Goal: Task Accomplishment & Management: Complete application form

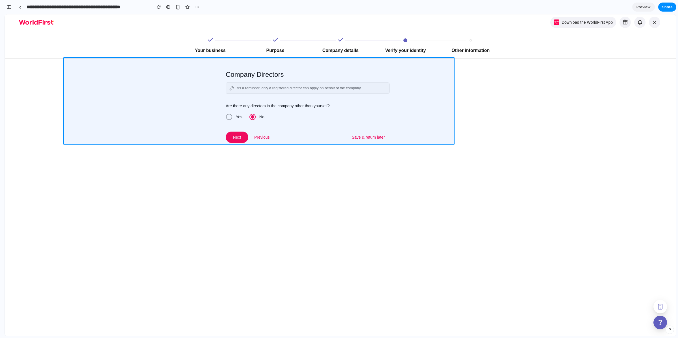
click at [226, 119] on div at bounding box center [368, 175] width 613 height 322
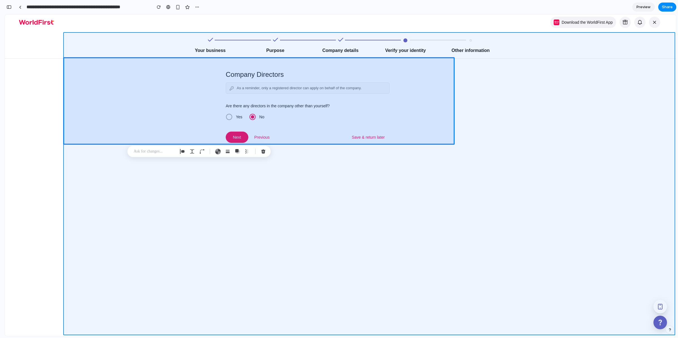
click at [177, 295] on div at bounding box center [368, 175] width 613 height 322
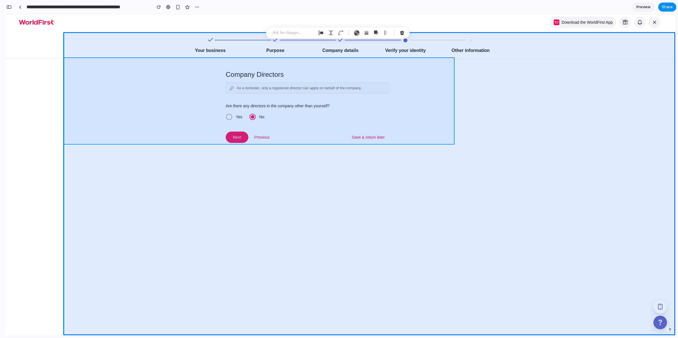
click at [254, 74] on div at bounding box center [368, 175] width 613 height 322
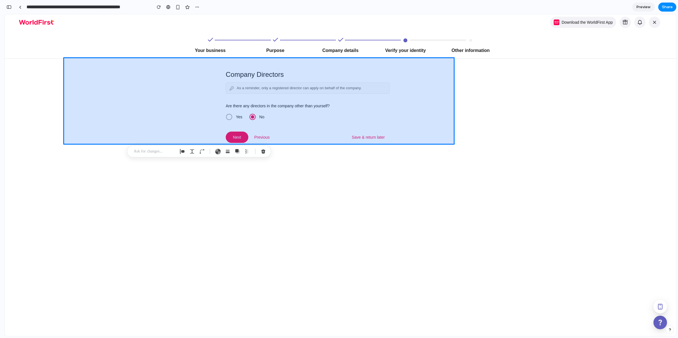
click at [254, 71] on div at bounding box center [368, 175] width 613 height 322
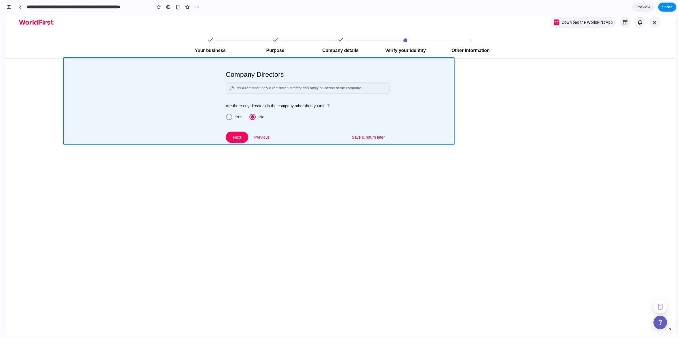
click at [262, 74] on div at bounding box center [368, 175] width 613 height 322
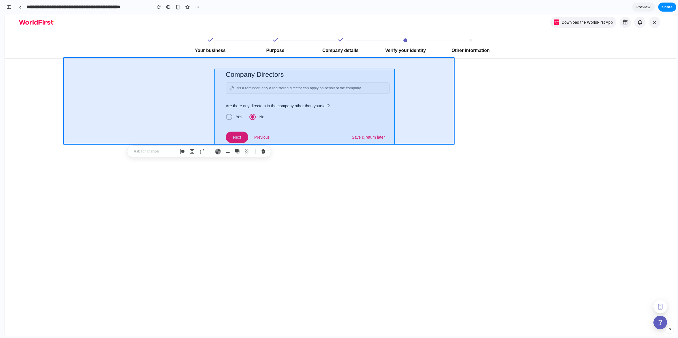
click at [277, 73] on div at bounding box center [368, 175] width 613 height 322
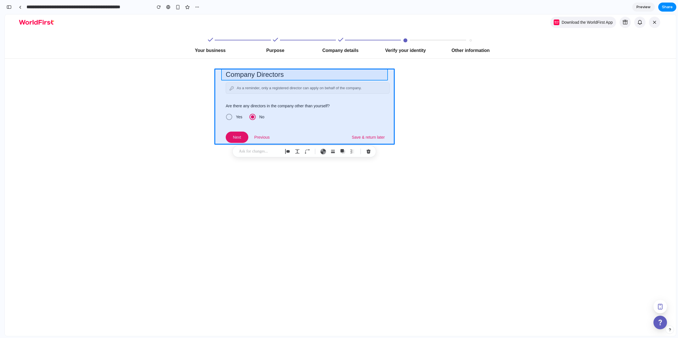
click at [282, 71] on div at bounding box center [368, 175] width 613 height 322
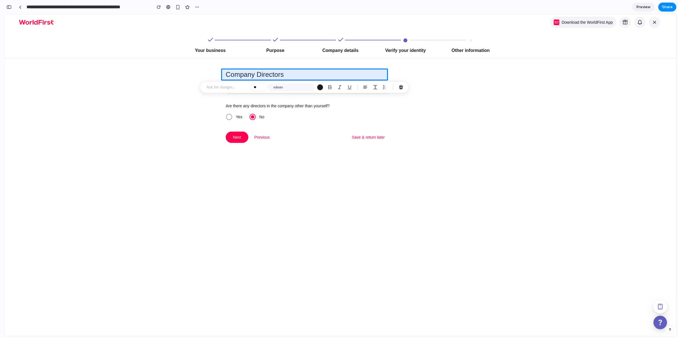
click at [223, 86] on p at bounding box center [227, 87] width 42 height 7
click at [351, 116] on div "button" at bounding box center [351, 118] width 4 height 4
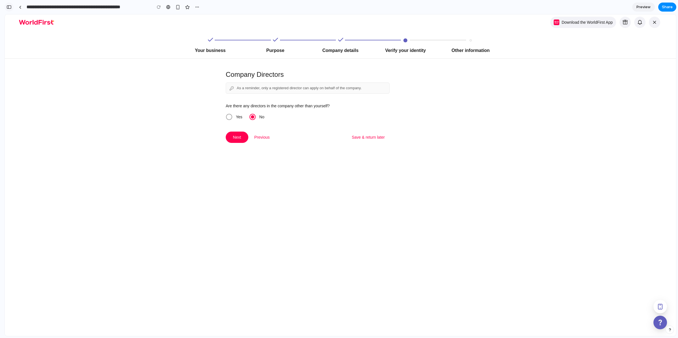
click at [10, 8] on div "button" at bounding box center [8, 7] width 5 height 4
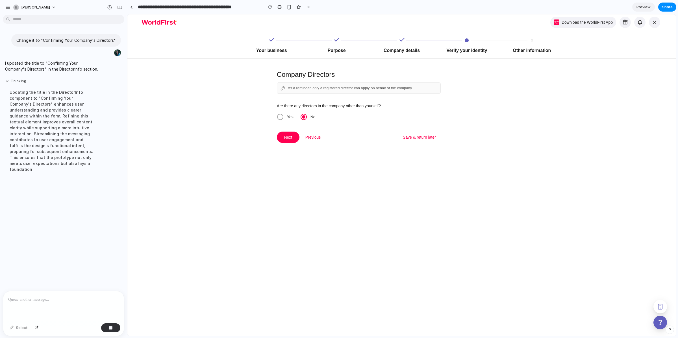
type input "**********"
click at [17, 327] on span "Select" at bounding box center [22, 328] width 12 height 6
click at [30, 301] on p at bounding box center [63, 299] width 111 height 7
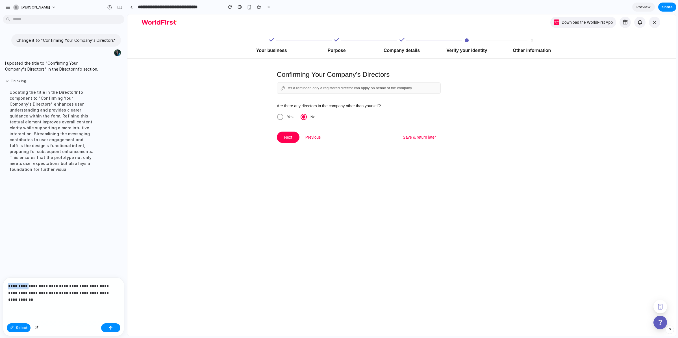
drag, startPoint x: 29, startPoint y: 283, endPoint x: 7, endPoint y: 282, distance: 22.0
click at [8, 282] on div "**********" at bounding box center [63, 299] width 121 height 43
click at [52, 291] on p "**********" at bounding box center [62, 297] width 109 height 14
drag, startPoint x: 43, startPoint y: 289, endPoint x: 96, endPoint y: 282, distance: 53.9
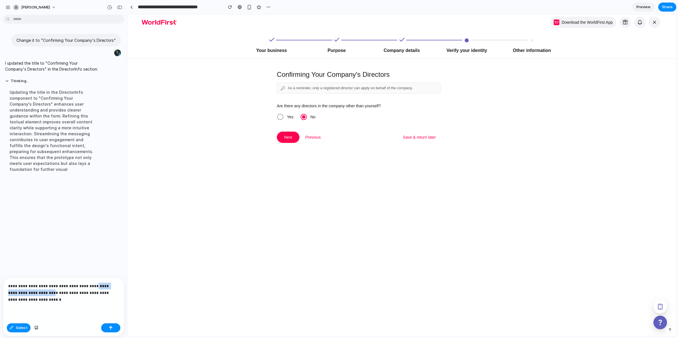
click at [96, 283] on p "**********" at bounding box center [62, 293] width 109 height 20
click at [108, 326] on button "button" at bounding box center [110, 327] width 19 height 9
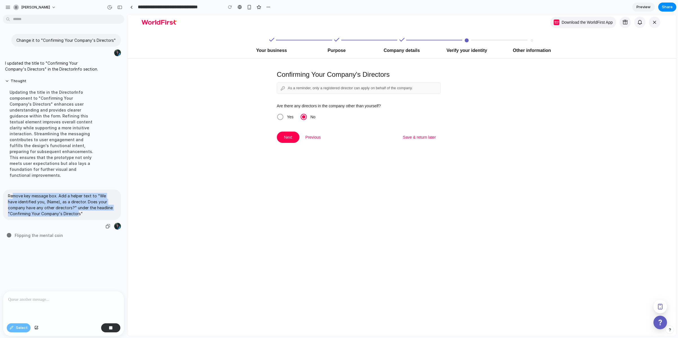
drag, startPoint x: 13, startPoint y: 191, endPoint x: 78, endPoint y: 207, distance: 67.1
click at [78, 207] on p "Remove key message box. Add a helper text to "We have identified you, (Name), a…" at bounding box center [62, 205] width 108 height 24
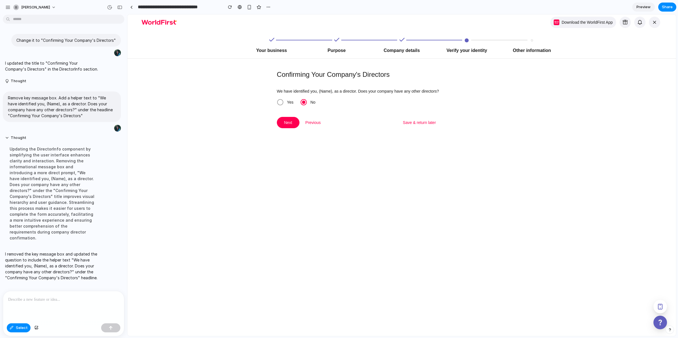
click at [35, 305] on div at bounding box center [63, 306] width 121 height 30
click at [106, 326] on button "button" at bounding box center [110, 327] width 19 height 9
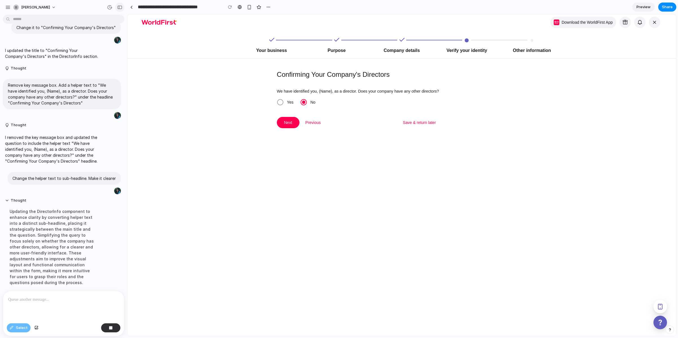
scroll to position [31, 0]
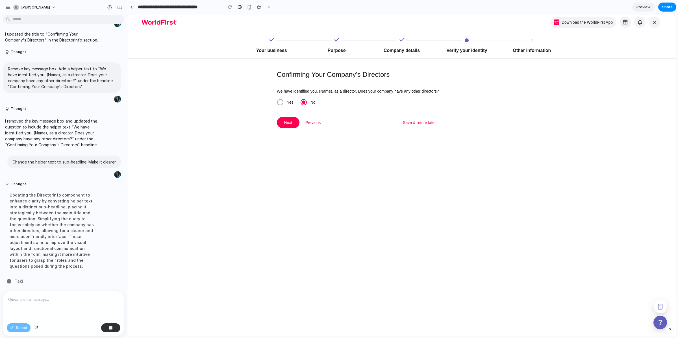
click at [16, 202] on div "Updating the DirectorInfo component to enhance clarity by converting helper tex…" at bounding box center [52, 231] width 94 height 84
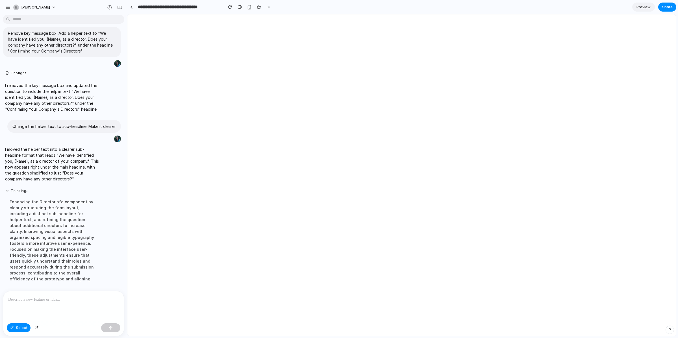
scroll to position [0, 0]
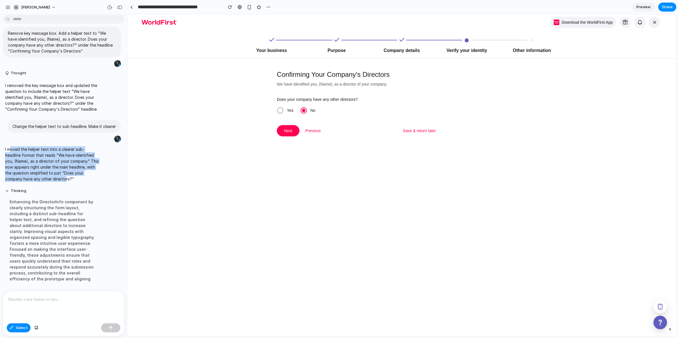
drag, startPoint x: 12, startPoint y: 146, endPoint x: 66, endPoint y: 174, distance: 61.1
click at [66, 174] on p "I moved the helper text into a clearer sub-headline format that reads "We have …" at bounding box center [52, 164] width 94 height 36
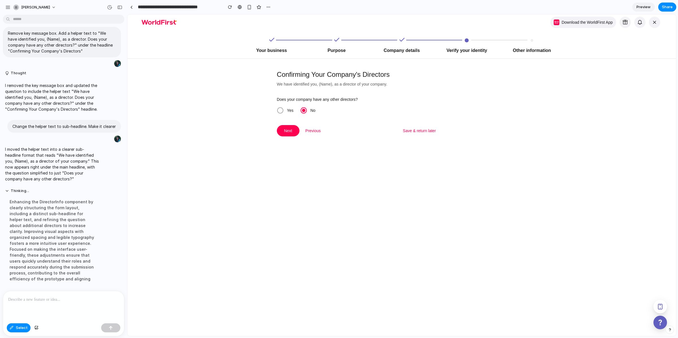
scroll to position [55, 0]
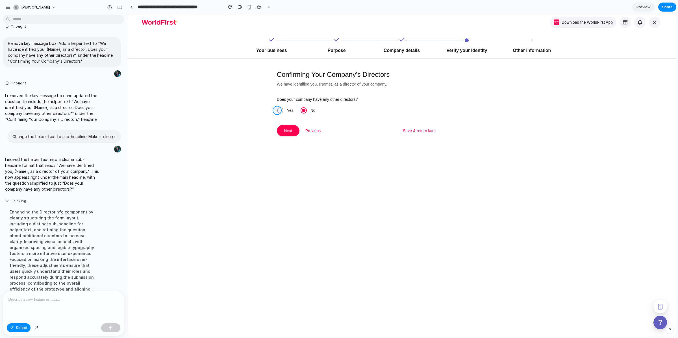
click at [277, 111] on div at bounding box center [401, 175] width 549 height 322
click at [61, 310] on div at bounding box center [63, 306] width 121 height 30
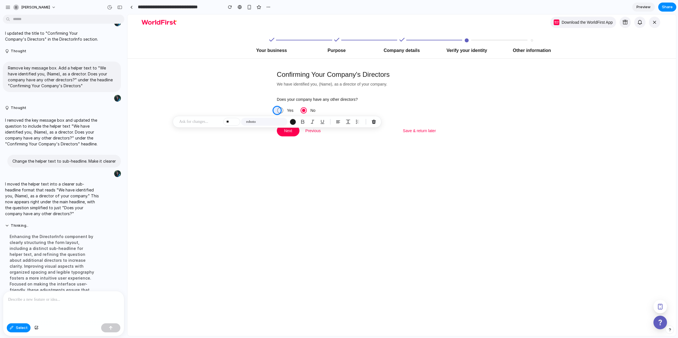
scroll to position [67, 0]
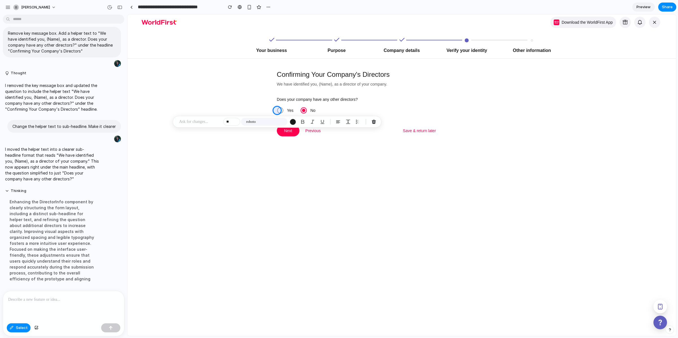
click at [40, 305] on div at bounding box center [63, 306] width 121 height 30
click at [79, 299] on p at bounding box center [62, 299] width 109 height 7
drag, startPoint x: 107, startPoint y: 300, endPoint x: 44, endPoint y: 295, distance: 62.6
click at [43, 296] on p "**********" at bounding box center [62, 299] width 109 height 7
click at [129, 7] on link at bounding box center [131, 7] width 8 height 8
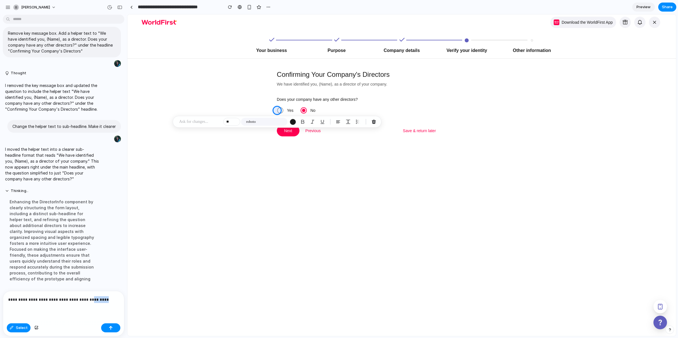
drag, startPoint x: 83, startPoint y: 297, endPoint x: 109, endPoint y: 298, distance: 25.7
click at [109, 298] on p "**********" at bounding box center [62, 299] width 109 height 7
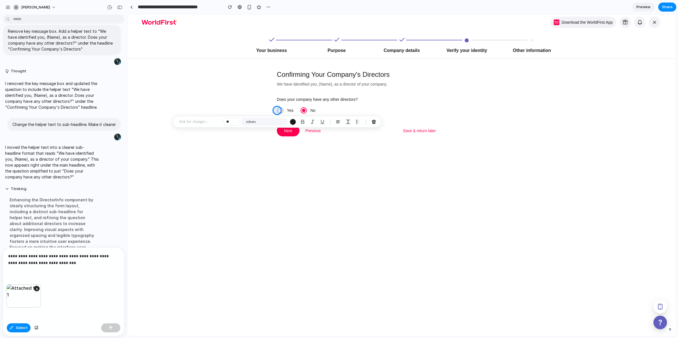
click at [69, 260] on p "**********" at bounding box center [62, 260] width 109 height 14
click at [68, 262] on p "**********" at bounding box center [62, 260] width 109 height 14
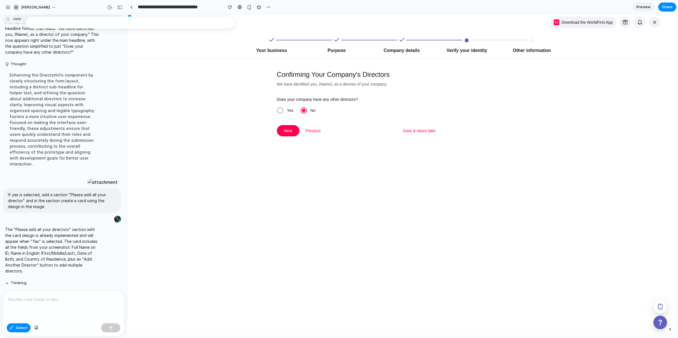
scroll to position [233, 0]
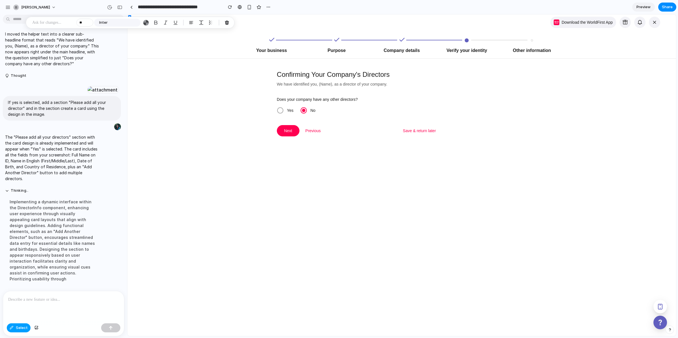
click at [18, 328] on span "Select" at bounding box center [22, 328] width 12 height 6
click at [284, 112] on span "Yes" at bounding box center [290, 110] width 13 height 7
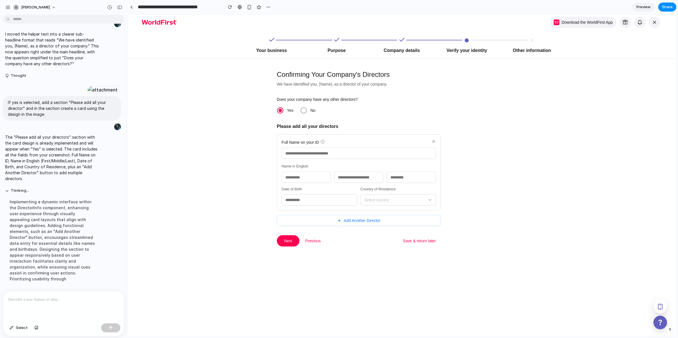
click at [57, 302] on div at bounding box center [63, 306] width 121 height 30
click at [302, 113] on span at bounding box center [304, 110] width 6 height 6
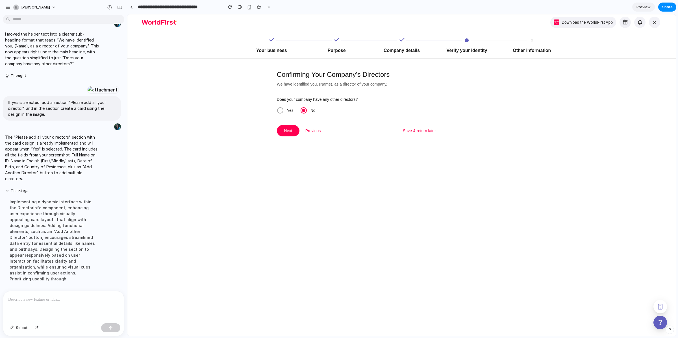
click at [280, 104] on div "Does your company have any other directors?" at bounding box center [359, 100] width 164 height 8
click at [278, 108] on span at bounding box center [280, 110] width 6 height 6
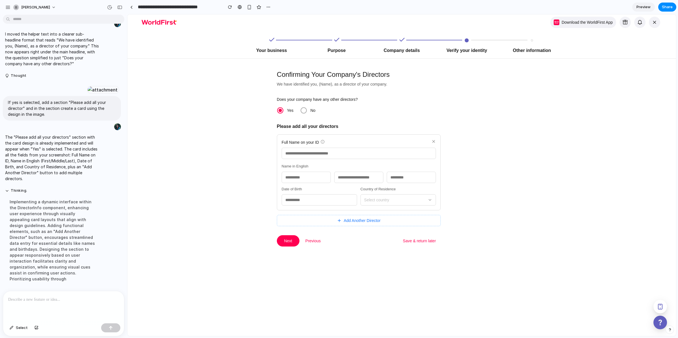
click at [301, 111] on span at bounding box center [304, 110] width 6 height 6
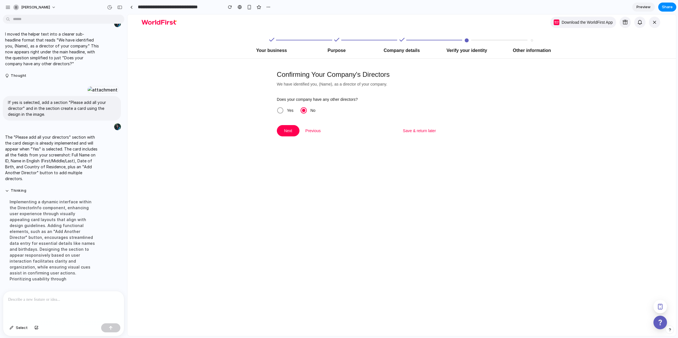
click at [277, 109] on span at bounding box center [280, 110] width 6 height 6
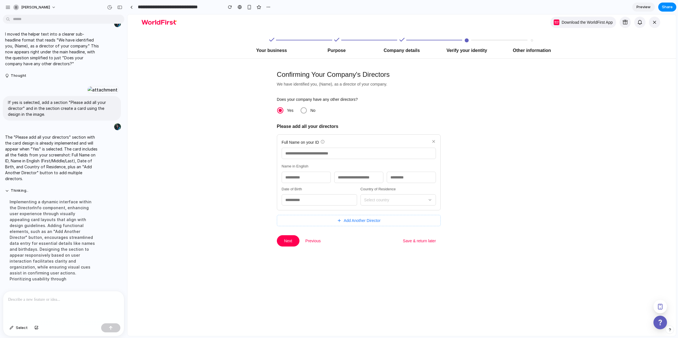
click at [304, 106] on div "Yes No" at bounding box center [359, 110] width 164 height 11
click at [302, 108] on span at bounding box center [304, 110] width 6 height 6
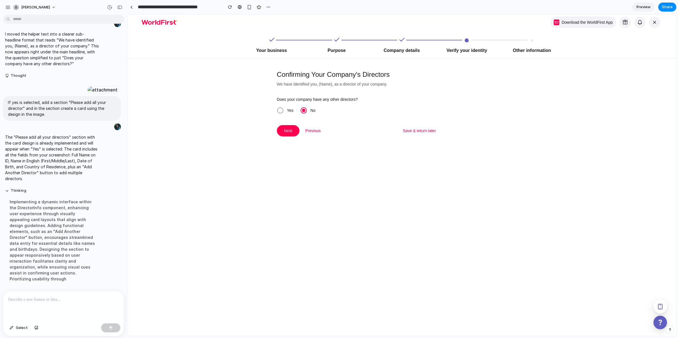
click at [638, 9] on span "Preview" at bounding box center [643, 7] width 14 height 6
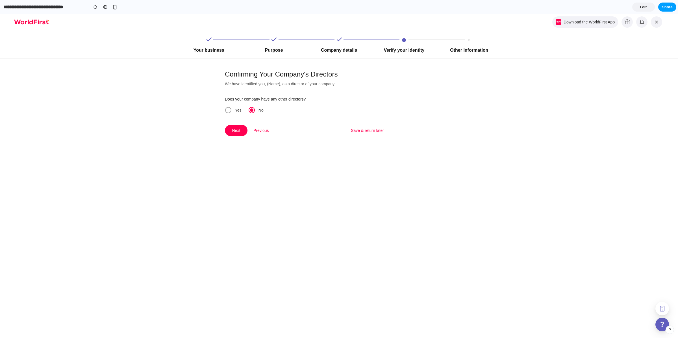
click at [667, 8] on span "Share" at bounding box center [667, 7] width 11 height 6
click at [656, 77] on span "Copy link" at bounding box center [658, 77] width 16 height 6
click at [238, 244] on div "Share ' Company Directors Confirmation Page ' Invite Astrid Yau Creator Anyone …" at bounding box center [339, 169] width 678 height 338
click at [225, 110] on span at bounding box center [228, 110] width 6 height 6
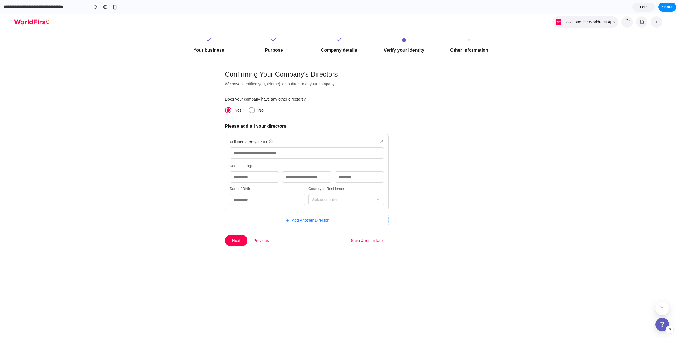
click at [272, 156] on input "text" at bounding box center [307, 152] width 154 height 11
click at [240, 181] on input "text" at bounding box center [254, 176] width 49 height 11
click at [300, 182] on input "text" at bounding box center [306, 176] width 49 height 11
click at [336, 182] on input "text" at bounding box center [359, 176] width 49 height 11
click at [253, 204] on input "text" at bounding box center [267, 199] width 75 height 11
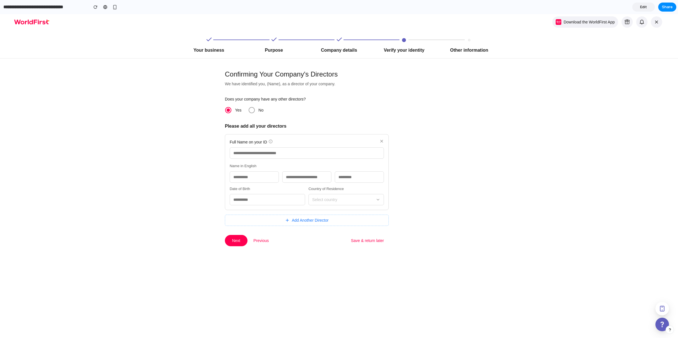
click at [644, 6] on span "Edit" at bounding box center [643, 7] width 7 height 6
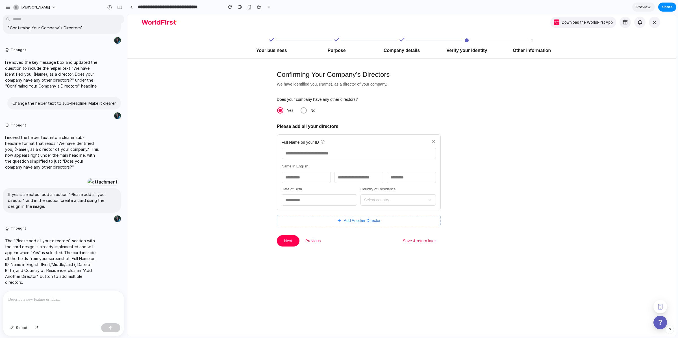
click at [76, 303] on div at bounding box center [63, 306] width 121 height 30
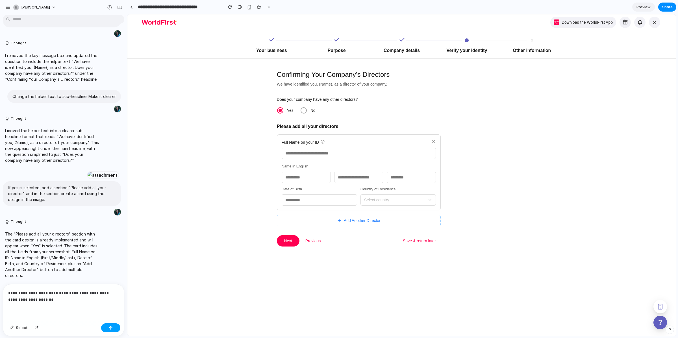
click at [117, 328] on button "button" at bounding box center [110, 327] width 19 height 9
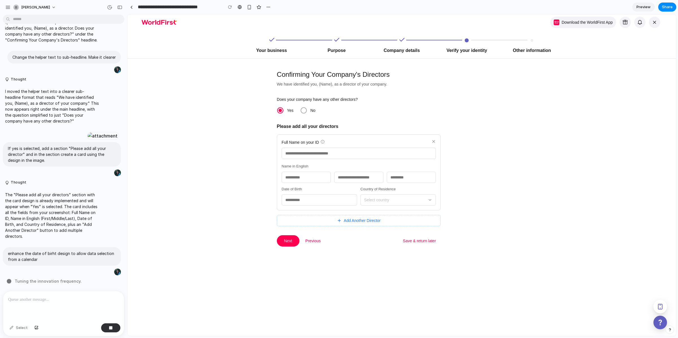
click at [409, 202] on div "Select country" at bounding box center [397, 199] width 75 height 11
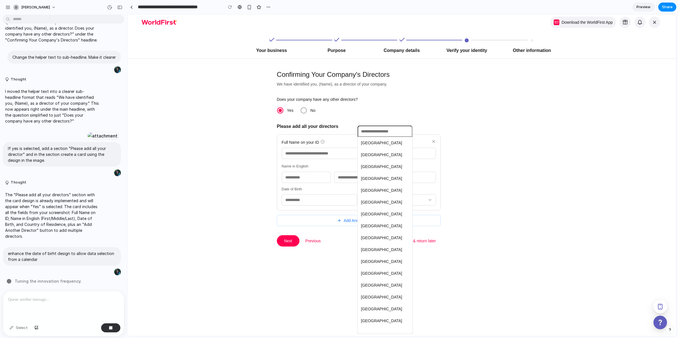
click at [466, 190] on div "United States United Kingdom Canada Australia Germany France Italy Spain Nether…" at bounding box center [401, 175] width 549 height 322
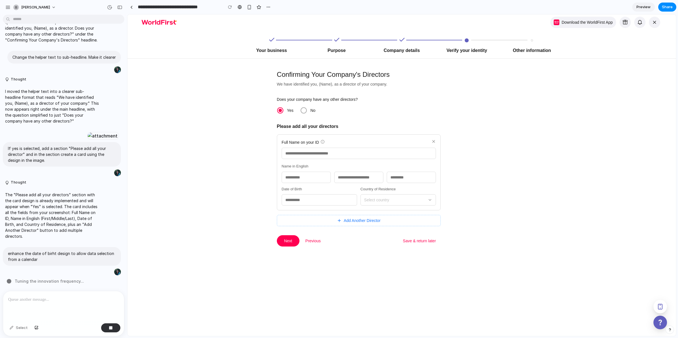
click at [408, 177] on input "text" at bounding box center [411, 177] width 49 height 11
click at [467, 171] on div at bounding box center [561, 153] width 229 height 188
click at [338, 155] on input "text" at bounding box center [359, 153] width 154 height 11
click at [296, 175] on input "text" at bounding box center [306, 177] width 49 height 11
click at [359, 178] on input "text" at bounding box center [358, 177] width 49 height 11
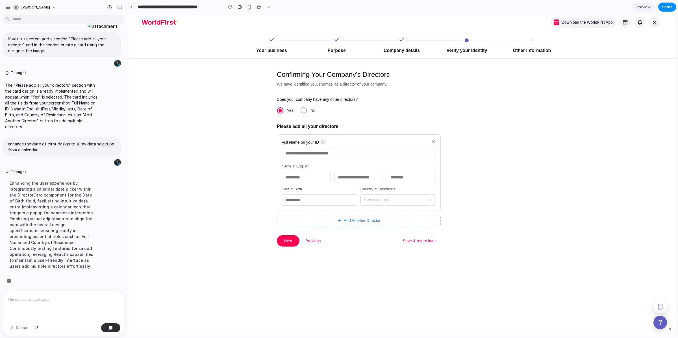
scroll to position [297, 0]
click at [34, 317] on div at bounding box center [63, 306] width 121 height 30
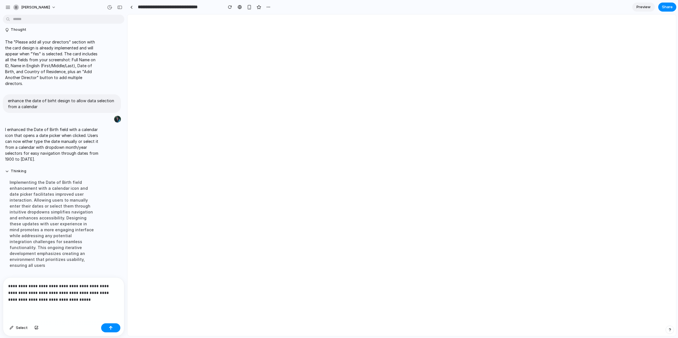
scroll to position [0, 0]
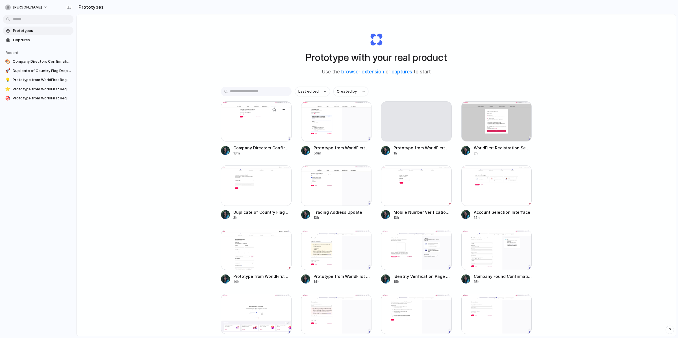
click at [261, 133] on div at bounding box center [256, 121] width 71 height 40
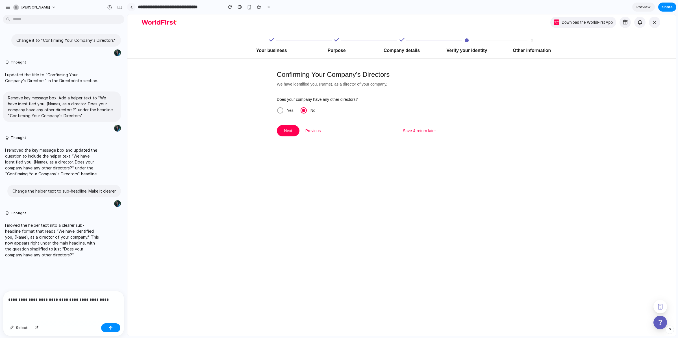
click at [130, 6] on div at bounding box center [131, 7] width 3 height 3
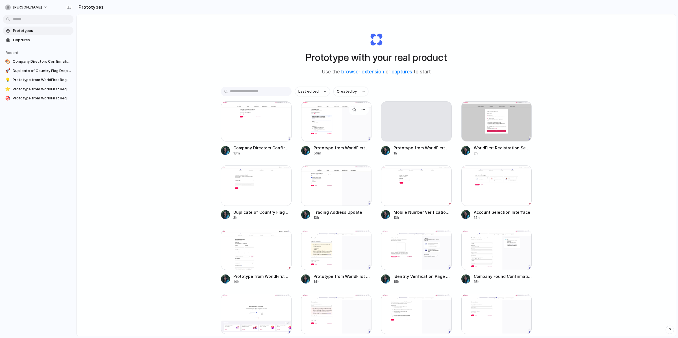
click at [325, 128] on div at bounding box center [336, 121] width 71 height 40
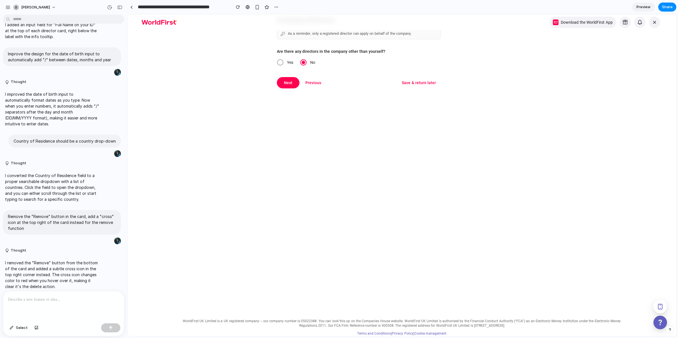
scroll to position [48, 0]
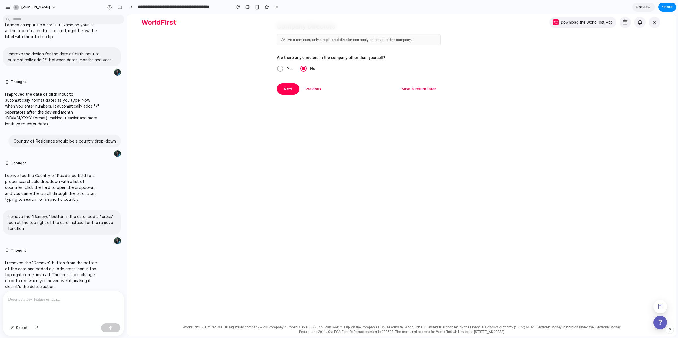
click at [278, 68] on span at bounding box center [280, 69] width 6 height 6
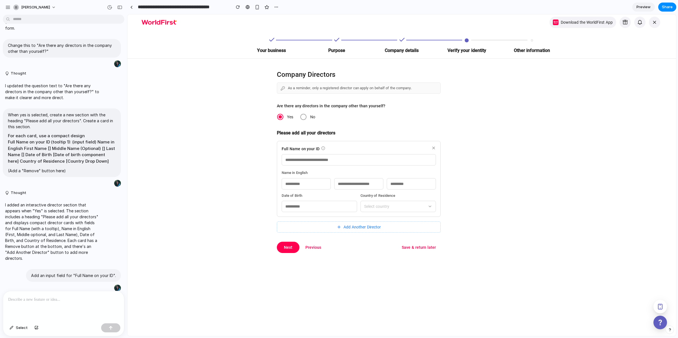
scroll to position [302, 0]
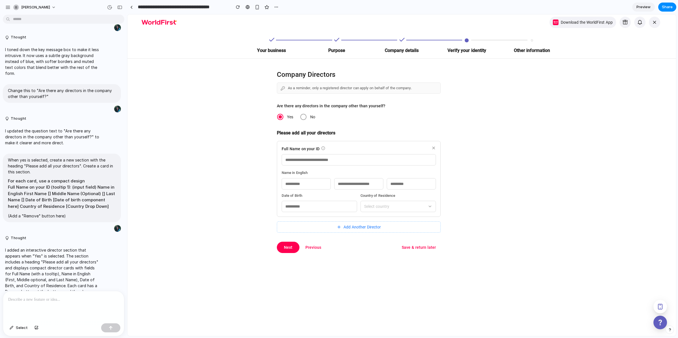
click at [301, 118] on span at bounding box center [303, 117] width 6 height 6
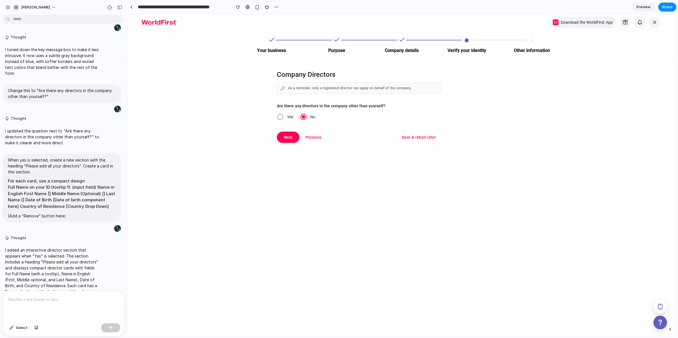
click at [278, 116] on span at bounding box center [280, 117] width 6 height 6
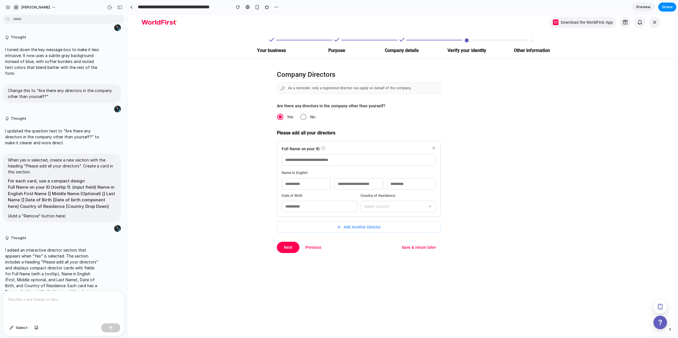
click at [318, 160] on input "text" at bounding box center [359, 159] width 154 height 11
drag, startPoint x: 253, startPoint y: 171, endPoint x: 260, endPoint y: 175, distance: 7.8
click at [260, 175] on div "Company Directors As a reminder, only a registered director can apply on behalf…" at bounding box center [287, 156] width 320 height 194
click at [305, 158] on input "text" at bounding box center [359, 159] width 154 height 11
click at [259, 185] on div "Company Directors As a reminder, only a registered director can apply on behalf…" at bounding box center [287, 156] width 320 height 194
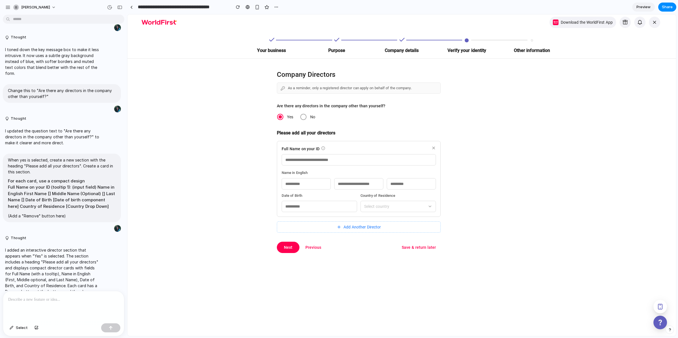
click at [303, 183] on input "text" at bounding box center [306, 183] width 49 height 11
click at [350, 182] on input "text" at bounding box center [358, 183] width 49 height 11
click at [406, 184] on input "text" at bounding box center [411, 183] width 49 height 11
click at [338, 173] on div "Name in English" at bounding box center [359, 173] width 154 height 6
click at [295, 184] on input "text" at bounding box center [306, 183] width 49 height 11
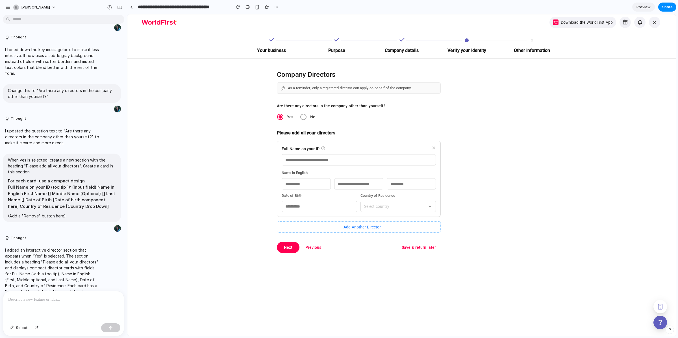
click at [292, 206] on input "text" at bounding box center [319, 206] width 75 height 11
click at [380, 213] on div "Full Name on your ID Name in English Date of Birth Country of Residence Select …" at bounding box center [359, 179] width 164 height 76
click at [394, 207] on div "Select country" at bounding box center [397, 206] width 75 height 11
drag, startPoint x: 519, startPoint y: 197, endPoint x: 484, endPoint y: 204, distance: 35.6
click at [519, 197] on div "United States United Kingdom Canada Australia Germany France Italy Spain Nether…" at bounding box center [401, 175] width 549 height 322
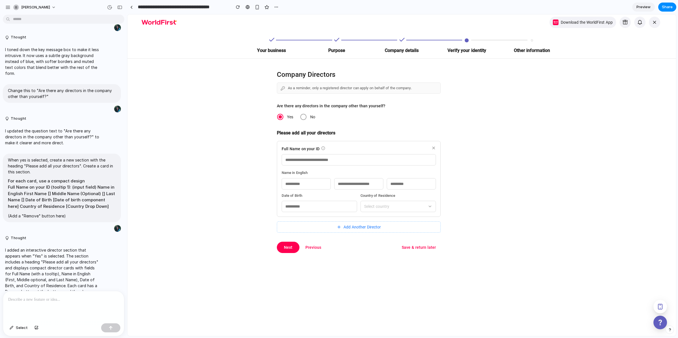
click at [373, 228] on span "Add Another Director" at bounding box center [361, 227] width 37 height 6
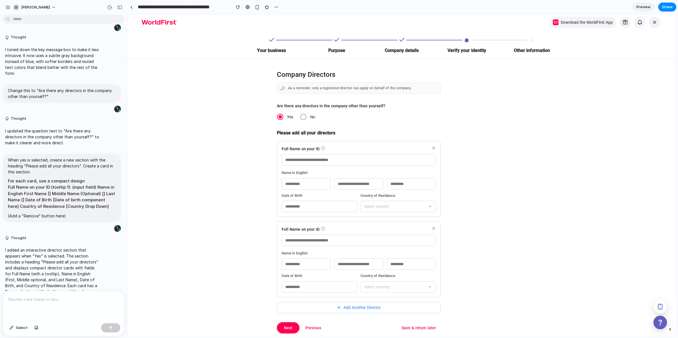
scroll to position [10, 0]
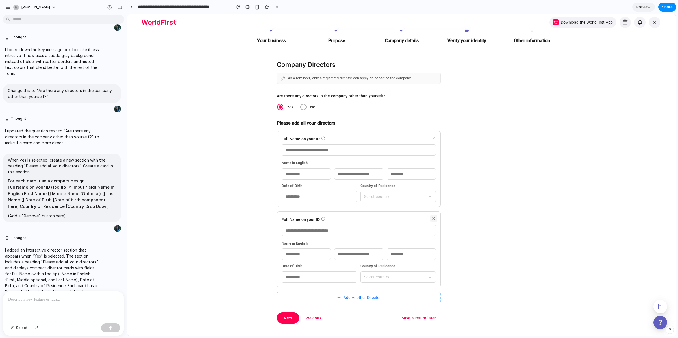
click at [431, 221] on icon at bounding box center [433, 218] width 5 height 5
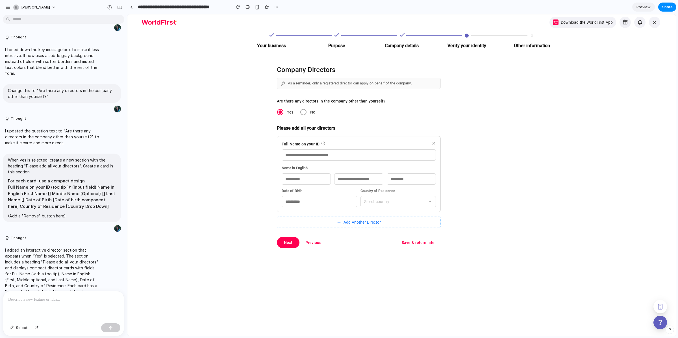
scroll to position [0, 0]
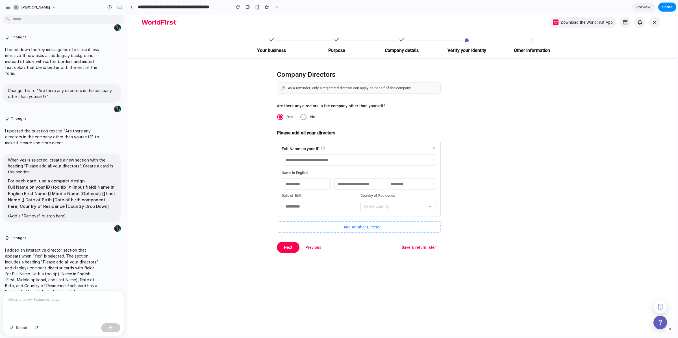
click at [300, 118] on span at bounding box center [303, 117] width 6 height 6
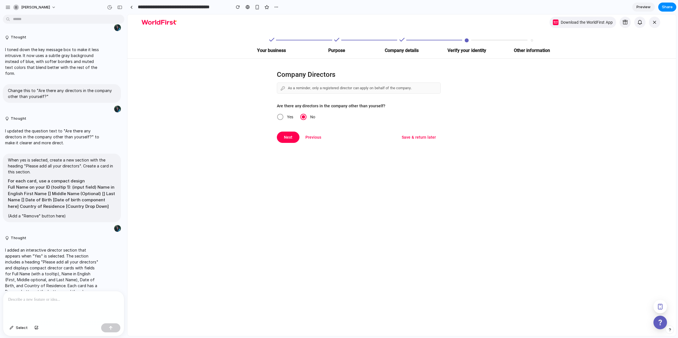
click at [279, 117] on span at bounding box center [280, 117] width 6 height 6
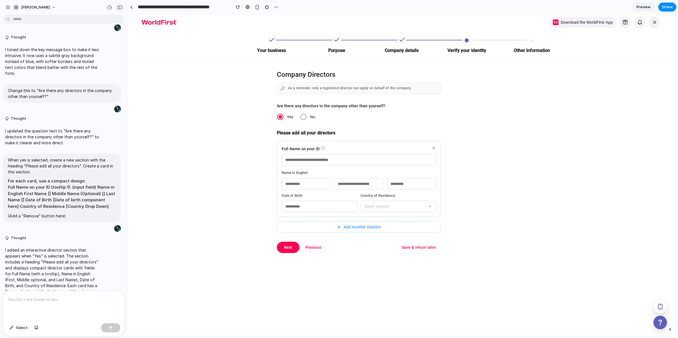
click at [120, 8] on div "button" at bounding box center [119, 7] width 5 height 4
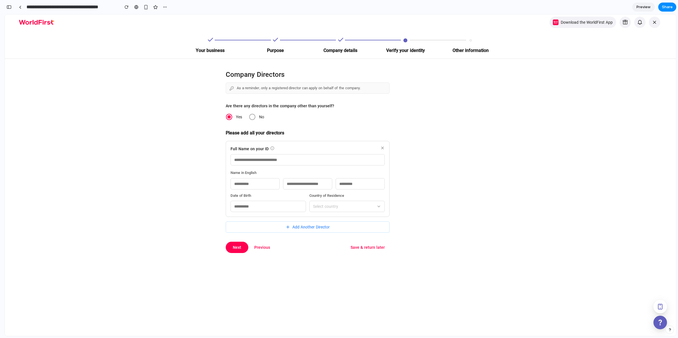
click at [249, 118] on span at bounding box center [252, 117] width 6 height 6
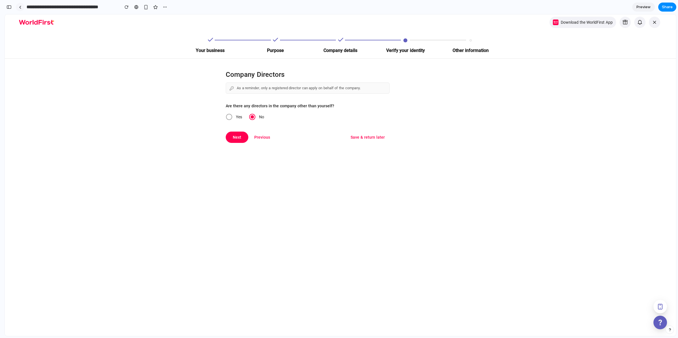
click at [21, 7] on div at bounding box center [20, 7] width 3 height 3
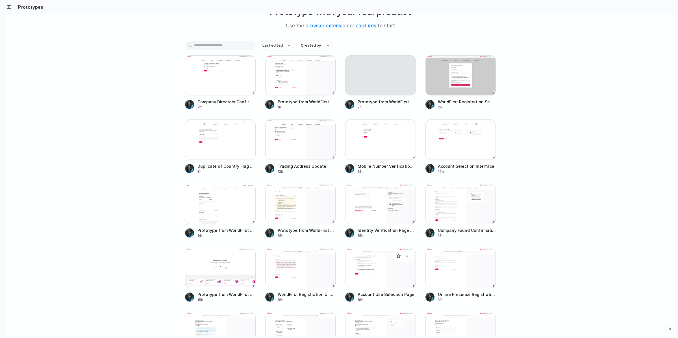
scroll to position [151, 0]
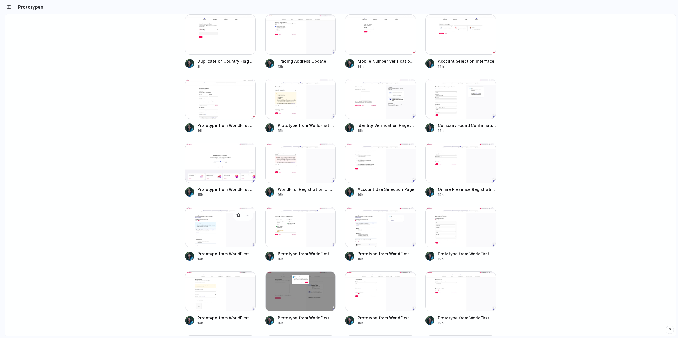
click at [218, 254] on span "Prototype from WorldFirst Registration v23" at bounding box center [226, 254] width 58 height 6
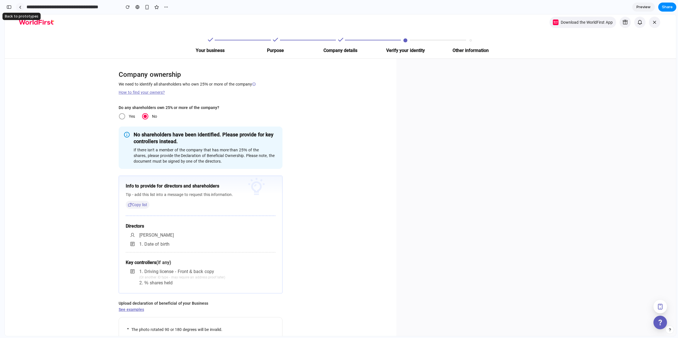
click at [21, 9] on link at bounding box center [20, 7] width 8 height 8
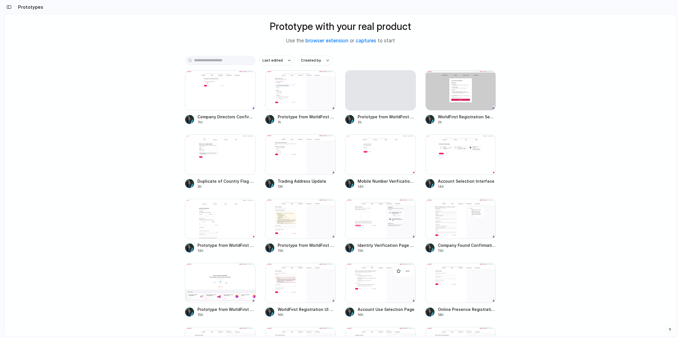
scroll to position [46, 0]
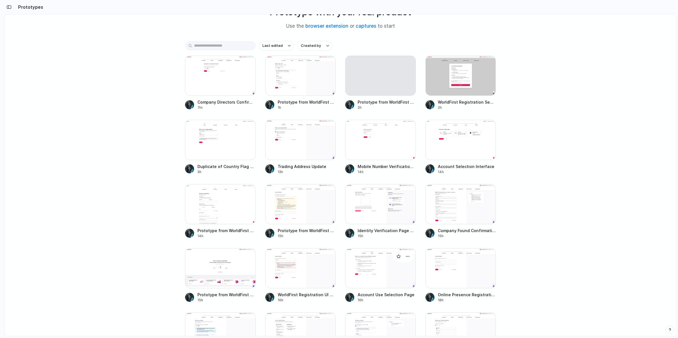
click at [370, 292] on span "Account Use Selection Page" at bounding box center [387, 295] width 58 height 6
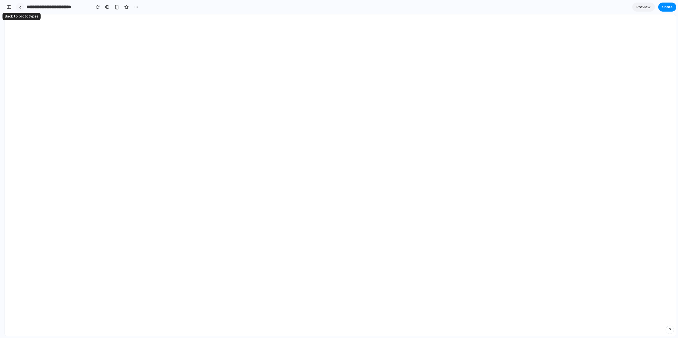
click at [20, 9] on link at bounding box center [20, 7] width 8 height 8
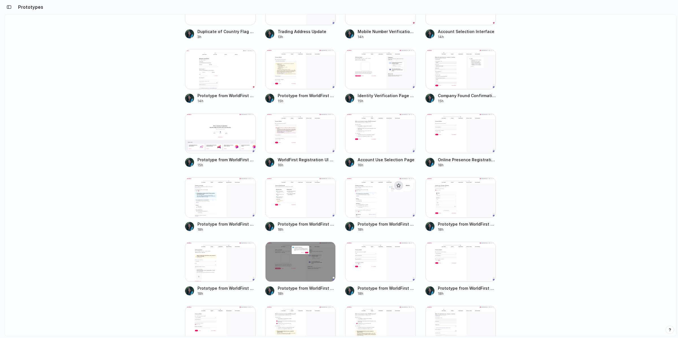
scroll to position [182, 0]
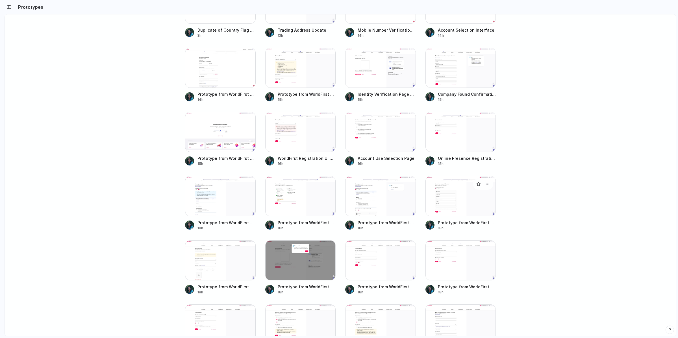
click at [472, 225] on span "Prototype from WorldFirst Registration v20" at bounding box center [467, 223] width 58 height 6
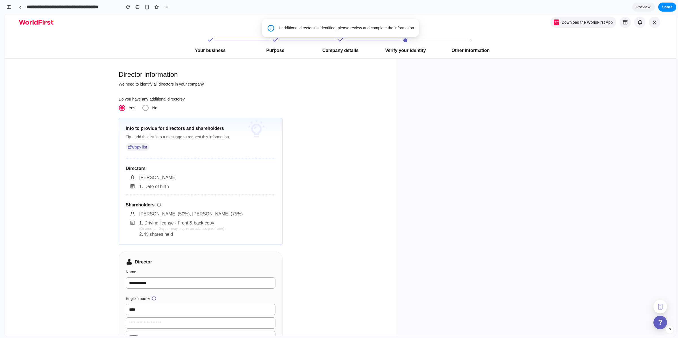
drag, startPoint x: 25, startPoint y: 20, endPoint x: 199, endPoint y: 74, distance: 182.1
click at [8, 7] on div "button" at bounding box center [8, 7] width 5 height 4
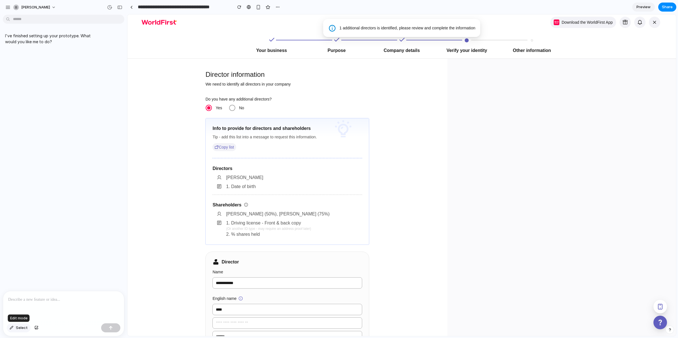
click at [18, 327] on span "Select" at bounding box center [22, 328] width 12 height 6
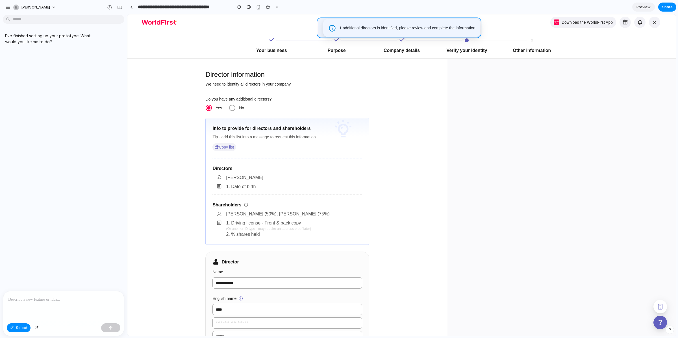
click at [353, 21] on div at bounding box center [401, 175] width 549 height 322
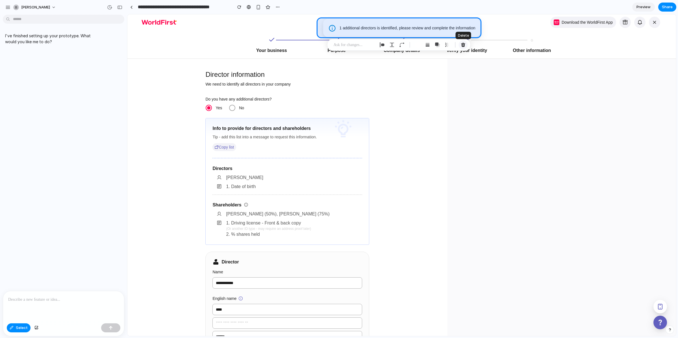
click at [464, 45] on div "button" at bounding box center [463, 44] width 5 height 5
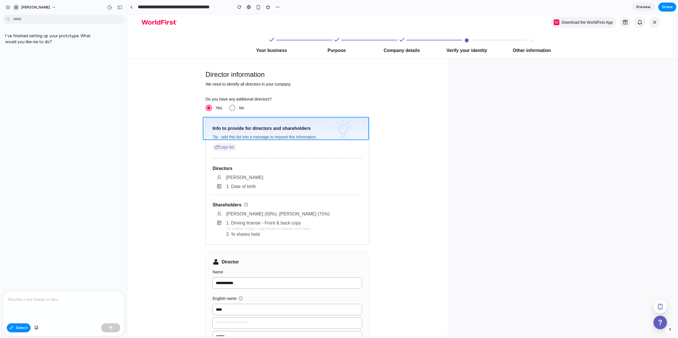
click at [364, 121] on div at bounding box center [401, 175] width 549 height 322
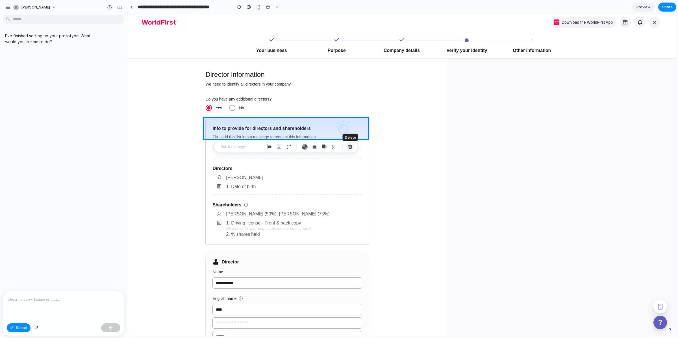
click at [350, 148] on div "button" at bounding box center [350, 146] width 5 height 5
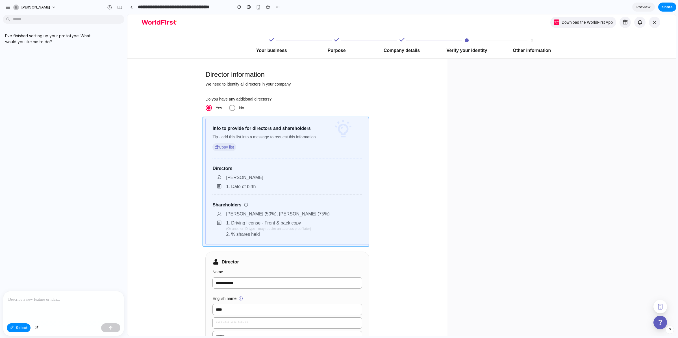
click at [365, 121] on div at bounding box center [401, 175] width 549 height 322
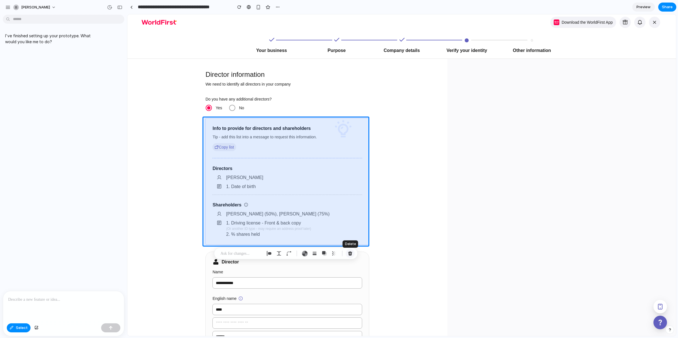
click at [352, 251] on div "button" at bounding box center [350, 253] width 5 height 5
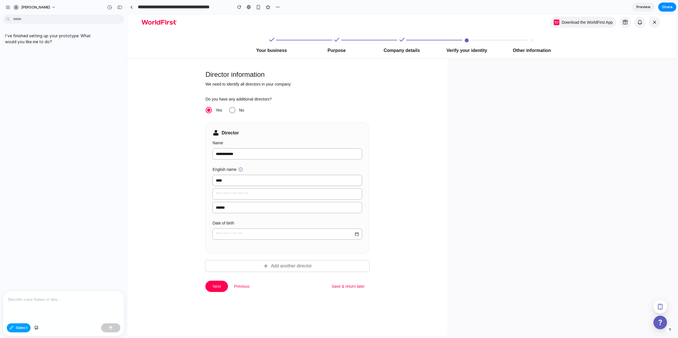
click at [11, 330] on button "Select" at bounding box center [19, 327] width 24 height 9
click at [18, 327] on span "Select" at bounding box center [22, 328] width 12 height 6
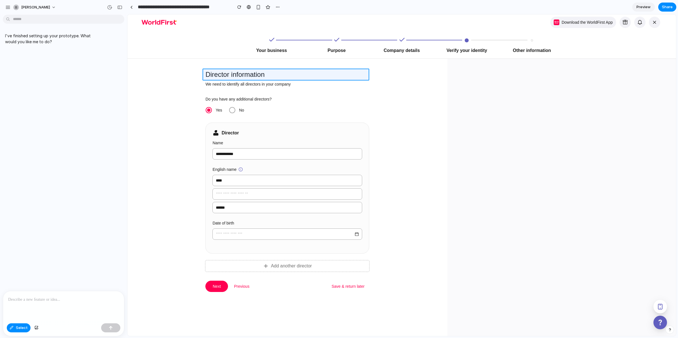
click at [232, 70] on div at bounding box center [401, 175] width 549 height 322
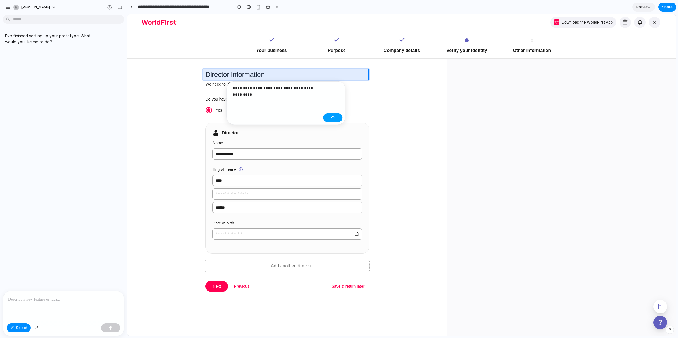
click at [337, 119] on button "button" at bounding box center [332, 117] width 19 height 9
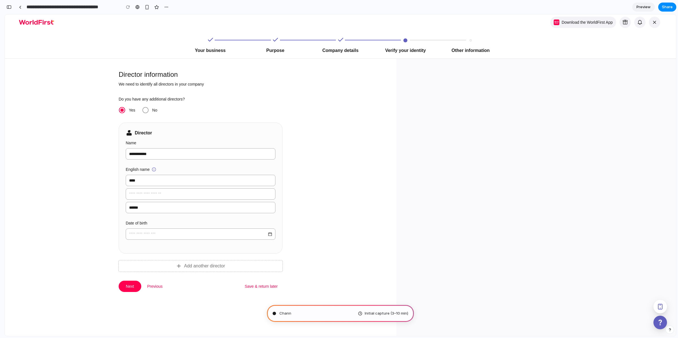
type input "**********"
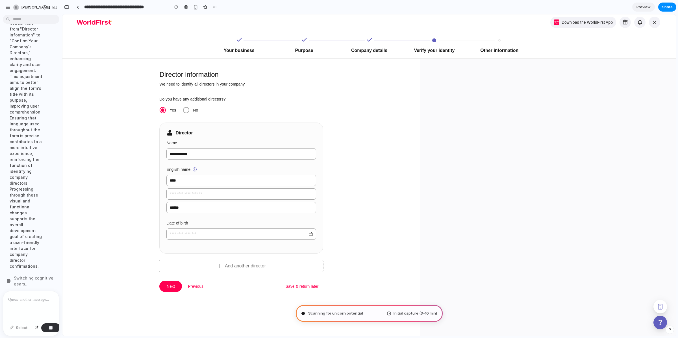
click at [33, 301] on p at bounding box center [31, 299] width 46 height 7
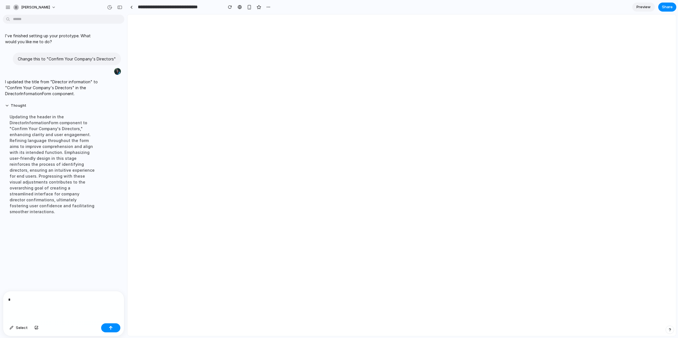
scroll to position [0, 0]
click at [20, 303] on div "*" at bounding box center [63, 306] width 121 height 30
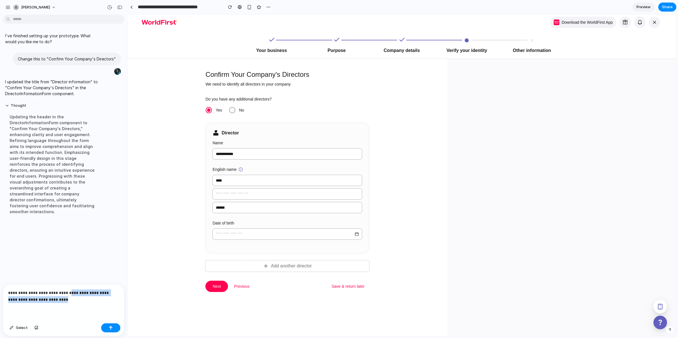
drag, startPoint x: 90, startPoint y: 299, endPoint x: 71, endPoint y: 290, distance: 21.1
click at [71, 290] on p "**********" at bounding box center [62, 297] width 109 height 14
drag, startPoint x: 31, startPoint y: 296, endPoint x: 118, endPoint y: 301, distance: 87.4
click at [118, 301] on div "**********" at bounding box center [63, 299] width 121 height 43
click at [75, 298] on p "**********" at bounding box center [62, 293] width 109 height 20
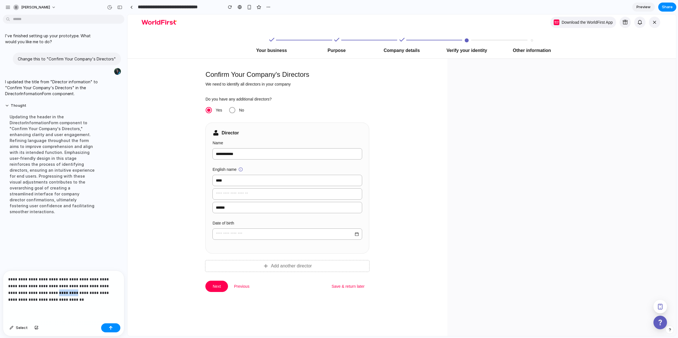
drag, startPoint x: 52, startPoint y: 291, endPoint x: 35, endPoint y: 292, distance: 17.3
click at [33, 292] on p "**********" at bounding box center [62, 289] width 109 height 27
click at [50, 294] on p "**********" at bounding box center [62, 289] width 109 height 27
drag, startPoint x: 60, startPoint y: 297, endPoint x: 21, endPoint y: 288, distance: 40.7
click at [21, 288] on p "**********" at bounding box center [62, 289] width 109 height 27
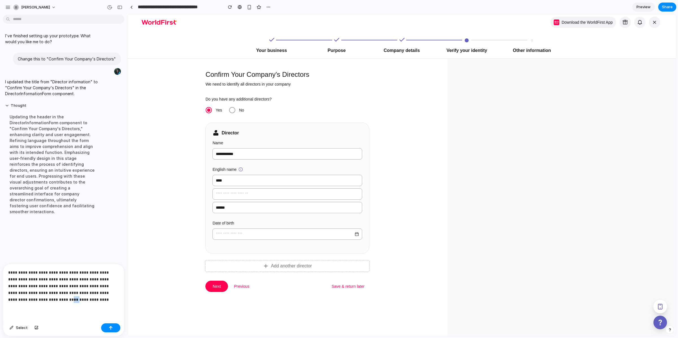
drag, startPoint x: 33, startPoint y: 297, endPoint x: 27, endPoint y: 296, distance: 6.9
click at [27, 296] on p "**********" at bounding box center [62, 286] width 109 height 34
click at [105, 328] on button "button" at bounding box center [110, 327] width 19 height 9
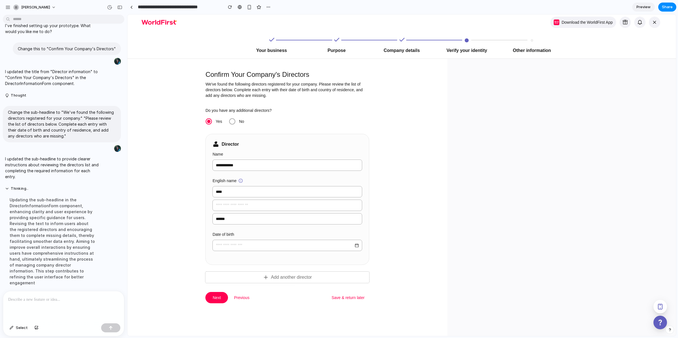
click at [39, 307] on div at bounding box center [63, 306] width 121 height 30
click at [18, 330] on span "Select" at bounding box center [22, 328] width 12 height 6
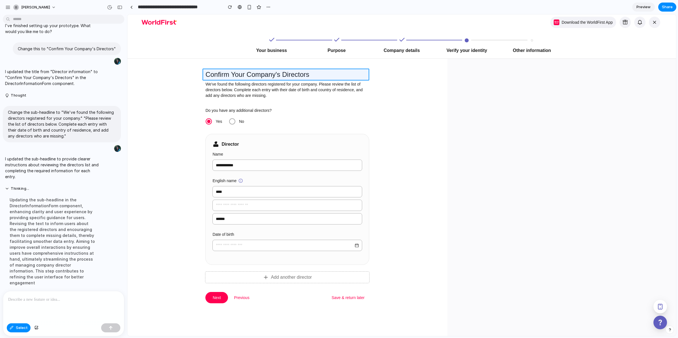
click at [210, 74] on div at bounding box center [401, 175] width 549 height 322
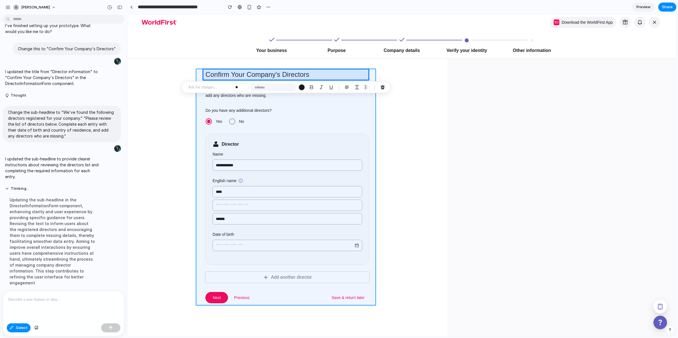
click at [202, 101] on div at bounding box center [401, 175] width 549 height 322
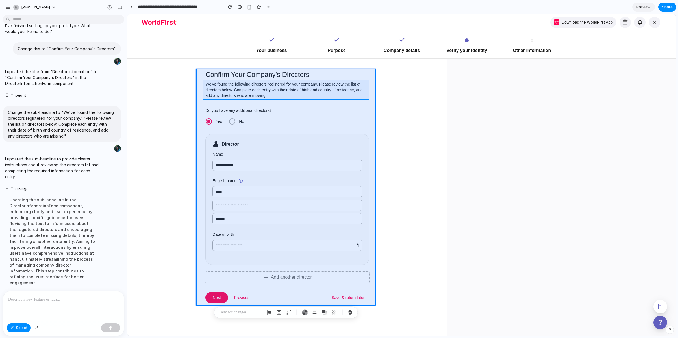
click at [210, 88] on div at bounding box center [401, 175] width 549 height 322
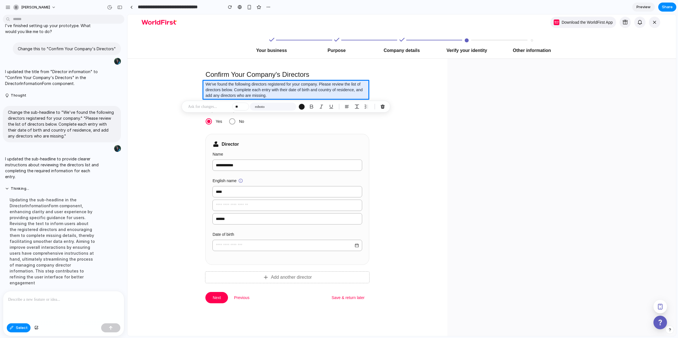
click at [81, 297] on p at bounding box center [62, 299] width 109 height 7
click at [208, 106] on p at bounding box center [209, 106] width 42 height 7
click at [58, 288] on div "I've finished setting up your prototype. What would you like me to do? Change t…" at bounding box center [63, 177] width 127 height 321
click at [54, 296] on p at bounding box center [62, 299] width 109 height 7
click at [106, 329] on button "button" at bounding box center [110, 327] width 19 height 9
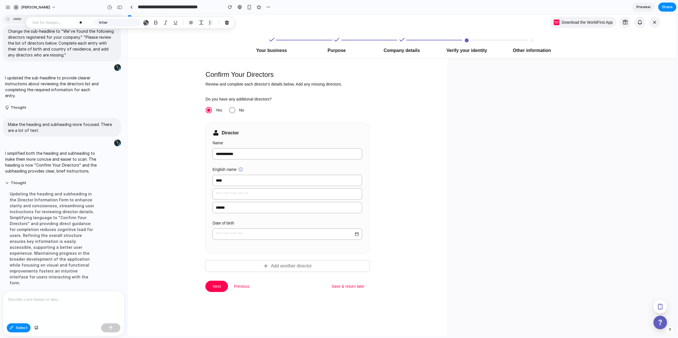
click at [52, 304] on div at bounding box center [63, 306] width 121 height 30
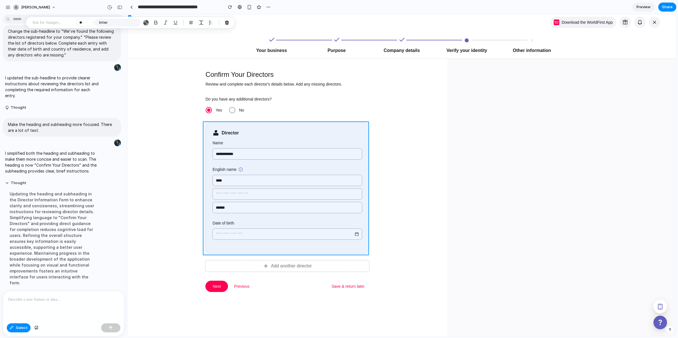
click at [208, 125] on div at bounding box center [401, 175] width 549 height 322
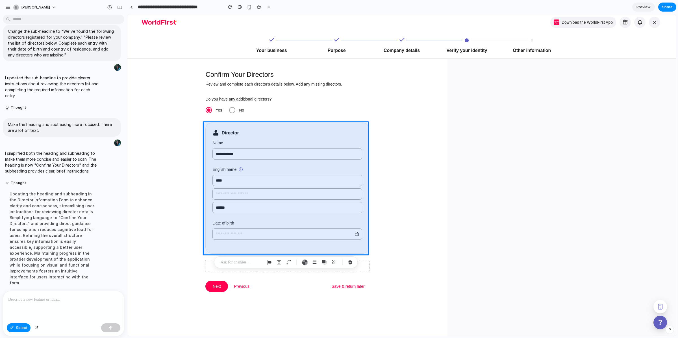
click at [69, 298] on p at bounding box center [62, 299] width 109 height 7
click at [68, 297] on p "**********" at bounding box center [62, 299] width 109 height 7
click at [70, 299] on p "**********" at bounding box center [62, 299] width 109 height 7
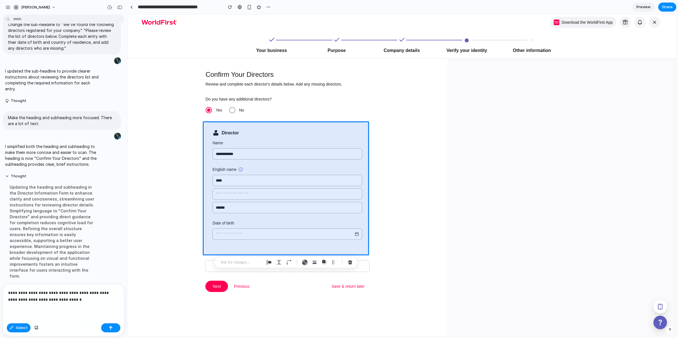
click at [65, 296] on p "**********" at bounding box center [62, 297] width 109 height 14
click at [105, 328] on button "button" at bounding box center [110, 327] width 19 height 9
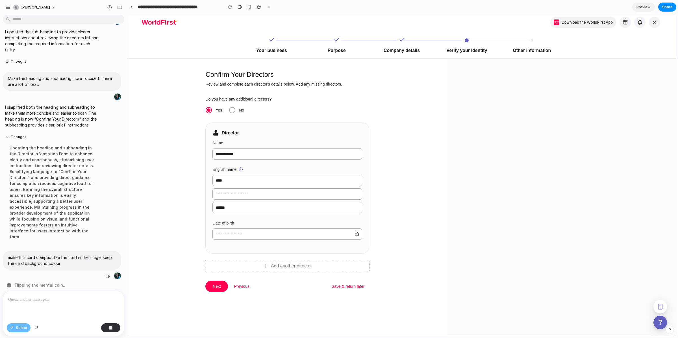
click at [45, 254] on p "make this card compact like the card in the image, keep the card background col…" at bounding box center [62, 260] width 108 height 12
click at [53, 256] on p "make this card compact like the card in the image, keep the card background col…" at bounding box center [62, 260] width 108 height 12
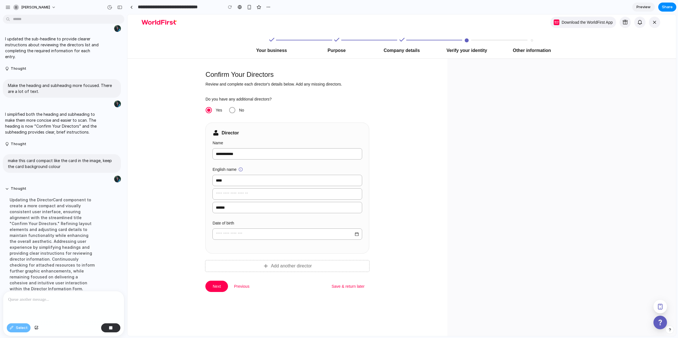
scroll to position [155, 0]
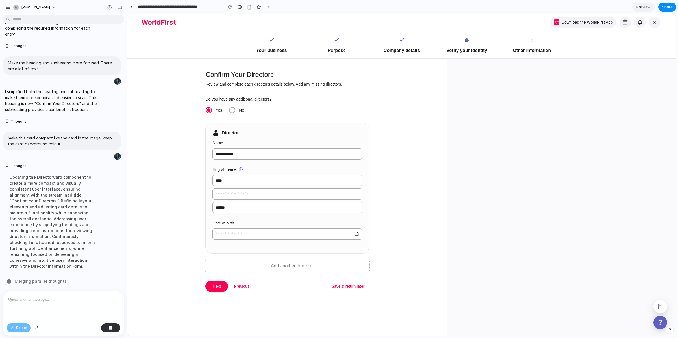
click at [61, 304] on div at bounding box center [63, 306] width 121 height 30
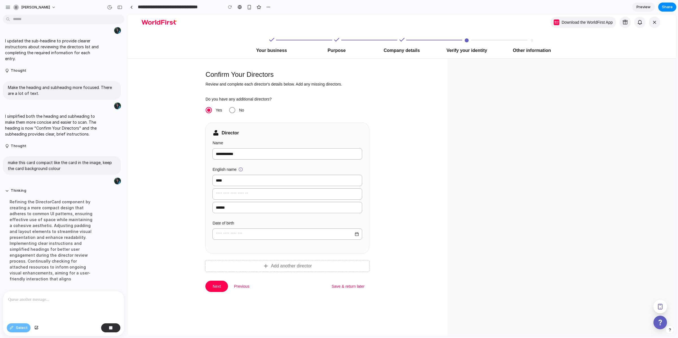
scroll to position [149, 0]
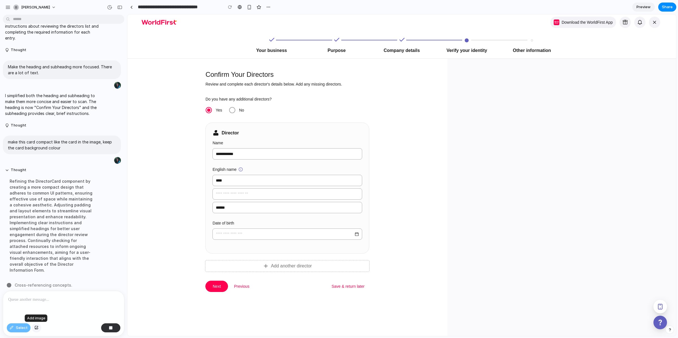
click at [34, 328] on div "button" at bounding box center [36, 327] width 4 height 3
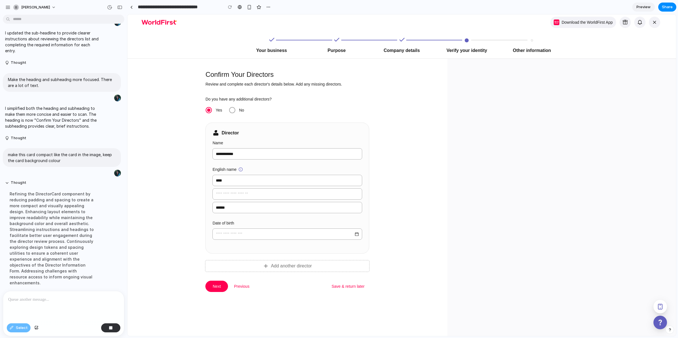
scroll to position [155, 0]
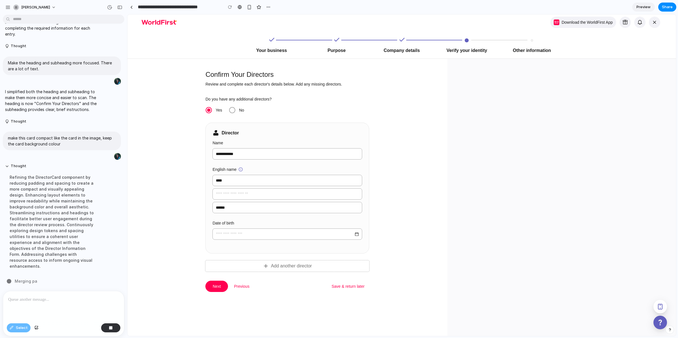
click at [52, 301] on p at bounding box center [62, 299] width 109 height 7
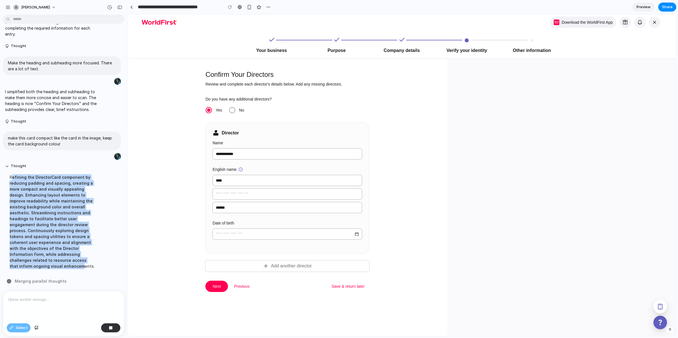
drag, startPoint x: 12, startPoint y: 174, endPoint x: 70, endPoint y: 264, distance: 106.3
click at [70, 264] on div "Refining the DirectorCard component by reducing padding and spacing, creating a…" at bounding box center [52, 222] width 94 height 102
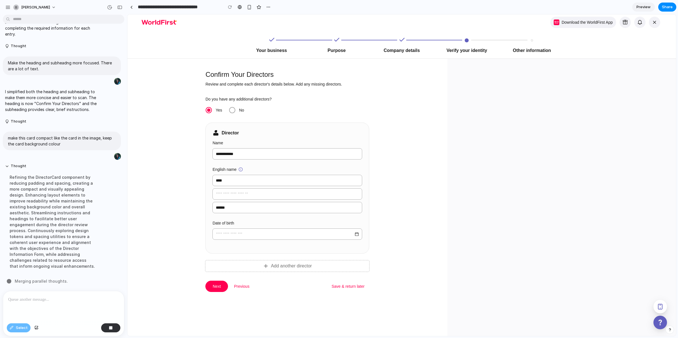
click at [59, 306] on div at bounding box center [63, 306] width 121 height 30
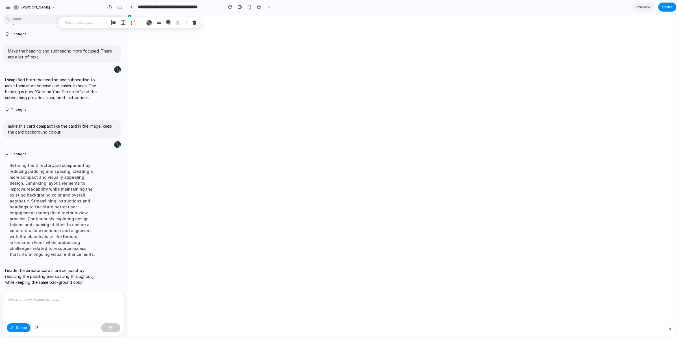
scroll to position [0, 0]
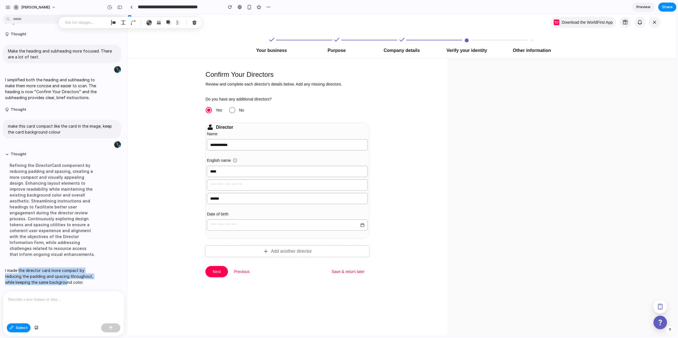
drag, startPoint x: 35, startPoint y: 274, endPoint x: 69, endPoint y: 281, distance: 34.1
click at [68, 282] on p "I made the director card more compact by reducing the padding and spacing throu…" at bounding box center [52, 276] width 94 height 18
click at [69, 281] on p "I made the director card more compact by reducing the padding and spacing throu…" at bounding box center [52, 276] width 94 height 18
click at [63, 305] on div at bounding box center [63, 306] width 121 height 30
click at [106, 328] on button "button" at bounding box center [110, 327] width 19 height 9
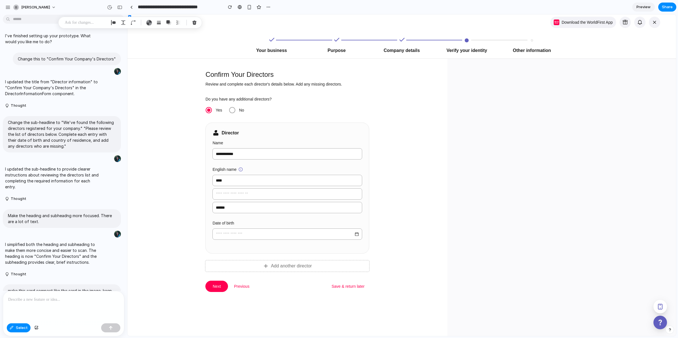
scroll to position [206, 0]
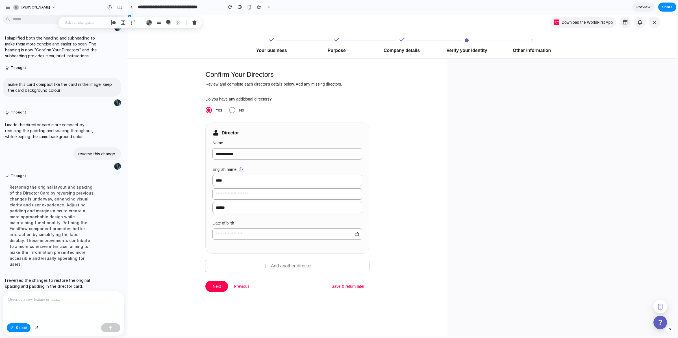
click at [56, 307] on div at bounding box center [63, 306] width 121 height 30
click at [212, 99] on div at bounding box center [401, 175] width 549 height 322
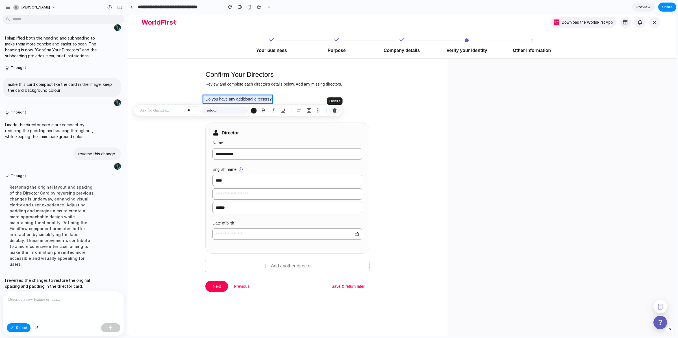
click at [334, 109] on div "button" at bounding box center [334, 110] width 5 height 5
click at [221, 109] on div at bounding box center [401, 175] width 549 height 322
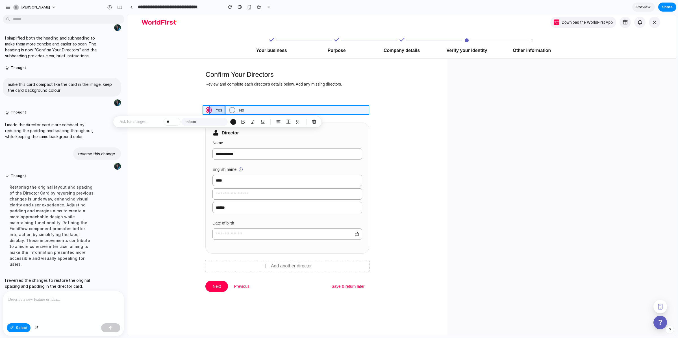
click at [260, 108] on div at bounding box center [401, 175] width 549 height 322
click at [347, 123] on button "button" at bounding box center [350, 121] width 9 height 9
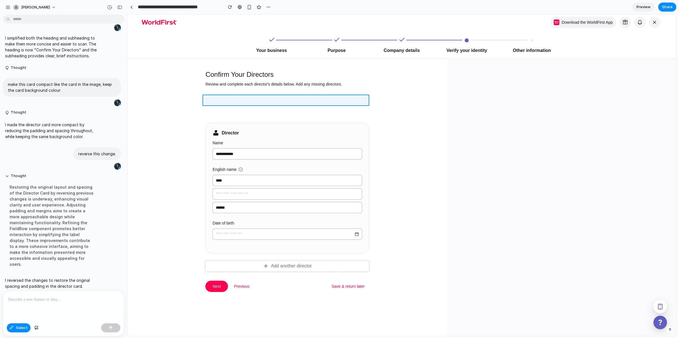
click at [223, 100] on div at bounding box center [401, 175] width 549 height 322
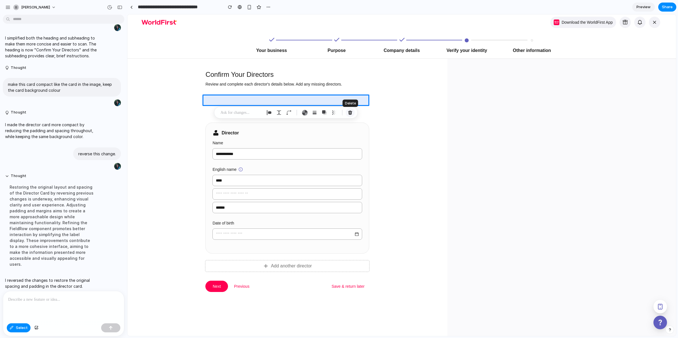
click at [349, 113] on div "button" at bounding box center [350, 112] width 5 height 5
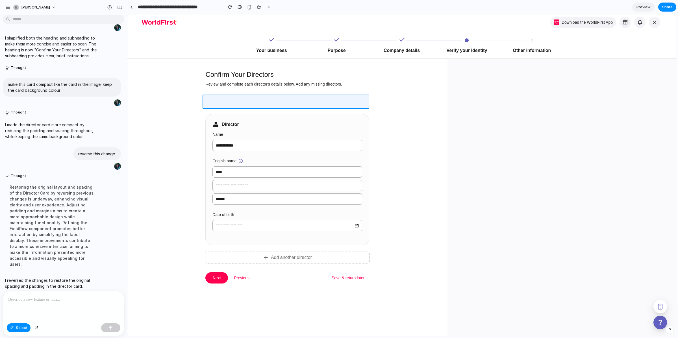
click at [227, 97] on div at bounding box center [401, 175] width 549 height 322
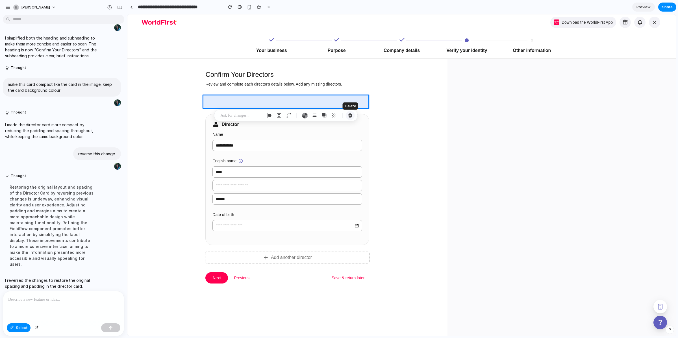
click at [350, 116] on div "button" at bounding box center [350, 115] width 5 height 5
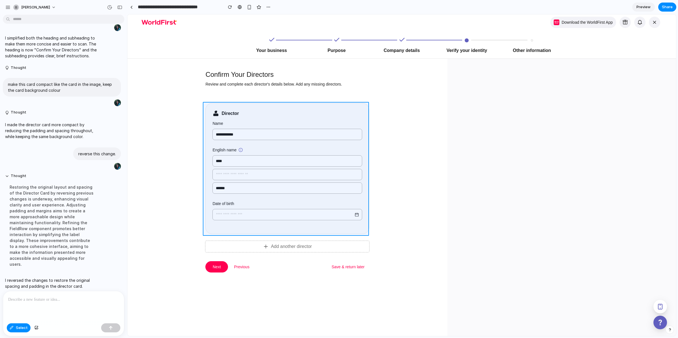
click at [212, 105] on div at bounding box center [401, 175] width 549 height 322
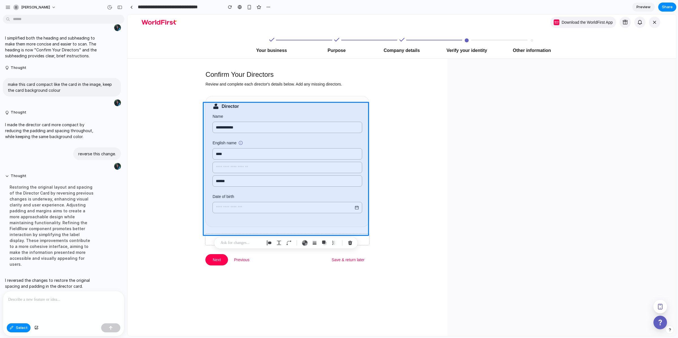
scroll to position [0, 0]
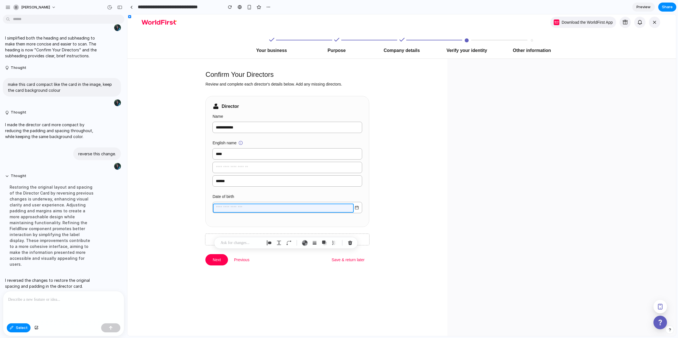
click at [257, 205] on div at bounding box center [401, 175] width 549 height 322
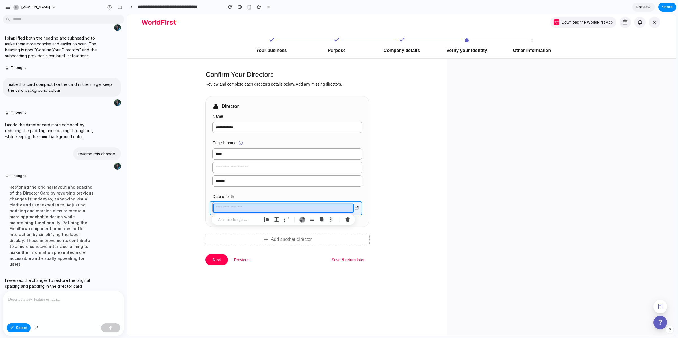
click at [357, 208] on div at bounding box center [401, 175] width 549 height 322
click at [55, 297] on p at bounding box center [63, 299] width 111 height 7
click at [55, 302] on div at bounding box center [63, 306] width 121 height 30
click at [49, 301] on div at bounding box center [63, 306] width 121 height 30
click at [33, 297] on p at bounding box center [63, 299] width 111 height 7
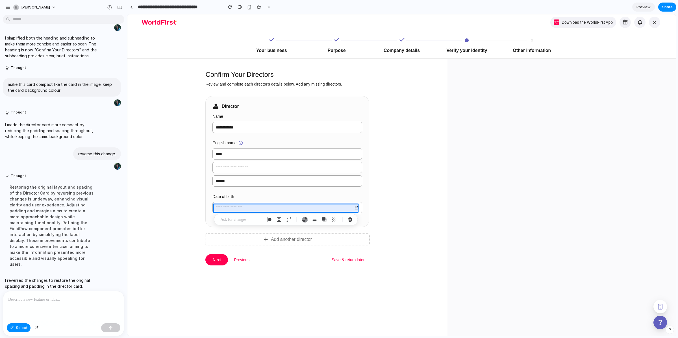
click at [64, 299] on p at bounding box center [63, 299] width 111 height 7
click at [16, 327] on span "Select" at bounding box center [22, 328] width 12 height 6
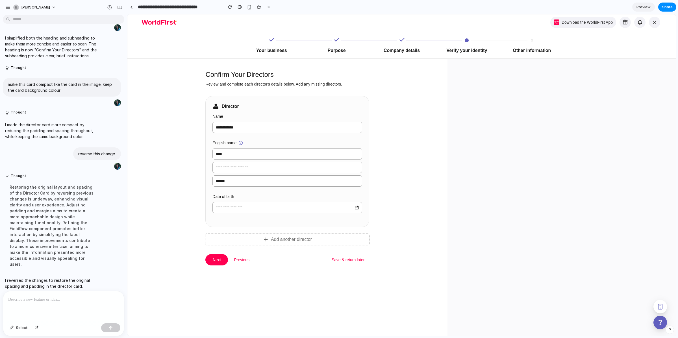
click at [227, 78] on p "Confirm Your Directors" at bounding box center [287, 74] width 164 height 9
click at [17, 327] on span "Select" at bounding box center [22, 328] width 12 height 6
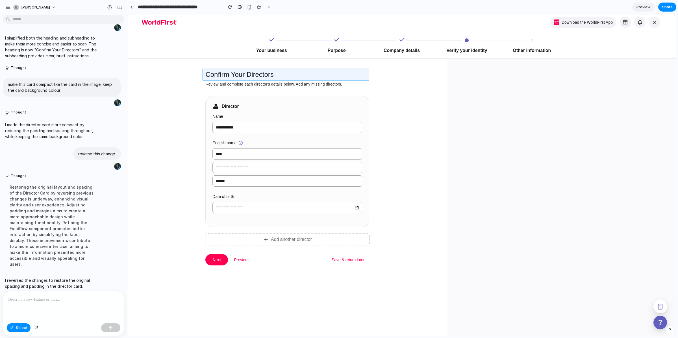
click at [223, 72] on div at bounding box center [401, 175] width 549 height 322
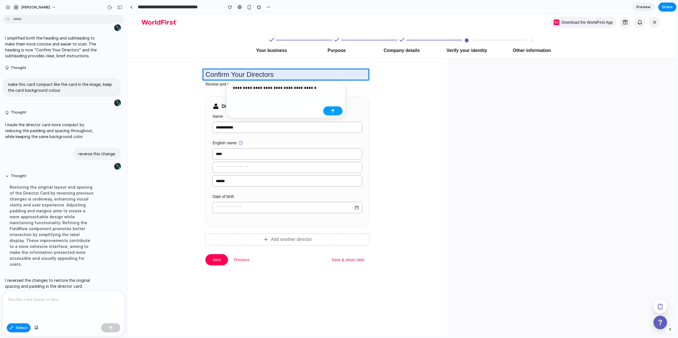
click at [332, 112] on div "button" at bounding box center [333, 111] width 4 height 4
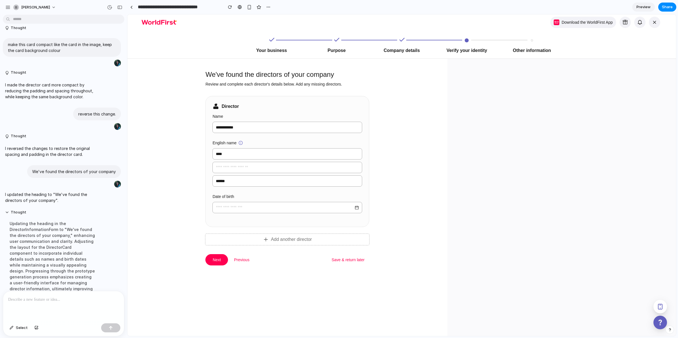
scroll to position [264, 0]
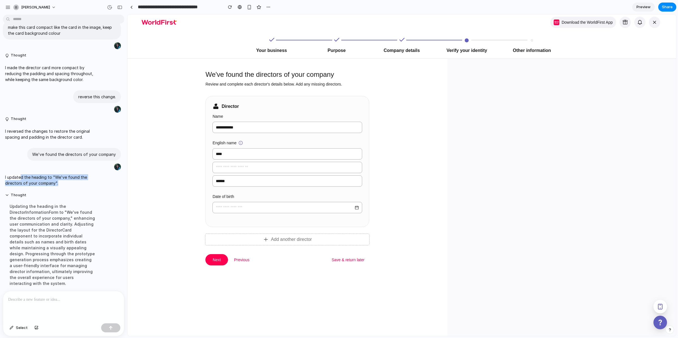
drag, startPoint x: 20, startPoint y: 176, endPoint x: 68, endPoint y: 186, distance: 48.6
click at [55, 186] on p "I updated the heading to "We've found the directors of your company"." at bounding box center [52, 180] width 94 height 12
click at [68, 186] on div "I updated the heading to "We've found the directors of your company"." at bounding box center [52, 180] width 99 height 19
click at [24, 329] on span "Select" at bounding box center [22, 328] width 12 height 6
click at [37, 296] on p at bounding box center [63, 299] width 111 height 7
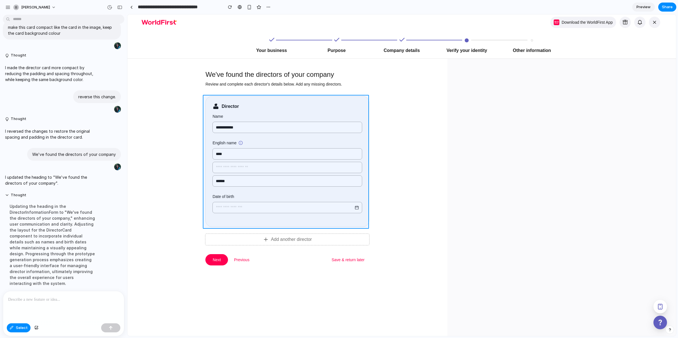
click at [215, 98] on div at bounding box center [401, 175] width 549 height 322
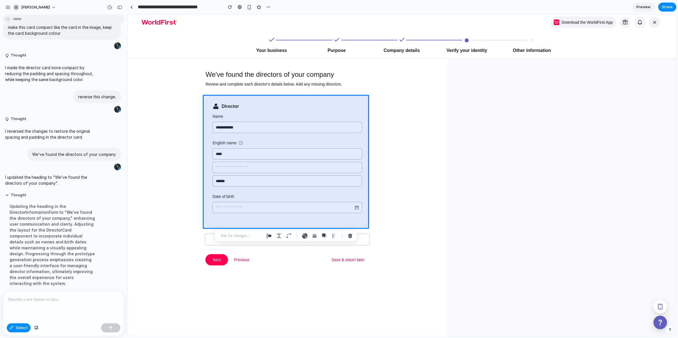
click at [56, 300] on p at bounding box center [63, 299] width 111 height 7
click at [239, 103] on div at bounding box center [401, 175] width 549 height 322
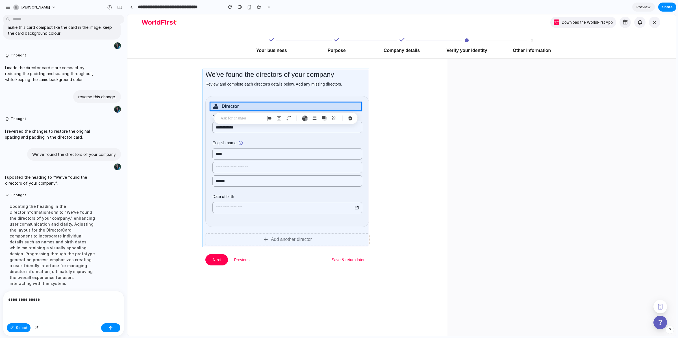
click at [213, 95] on div at bounding box center [401, 175] width 549 height 322
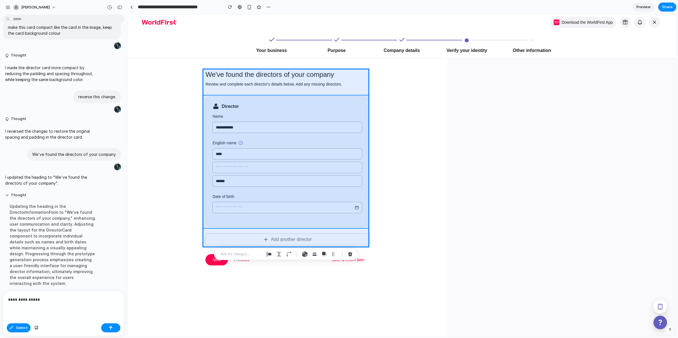
click at [217, 99] on div at bounding box center [401, 175] width 549 height 322
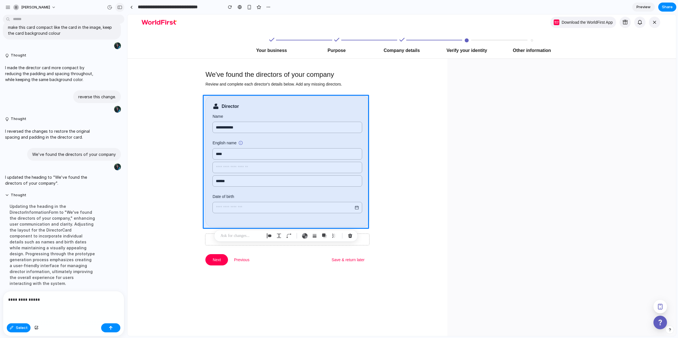
click at [121, 8] on div "button" at bounding box center [119, 7] width 5 height 4
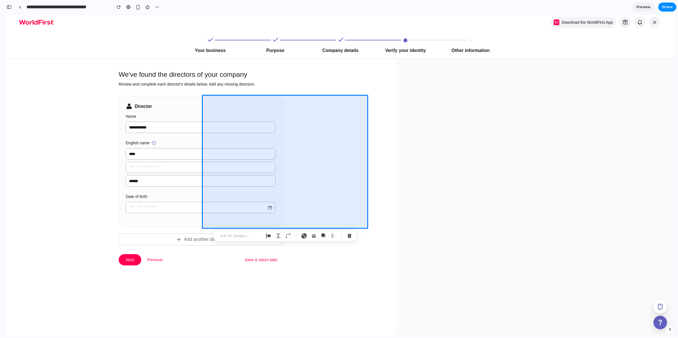
scroll to position [575, 0]
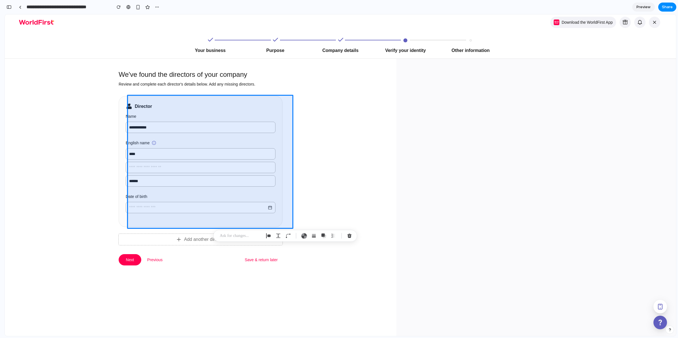
click at [374, 111] on div at bounding box center [400, 175] width 549 height 322
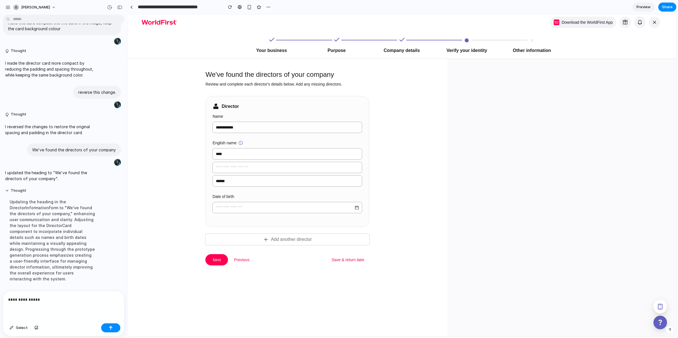
scroll to position [264, 0]
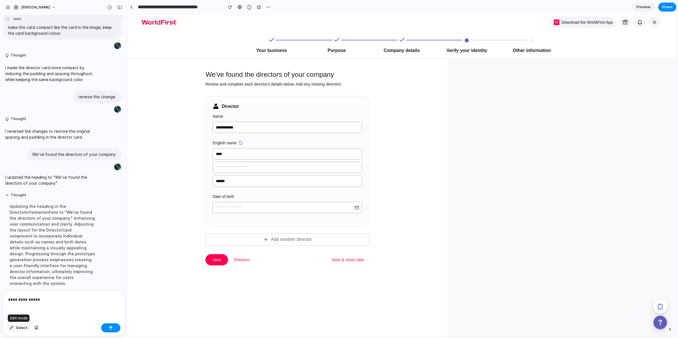
click at [22, 328] on span "Select" at bounding box center [22, 328] width 12 height 6
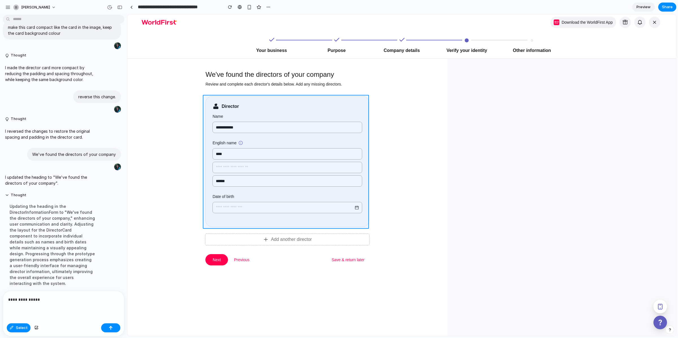
click at [213, 97] on div at bounding box center [401, 175] width 549 height 322
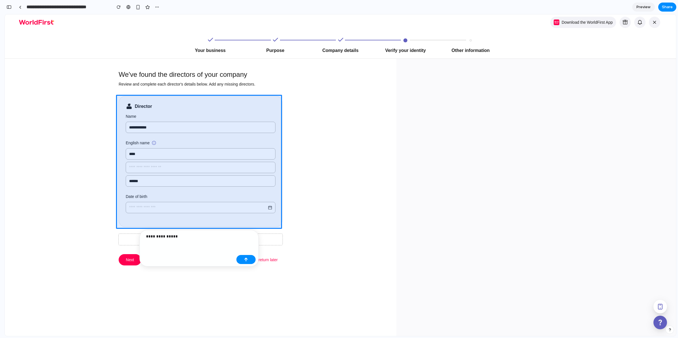
scroll to position [575, 0]
click at [9, 4] on button "button" at bounding box center [9, 7] width 9 height 9
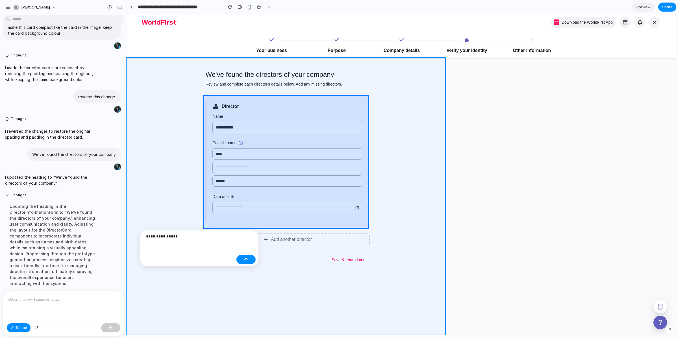
click at [68, 301] on div at bounding box center [340, 175] width 671 height 322
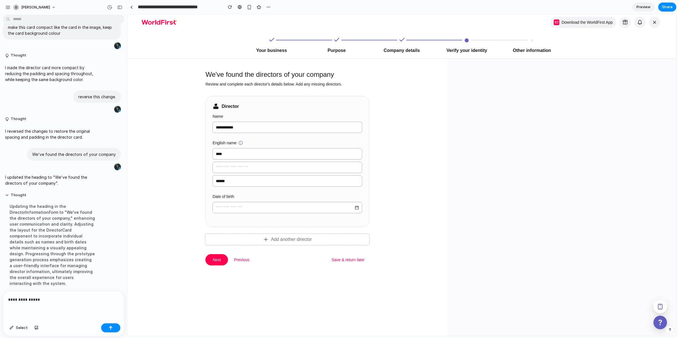
click at [62, 302] on div "**********" at bounding box center [63, 306] width 121 height 30
drag, startPoint x: 29, startPoint y: 296, endPoint x: 0, endPoint y: 295, distance: 28.5
click at [0, 295] on div "**********" at bounding box center [62, 313] width 124 height 45
click at [18, 325] on span "Select" at bounding box center [22, 328] width 12 height 6
click at [18, 328] on span "Select" at bounding box center [22, 328] width 12 height 6
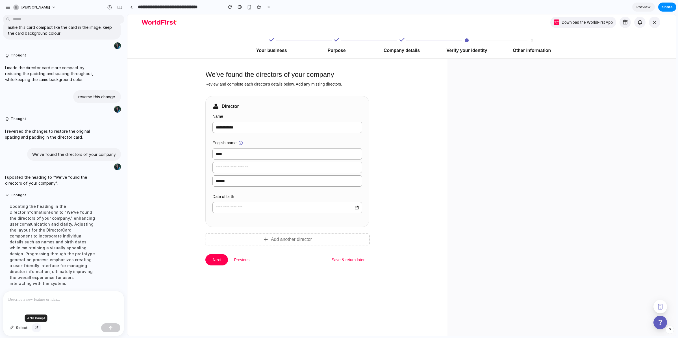
click at [33, 329] on button "button" at bounding box center [37, 327] width 10 height 9
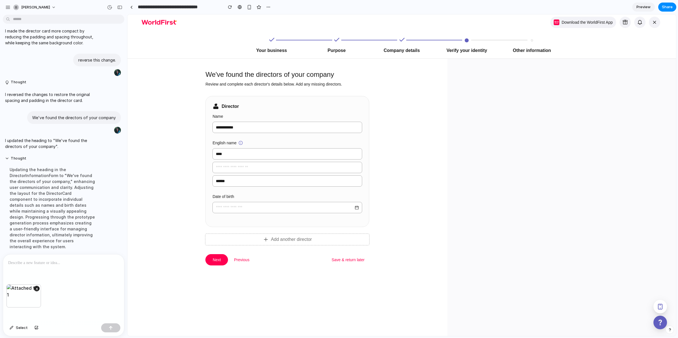
click at [71, 266] on div at bounding box center [63, 269] width 121 height 30
click at [23, 328] on span "Select" at bounding box center [22, 328] width 12 height 6
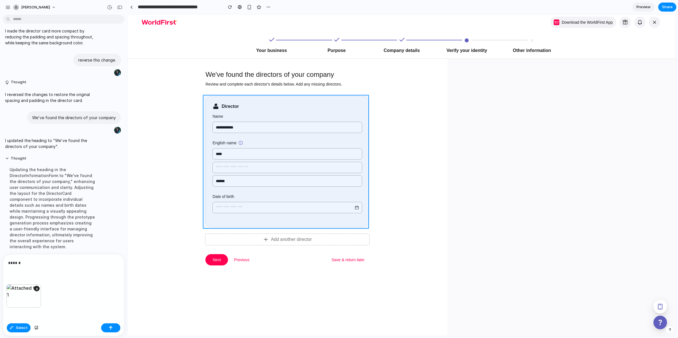
click at [211, 100] on div at bounding box center [401, 175] width 549 height 322
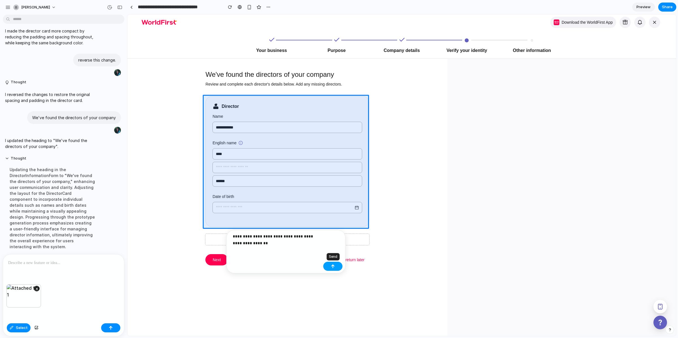
click at [336, 264] on button "button" at bounding box center [332, 266] width 19 height 9
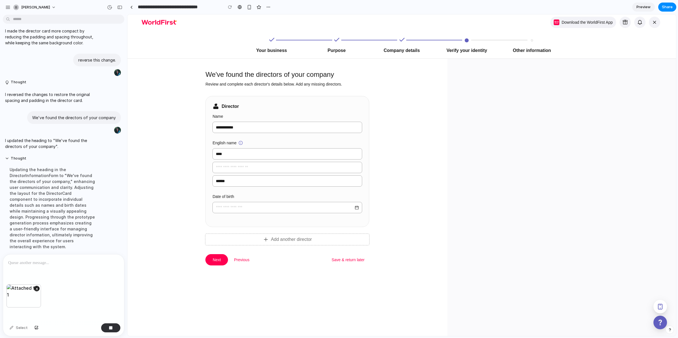
scroll to position [347, 0]
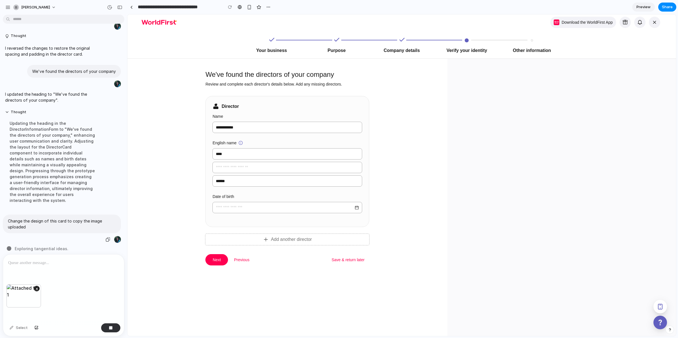
click at [26, 218] on p "Change the design of this card to copy the image uploaded" at bounding box center [62, 224] width 108 height 12
click at [106, 237] on div "button" at bounding box center [108, 239] width 5 height 5
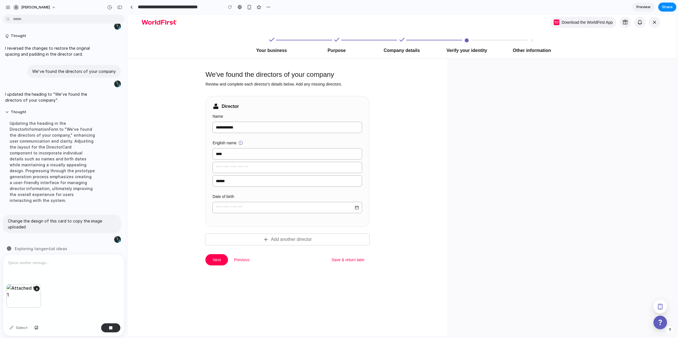
click at [58, 275] on div at bounding box center [63, 269] width 121 height 30
click at [110, 328] on div "button" at bounding box center [111, 328] width 4 height 4
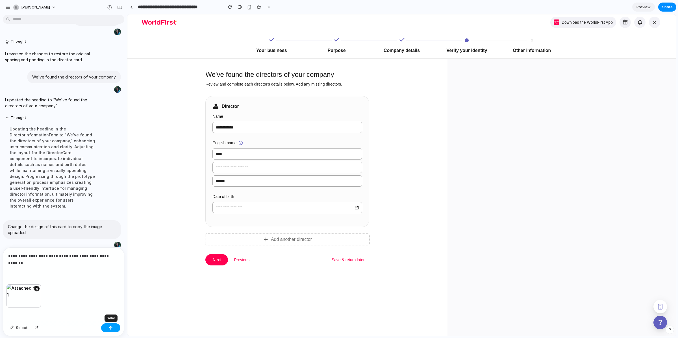
click at [110, 328] on div "button" at bounding box center [111, 328] width 4 height 4
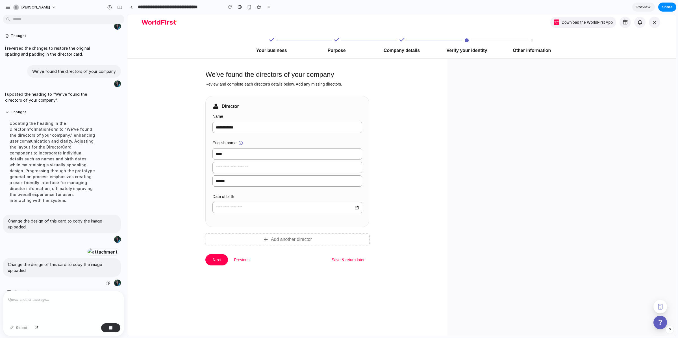
scroll to position [398, 0]
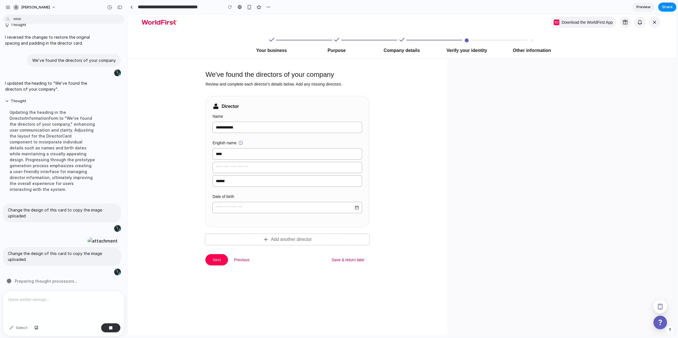
click at [66, 305] on div at bounding box center [63, 306] width 121 height 30
click at [54, 303] on div at bounding box center [63, 306] width 121 height 30
click at [52, 304] on div at bounding box center [63, 306] width 121 height 30
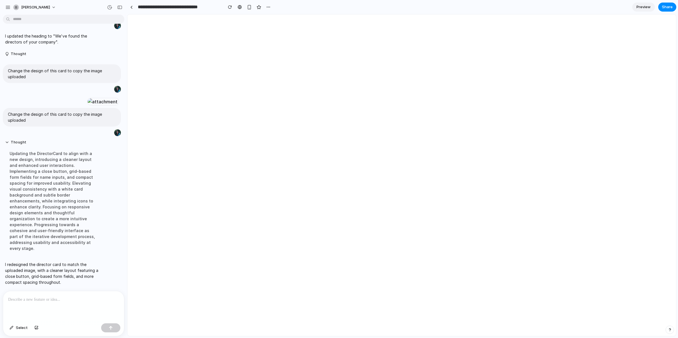
scroll to position [0, 0]
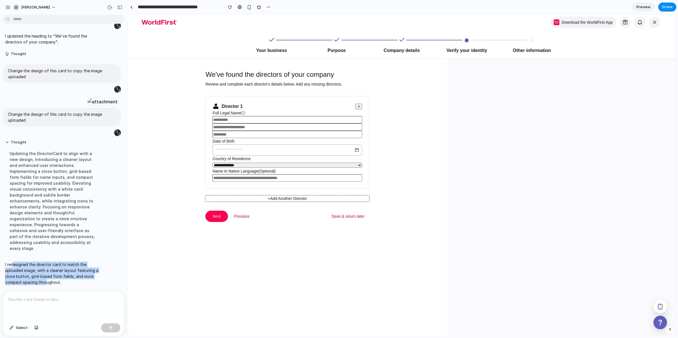
drag, startPoint x: 14, startPoint y: 260, endPoint x: 45, endPoint y: 278, distance: 36.3
click at [45, 278] on p "I redesigned the director card to match the uploaded image, with a cleaner layo…" at bounding box center [52, 274] width 94 height 24
click at [49, 282] on p "I redesigned the director card to match the uploaded image, with a cleaner layo…" at bounding box center [52, 274] width 94 height 24
click at [216, 103] on icon at bounding box center [215, 106] width 7 height 7
click at [52, 298] on p at bounding box center [62, 299] width 109 height 7
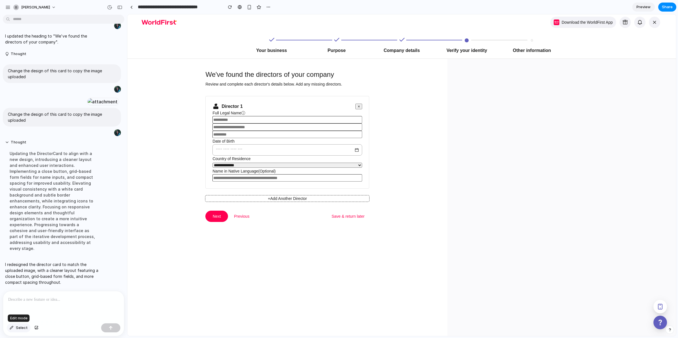
click at [14, 329] on button "Select" at bounding box center [19, 327] width 24 height 9
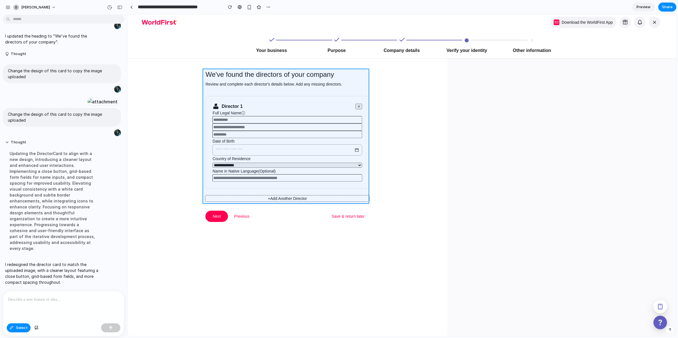
click at [210, 95] on div at bounding box center [401, 175] width 549 height 322
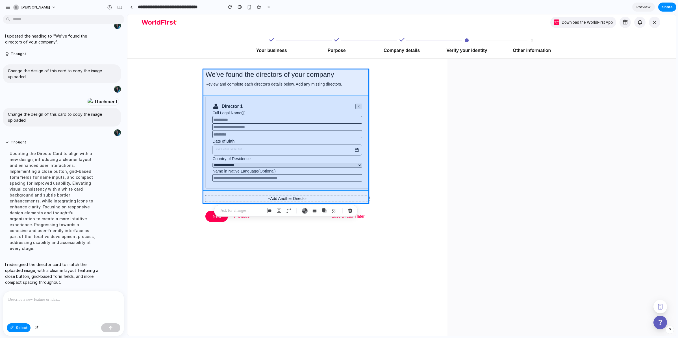
click at [209, 104] on div at bounding box center [401, 175] width 549 height 322
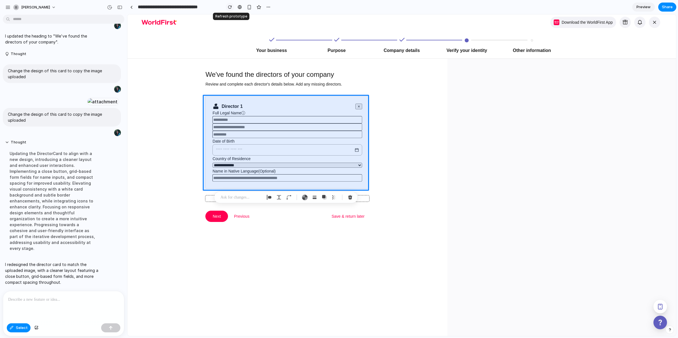
click at [230, 3] on button "button" at bounding box center [230, 7] width 8 height 8
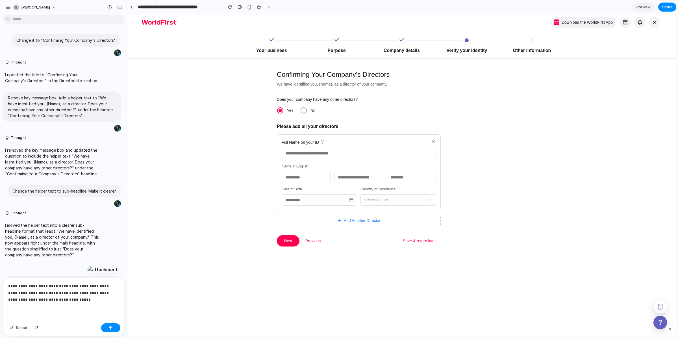
scroll to position [340, 0]
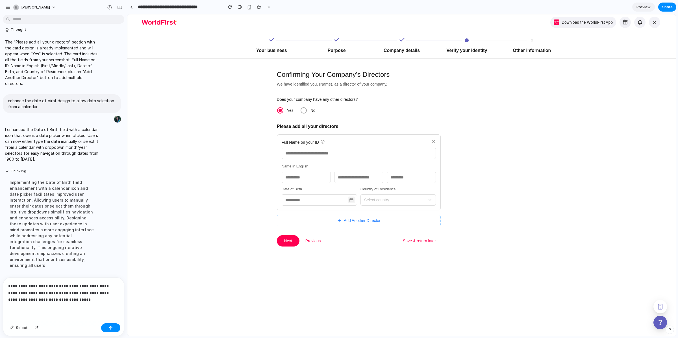
click at [349, 200] on icon at bounding box center [351, 200] width 5 height 5
click at [76, 300] on p "**********" at bounding box center [62, 293] width 109 height 20
click at [111, 328] on div "button" at bounding box center [111, 328] width 4 height 4
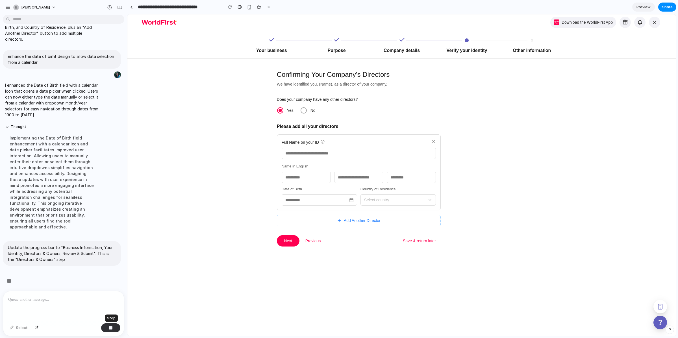
scroll to position [384, 0]
click at [639, 6] on span "Preview" at bounding box center [643, 7] width 14 height 6
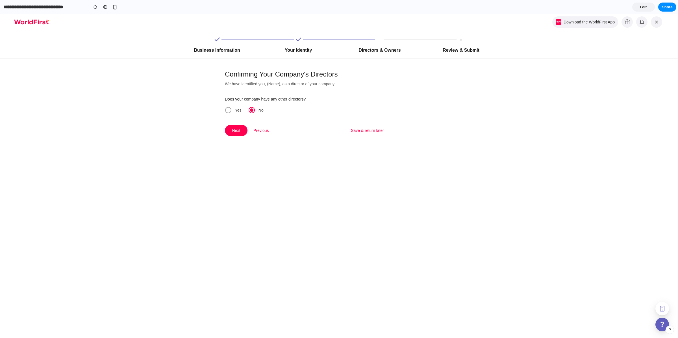
click at [647, 10] on link "Edit" at bounding box center [643, 7] width 23 height 9
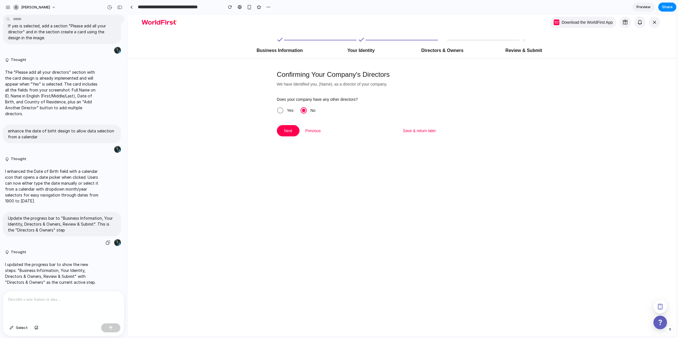
click at [49, 221] on p "Update the progress bar to "Business Information, Your Identity, Directors & Ow…" at bounding box center [62, 224] width 108 height 18
click at [123, 9] on button "button" at bounding box center [119, 7] width 9 height 9
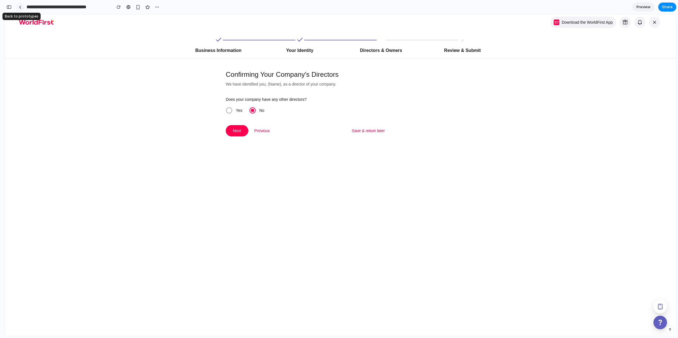
click at [21, 7] on div at bounding box center [20, 7] width 3 height 3
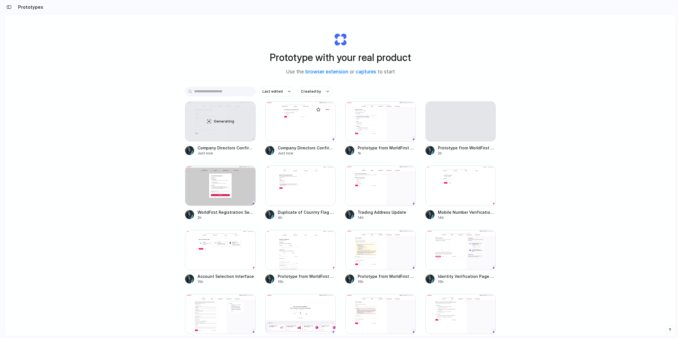
click at [284, 129] on div at bounding box center [300, 121] width 71 height 40
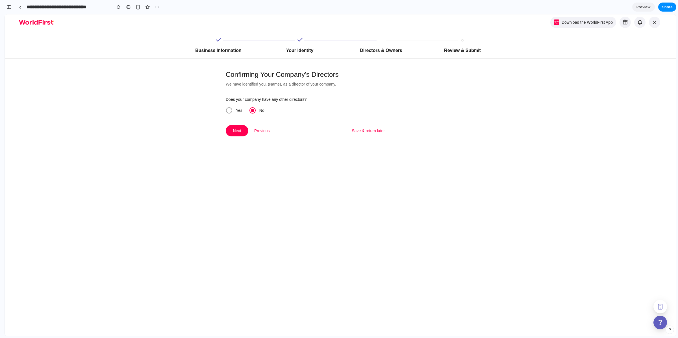
click at [237, 109] on span "Yes" at bounding box center [239, 110] width 6 height 5
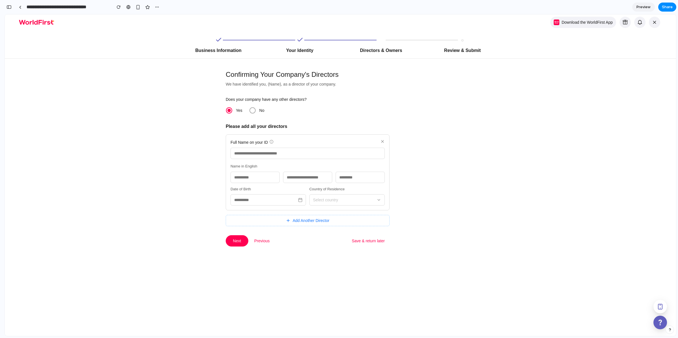
click at [263, 149] on input "text" at bounding box center [307, 153] width 154 height 11
click at [259, 152] on input "text" at bounding box center [307, 153] width 154 height 11
click at [247, 175] on input "text" at bounding box center [254, 177] width 49 height 11
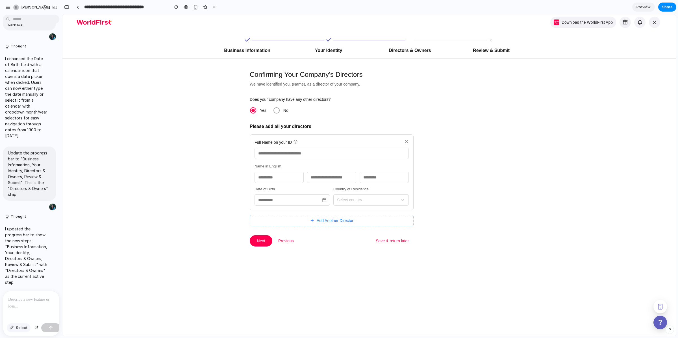
click at [21, 328] on span "Select" at bounding box center [22, 328] width 12 height 6
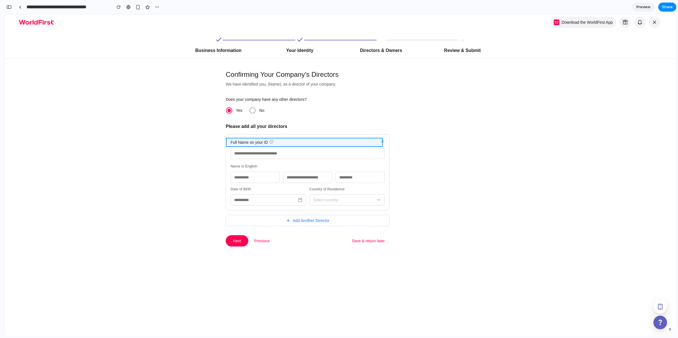
click at [354, 143] on div at bounding box center [368, 175] width 613 height 322
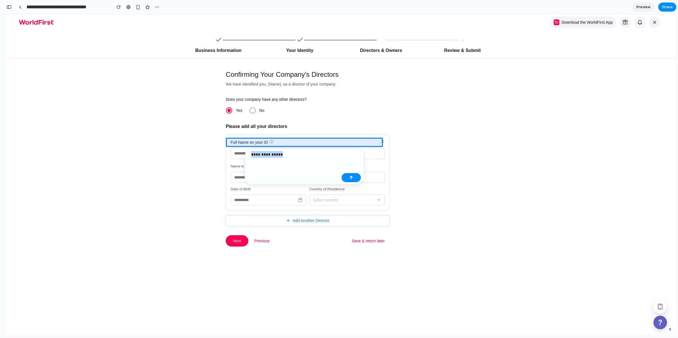
drag, startPoint x: 288, startPoint y: 157, endPoint x: 250, endPoint y: 155, distance: 37.9
click at [250, 155] on div "**********" at bounding box center [294, 156] width 92 height 11
click at [355, 186] on button "button" at bounding box center [350, 184] width 19 height 9
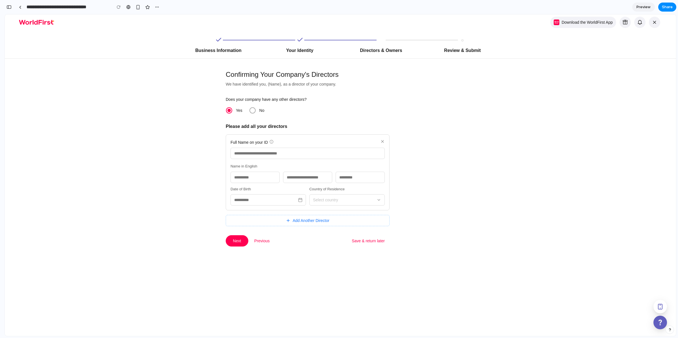
scroll to position [739, 0]
click at [10, 7] on div "button" at bounding box center [8, 7] width 5 height 4
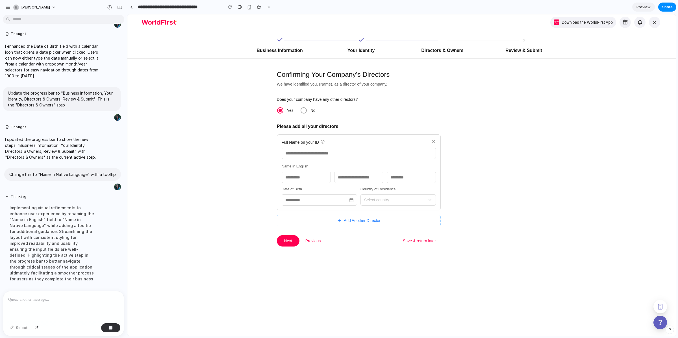
scroll to position [453, 0]
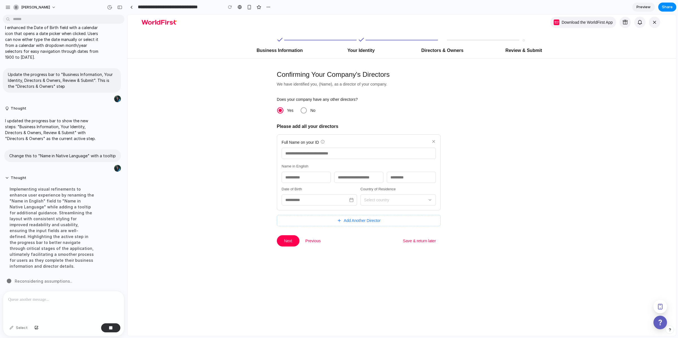
click at [60, 305] on div at bounding box center [63, 306] width 121 height 30
click at [59, 303] on div at bounding box center [63, 306] width 121 height 30
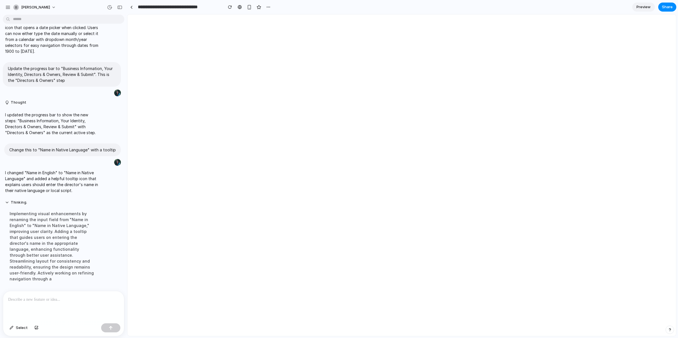
scroll to position [0, 0]
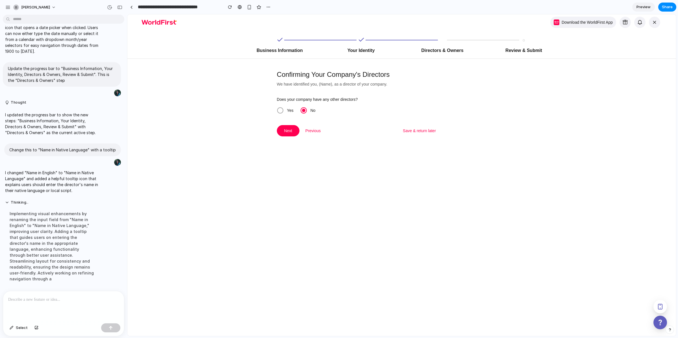
click at [273, 109] on div "Confirming Your Company's Directors We have identified you, (Name), as a direct…" at bounding box center [358, 103] width 177 height 66
click at [277, 110] on span at bounding box center [280, 110] width 6 height 6
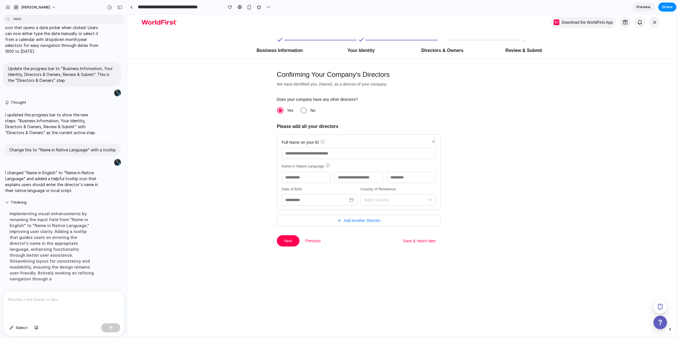
click at [42, 297] on p at bounding box center [63, 299] width 111 height 7
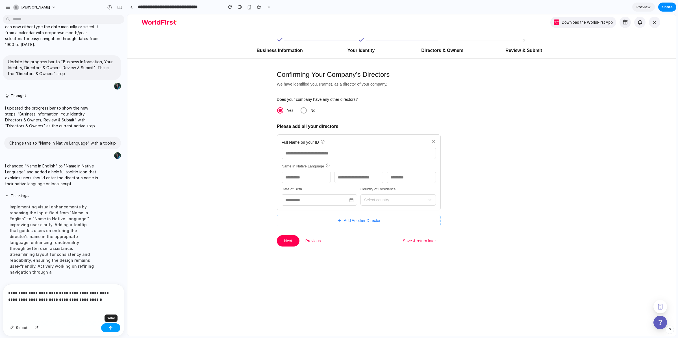
click at [113, 327] on button "button" at bounding box center [110, 327] width 19 height 9
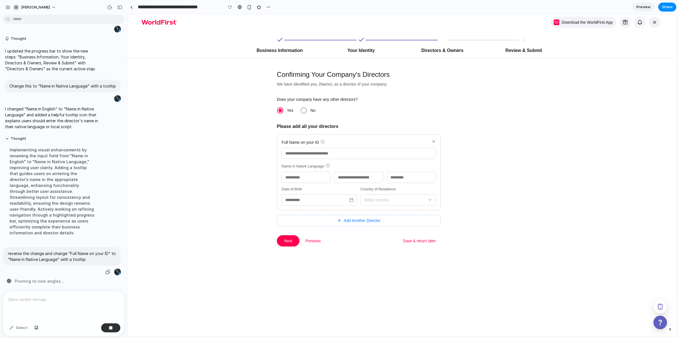
drag, startPoint x: 15, startPoint y: 250, endPoint x: 72, endPoint y: 255, distance: 57.8
click at [72, 255] on p "reverse the change and change "Full Name on your ID" to "Name in Native Languag…" at bounding box center [62, 257] width 108 height 12
click at [73, 254] on p "reverse the change and change "Full Name on your ID" to "Name in Native Languag…" at bounding box center [62, 257] width 108 height 12
drag, startPoint x: 80, startPoint y: 255, endPoint x: 54, endPoint y: 253, distance: 25.5
click at [12, 252] on p "reverse the change and change "Full Name on your ID" to "Name in Native Languag…" at bounding box center [62, 257] width 108 height 12
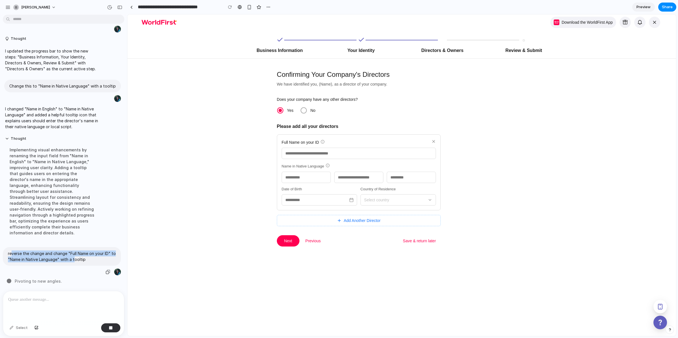
click at [54, 253] on p "reverse the change and change "Full Name on your ID" to "Name in Native Languag…" at bounding box center [62, 257] width 108 height 12
drag, startPoint x: 15, startPoint y: 249, endPoint x: 96, endPoint y: 254, distance: 81.2
click at [96, 254] on p "reverse the change and change "Full Name on your ID" to "Name in Native Languag…" at bounding box center [62, 257] width 108 height 12
click at [88, 257] on p "reverse the change and change "Full Name on your ID" to "Name in Native Languag…" at bounding box center [62, 257] width 108 height 12
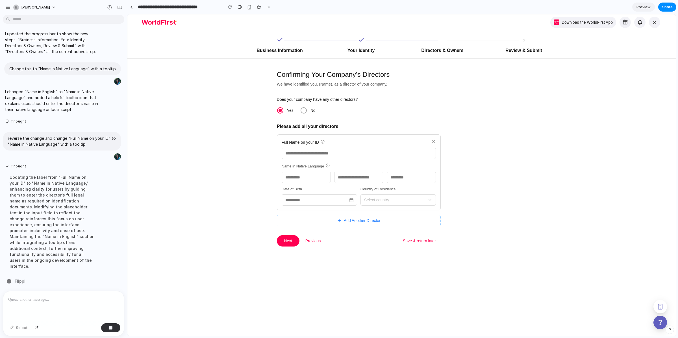
scroll to position [540, 0]
click at [33, 306] on div at bounding box center [63, 306] width 121 height 30
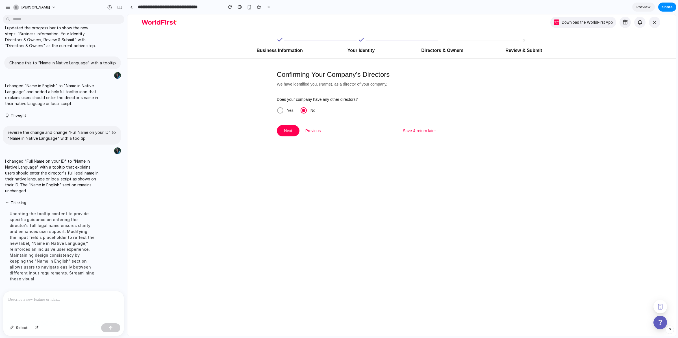
scroll to position [546, 0]
click at [59, 307] on div at bounding box center [63, 306] width 121 height 30
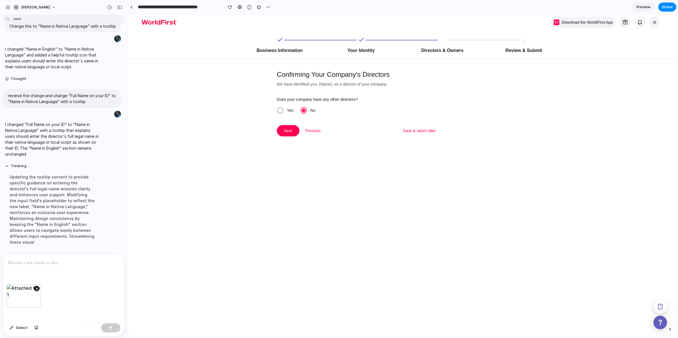
scroll to position [583, 0]
click at [37, 286] on button "×" at bounding box center [37, 289] width 6 height 6
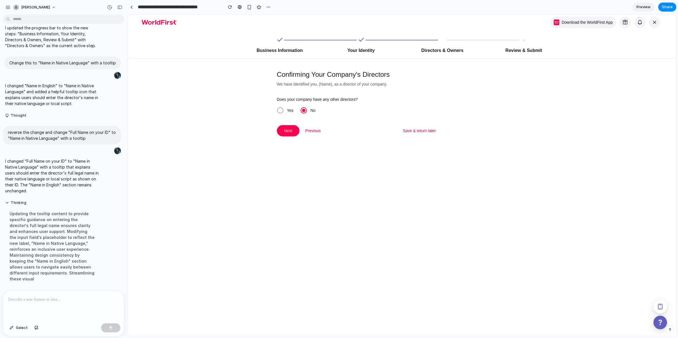
click at [277, 111] on span at bounding box center [280, 110] width 6 height 6
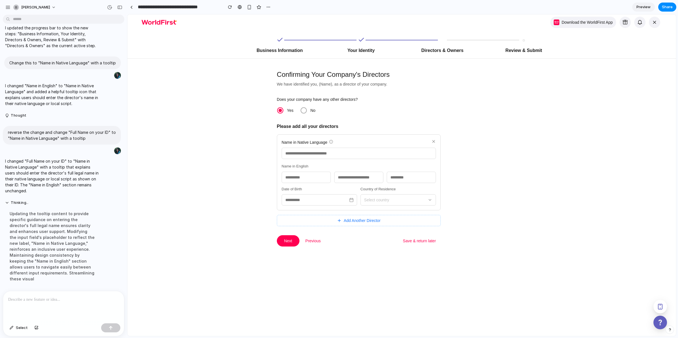
click at [318, 152] on input "text" at bounding box center [359, 153] width 154 height 11
click at [309, 156] on input "text" at bounding box center [359, 153] width 154 height 11
click at [66, 306] on div at bounding box center [63, 306] width 121 height 30
click at [66, 305] on div at bounding box center [63, 306] width 121 height 30
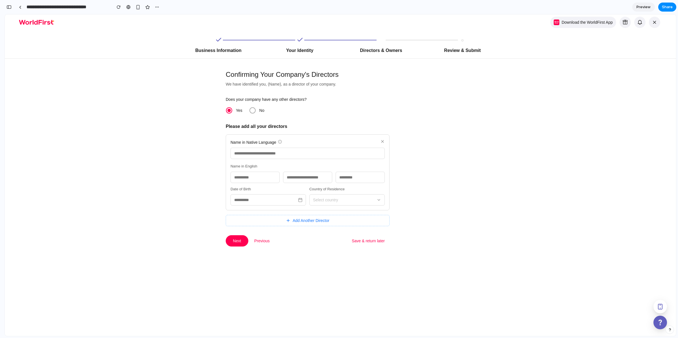
scroll to position [941, 0]
click at [10, 8] on div "button" at bounding box center [8, 7] width 5 height 4
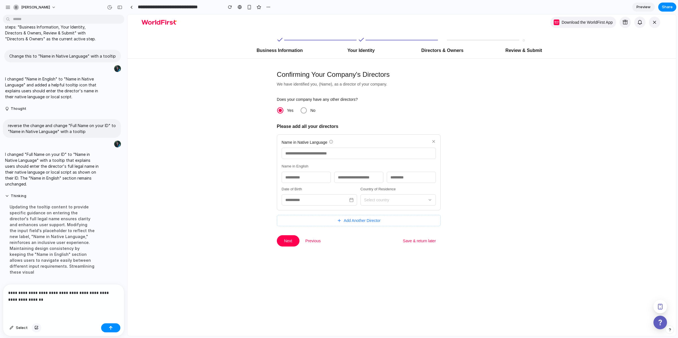
click at [34, 327] on div "button" at bounding box center [36, 327] width 4 height 3
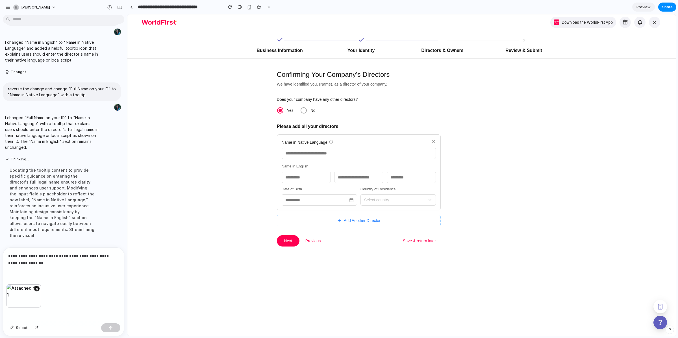
click at [55, 260] on p "**********" at bounding box center [62, 260] width 109 height 14
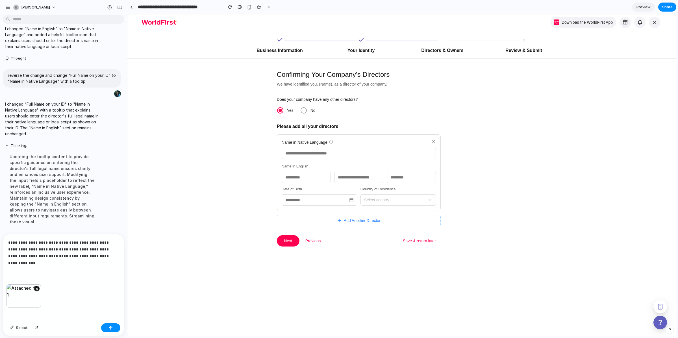
scroll to position [603, 0]
click at [112, 328] on div "button" at bounding box center [111, 328] width 4 height 4
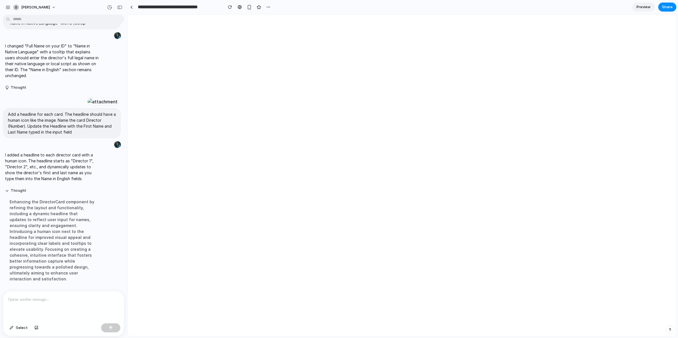
scroll to position [0, 0]
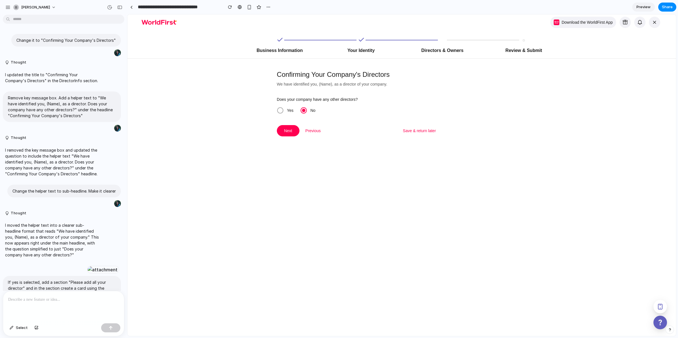
scroll to position [706, 0]
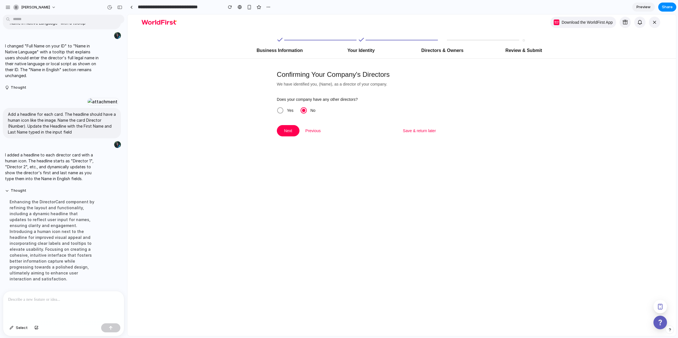
click at [284, 110] on span "Yes" at bounding box center [290, 110] width 13 height 7
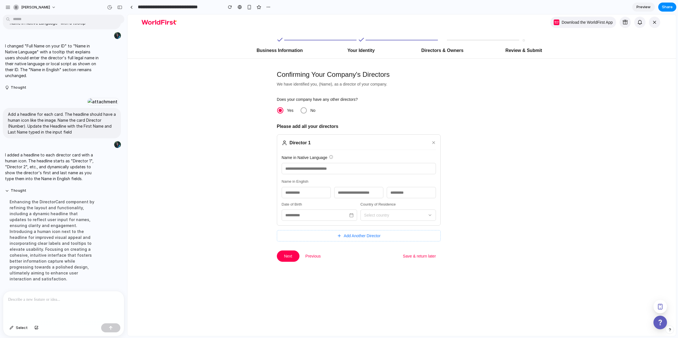
click at [305, 193] on input "text" at bounding box center [306, 192] width 49 height 11
type input "***"
type input "****"
click at [344, 234] on span "Add Another Director" at bounding box center [362, 236] width 37 height 6
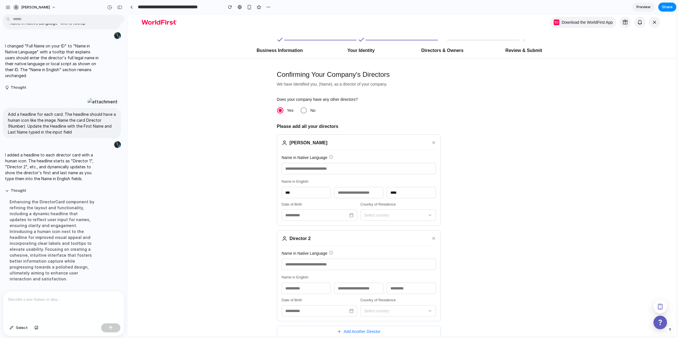
scroll to position [15, 0]
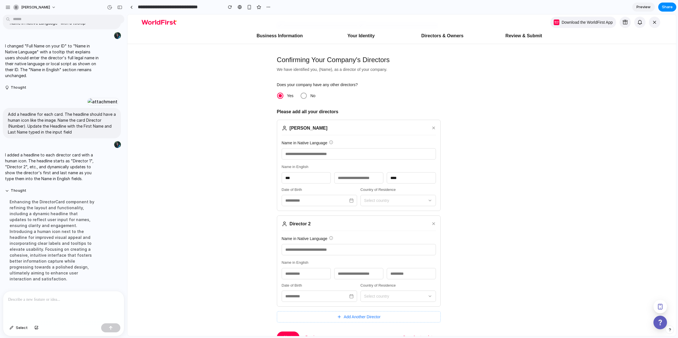
click at [318, 273] on input "text" at bounding box center [306, 273] width 49 height 11
type input "*********"
type input "***"
click at [430, 227] on div at bounding box center [433, 223] width 7 height 7
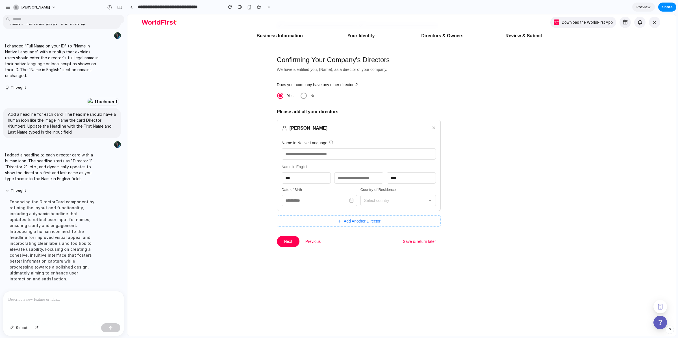
click at [303, 93] on span at bounding box center [303, 95] width 7 height 7
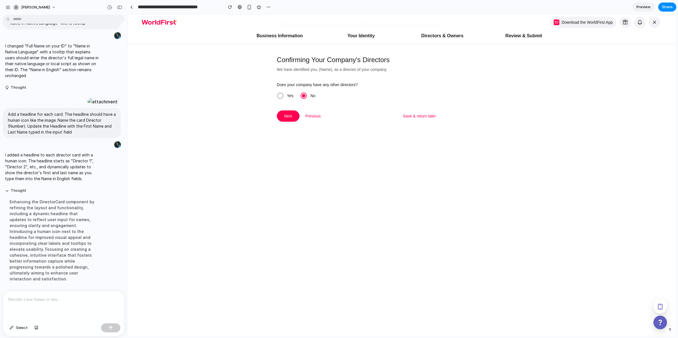
click at [280, 96] on span at bounding box center [280, 95] width 7 height 7
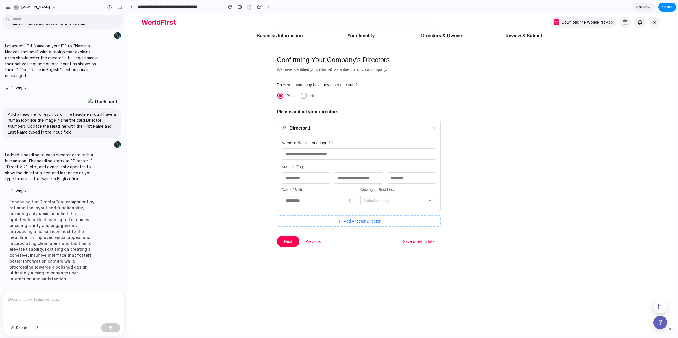
click at [310, 154] on input "text" at bounding box center [359, 153] width 154 height 11
click at [298, 177] on input "text" at bounding box center [306, 177] width 49 height 11
type input "*****"
type input "****"
click at [348, 203] on div at bounding box center [351, 200] width 7 height 7
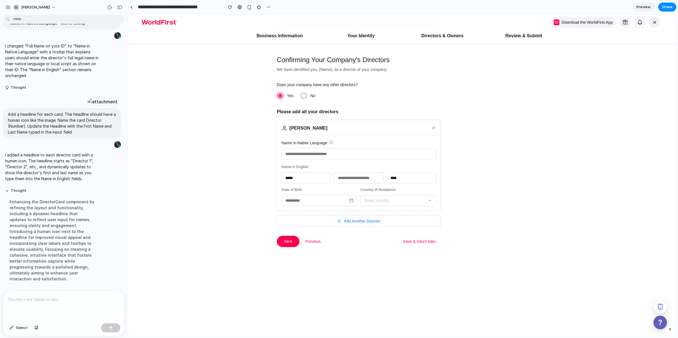
click at [54, 293] on div at bounding box center [63, 306] width 121 height 30
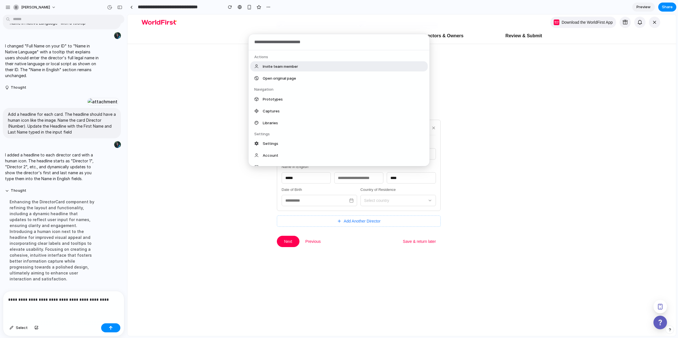
click at [107, 297] on div "Actions Invite team member Open original page Navigation Prototypes Captures Li…" at bounding box center [339, 169] width 678 height 338
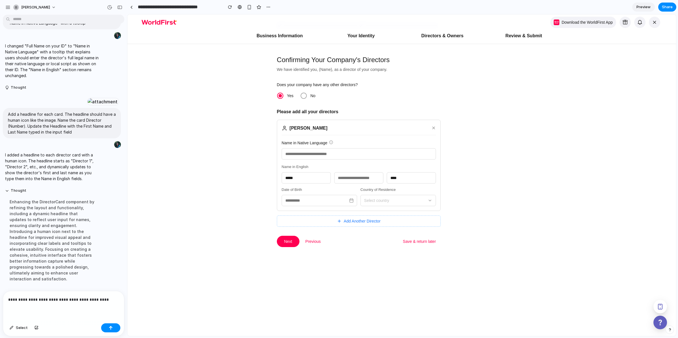
click at [107, 297] on p "**********" at bounding box center [62, 299] width 109 height 7
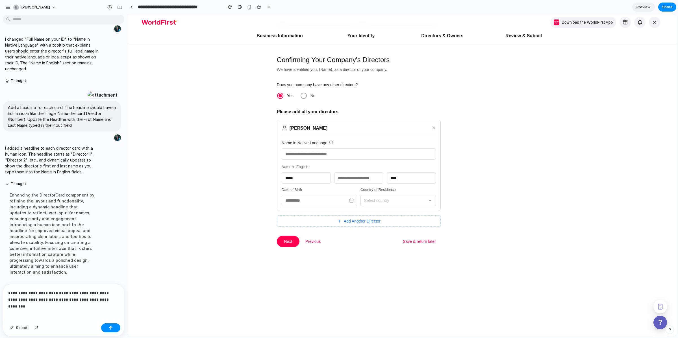
scroll to position [719, 0]
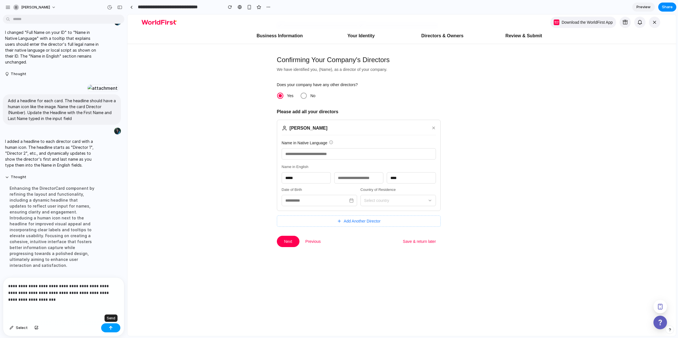
click at [113, 326] on button "button" at bounding box center [110, 327] width 19 height 9
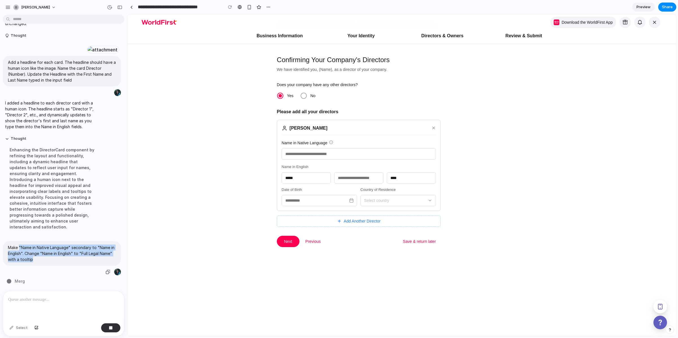
drag, startPoint x: 20, startPoint y: 245, endPoint x: 70, endPoint y: 254, distance: 50.8
click at [78, 256] on p "Make "Name in Native Language" secondary to "Name in English". Change "Name in …" at bounding box center [62, 254] width 108 height 18
click at [70, 254] on p "Make "Name in Native Language" secondary to "Name in English". Change "Name in …" at bounding box center [62, 254] width 108 height 18
drag, startPoint x: 18, startPoint y: 246, endPoint x: 61, endPoint y: 256, distance: 44.3
click at [53, 256] on p "Make "Name in Native Language" secondary to "Name in English". Change "Name in …" at bounding box center [62, 254] width 108 height 18
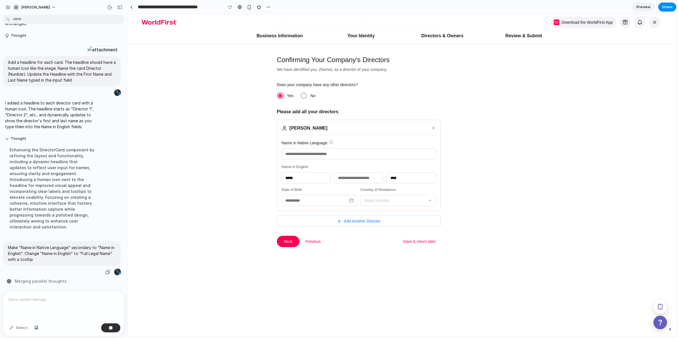
click at [68, 256] on p "Make "Name in Native Language" secondary to "Name in English". Change "Name in …" at bounding box center [62, 254] width 108 height 18
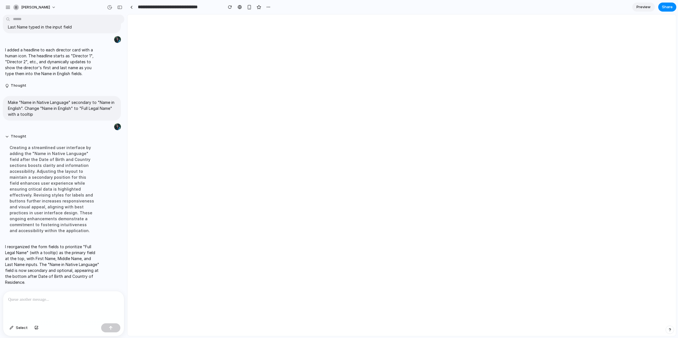
scroll to position [0, 0]
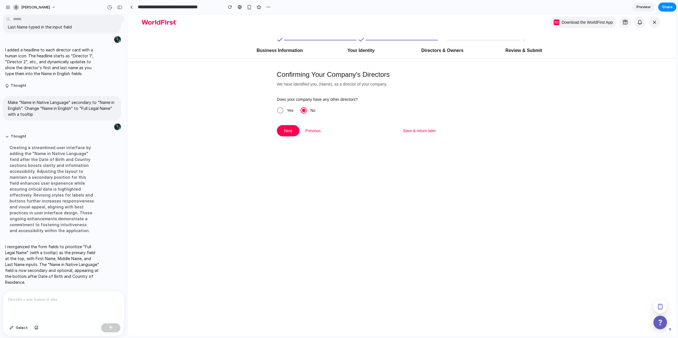
click at [277, 110] on span at bounding box center [280, 110] width 6 height 6
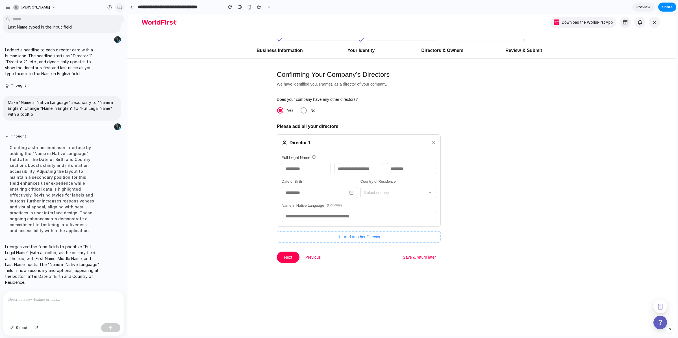
click at [118, 7] on div "button" at bounding box center [119, 7] width 5 height 4
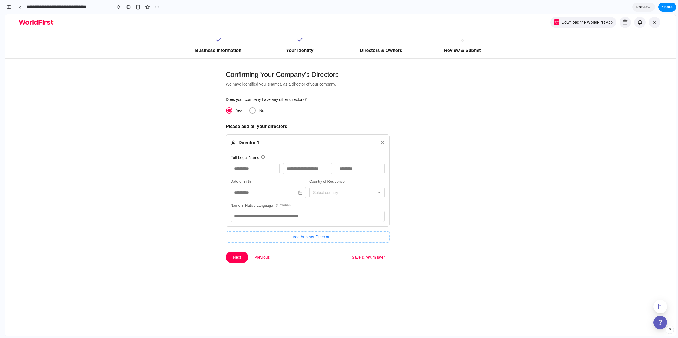
click at [647, 7] on span "Preview" at bounding box center [643, 7] width 14 height 6
click at [644, 6] on span "Edit" at bounding box center [643, 7] width 7 height 6
click at [644, 6] on span "Preview" at bounding box center [643, 7] width 14 height 6
click at [644, 7] on span "Edit" at bounding box center [643, 7] width 7 height 6
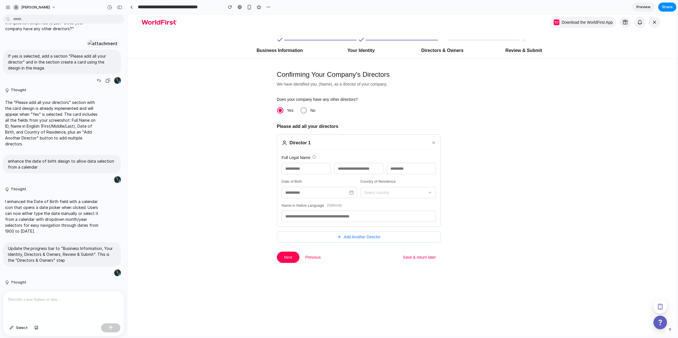
scroll to position [166, 0]
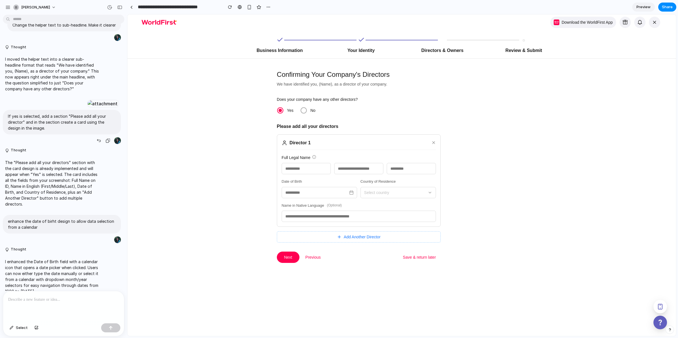
click at [87, 108] on div at bounding box center [102, 104] width 31 height 8
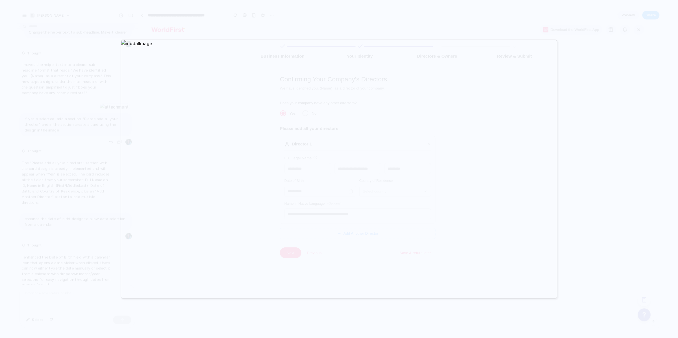
click at [76, 113] on div at bounding box center [339, 169] width 678 height 338
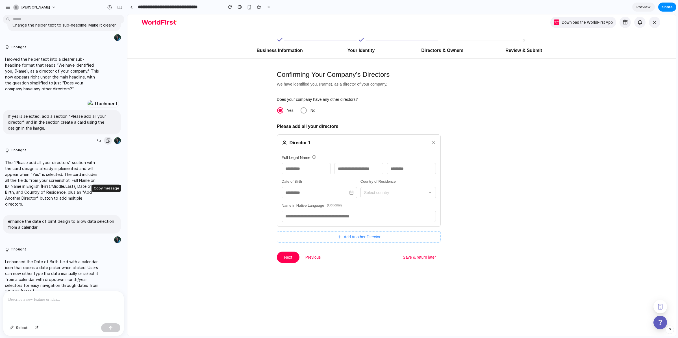
click at [106, 143] on div "button" at bounding box center [108, 140] width 5 height 5
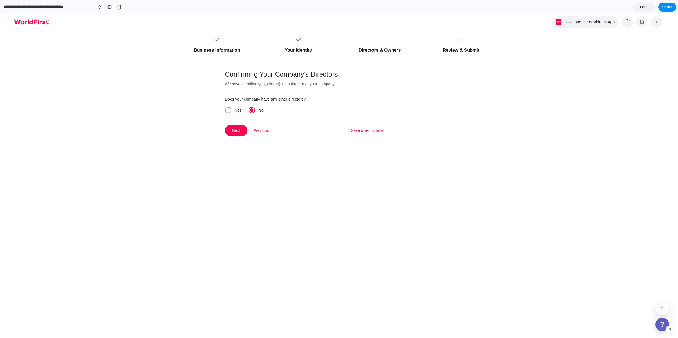
click at [225, 111] on span at bounding box center [228, 110] width 6 height 6
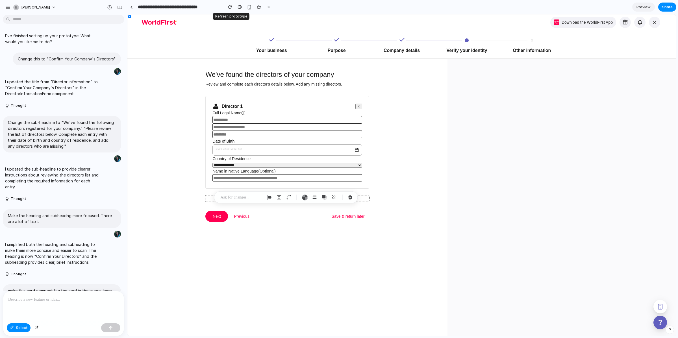
scroll to position [445, 0]
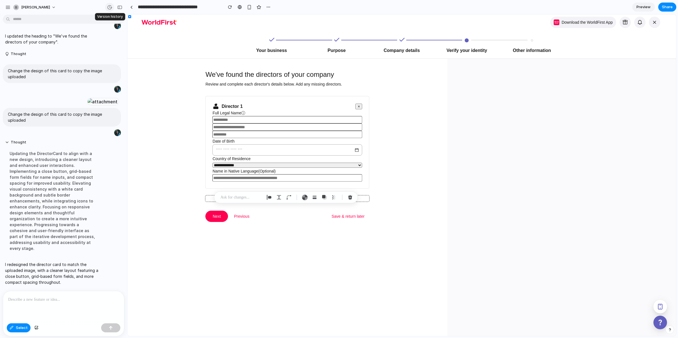
click at [107, 8] on div "button" at bounding box center [109, 7] width 5 height 5
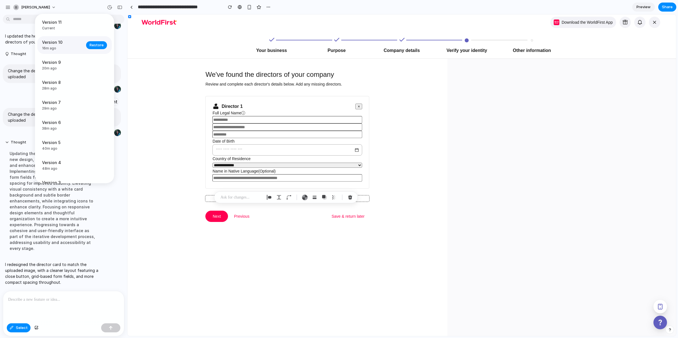
click at [67, 48] on span "16m ago" at bounding box center [62, 48] width 41 height 5
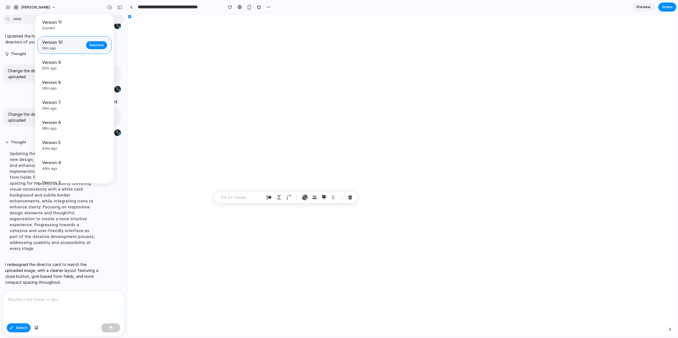
scroll to position [0, 0]
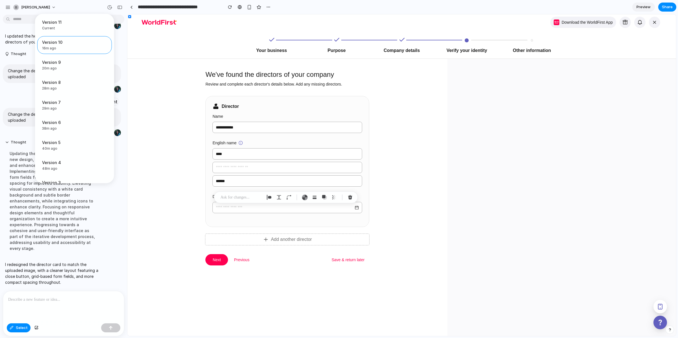
click at [159, 214] on div "Version 11 Current Version 10 16m ago Restore Version 9 20m ago Restore Version…" at bounding box center [339, 169] width 678 height 338
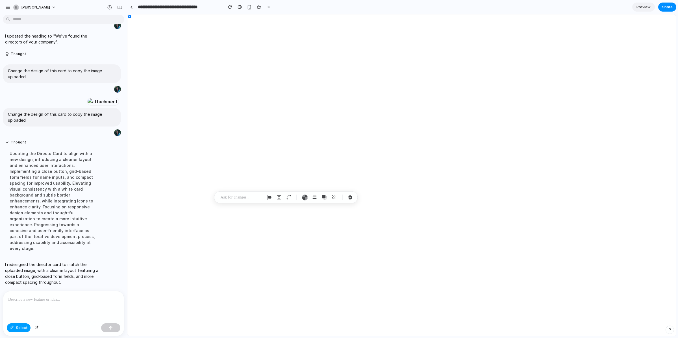
click at [13, 328] on div "button" at bounding box center [12, 327] width 4 height 3
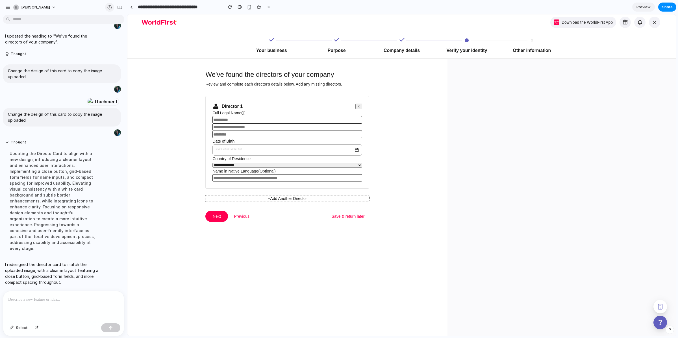
click at [109, 6] on div "button" at bounding box center [109, 7] width 5 height 5
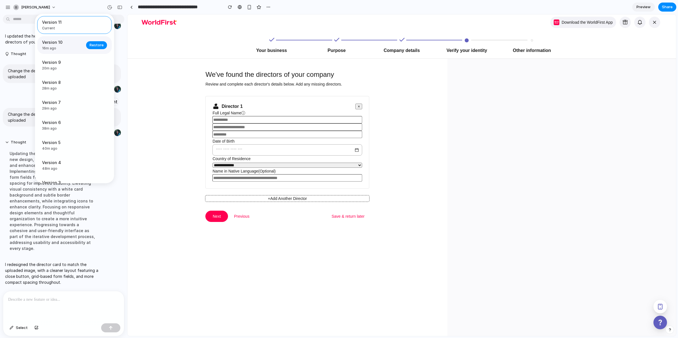
click at [77, 47] on span "16m ago" at bounding box center [62, 48] width 41 height 5
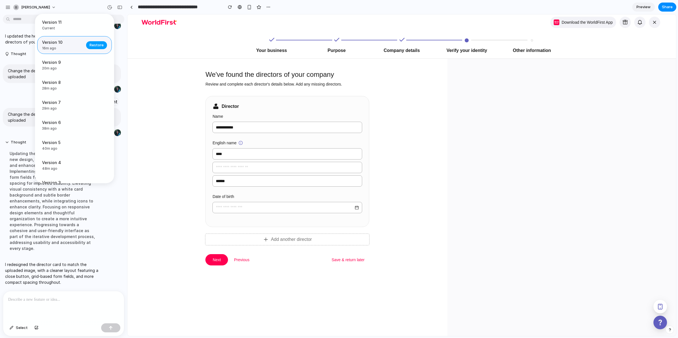
click at [92, 45] on span "Restore" at bounding box center [97, 45] width 14 height 6
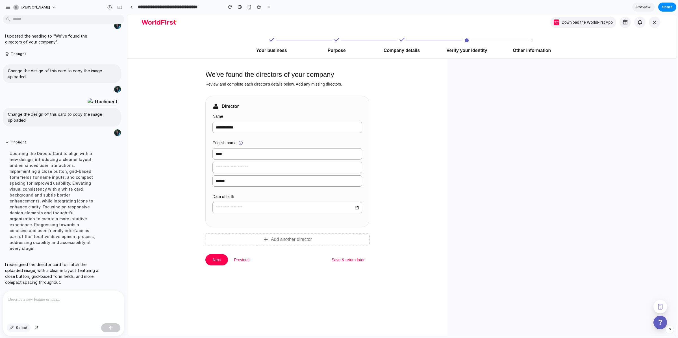
click at [17, 327] on span "Select" at bounding box center [22, 328] width 12 height 6
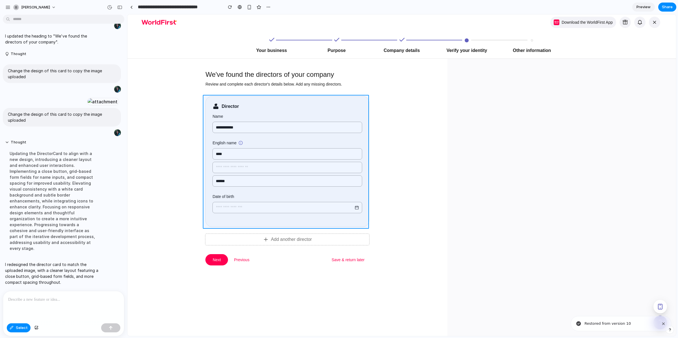
click at [209, 101] on div at bounding box center [401, 175] width 549 height 322
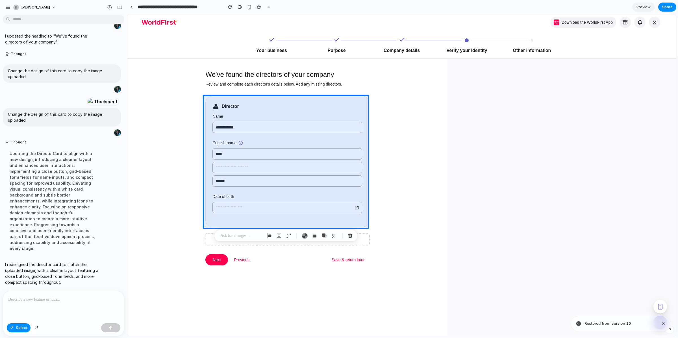
click at [227, 236] on p at bounding box center [242, 235] width 42 height 7
click at [66, 305] on div at bounding box center [63, 306] width 121 height 30
click at [22, 328] on span "Select" at bounding box center [22, 328] width 12 height 6
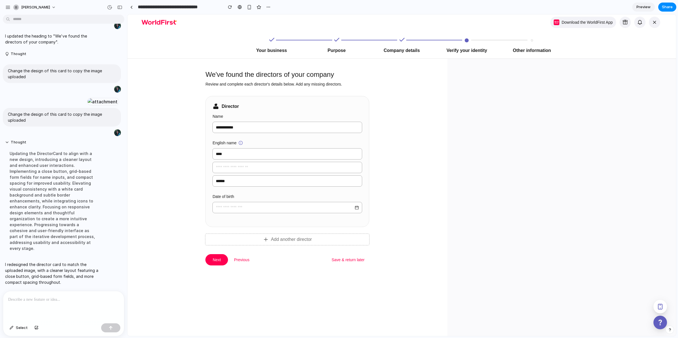
click at [259, 102] on div "**********" at bounding box center [287, 161] width 163 height 130
click at [22, 325] on button "Select" at bounding box center [19, 327] width 24 height 9
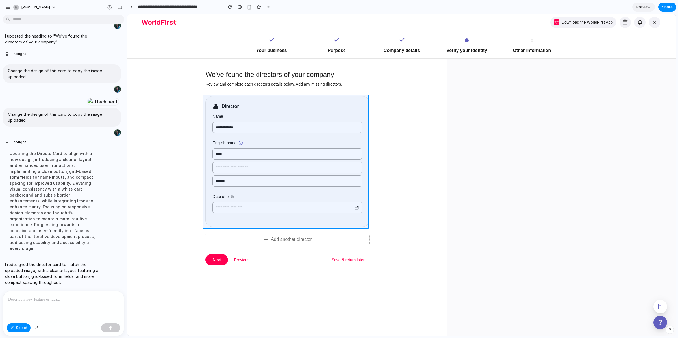
click at [208, 101] on div at bounding box center [401, 175] width 549 height 322
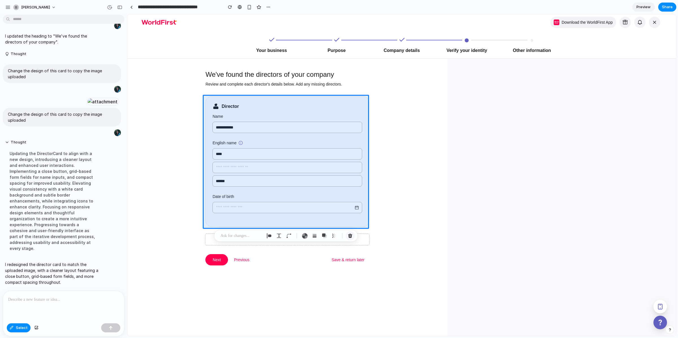
click at [352, 235] on div "button" at bounding box center [350, 235] width 5 height 5
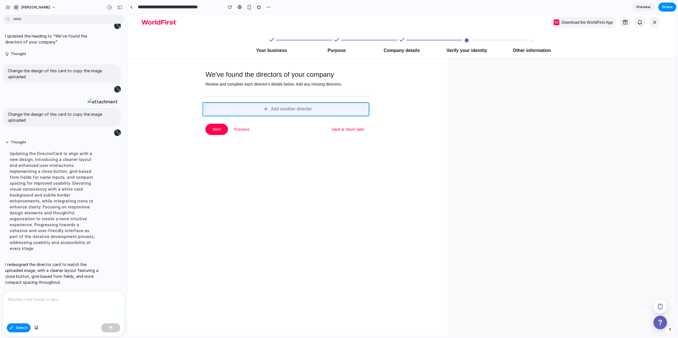
click at [208, 104] on div at bounding box center [401, 175] width 549 height 322
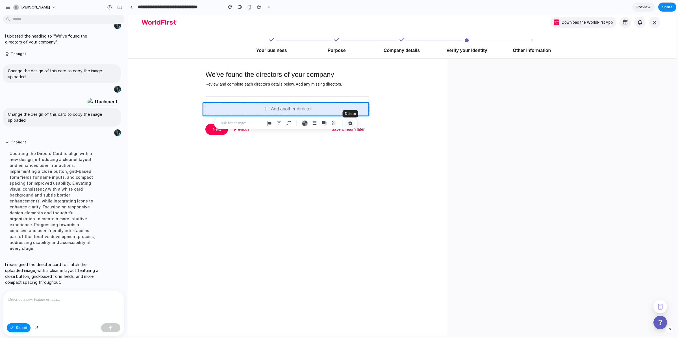
click at [351, 122] on div "button" at bounding box center [350, 123] width 5 height 5
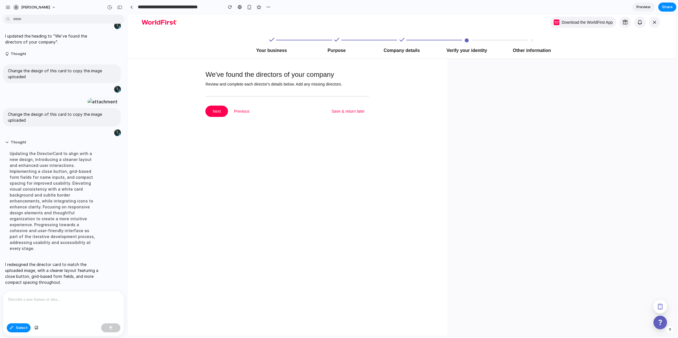
click at [45, 304] on div at bounding box center [63, 306] width 121 height 30
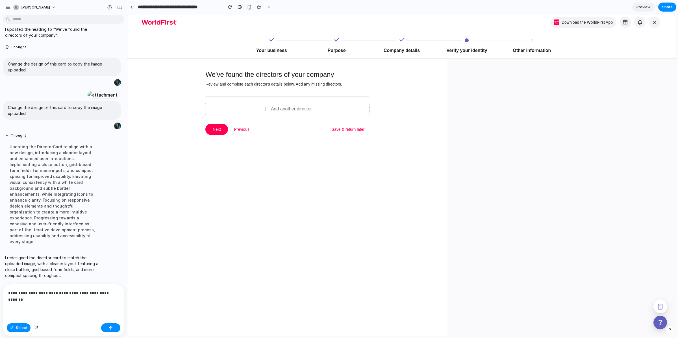
scroll to position [452, 0]
click at [72, 303] on div "**********" at bounding box center [63, 302] width 121 height 37
click at [62, 290] on p "**********" at bounding box center [62, 297] width 109 height 14
drag, startPoint x: 64, startPoint y: 300, endPoint x: 25, endPoint y: 297, distance: 38.5
click at [25, 297] on p "**********" at bounding box center [62, 297] width 109 height 14
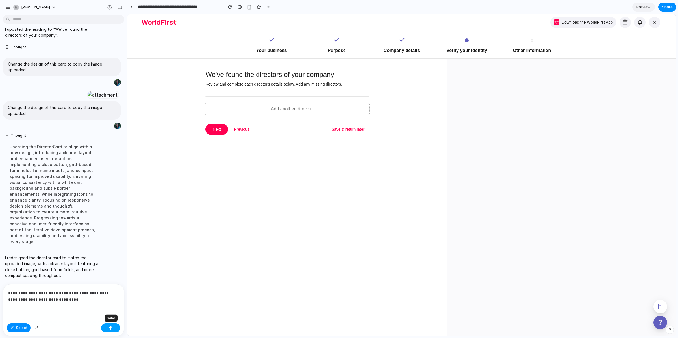
click at [112, 328] on div "button" at bounding box center [111, 328] width 4 height 4
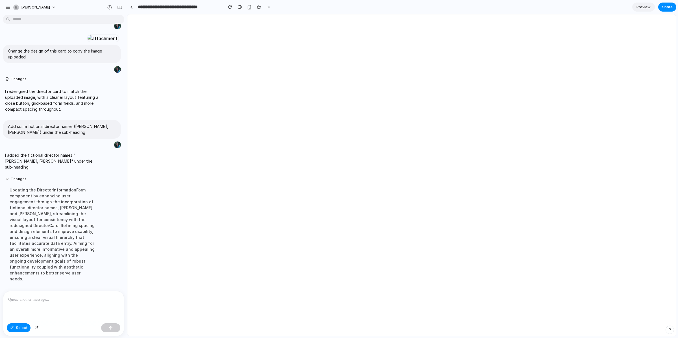
scroll to position [0, 0]
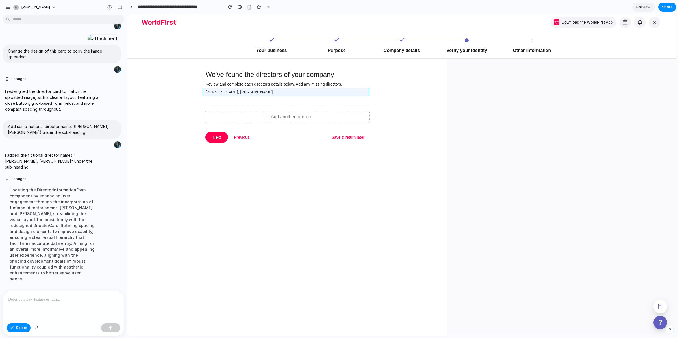
click at [230, 89] on div at bounding box center [401, 175] width 549 height 322
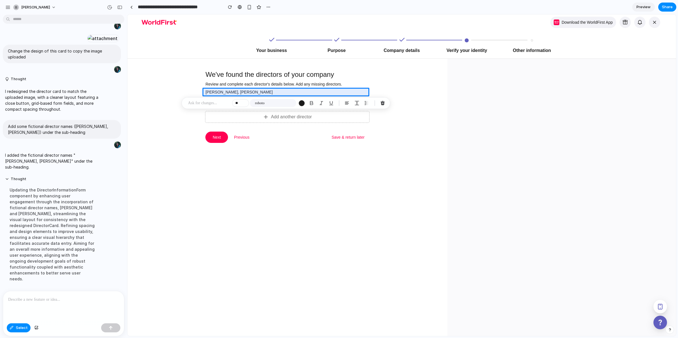
click at [211, 103] on p at bounding box center [209, 103] width 42 height 7
click at [330, 134] on button "button" at bounding box center [332, 133] width 19 height 9
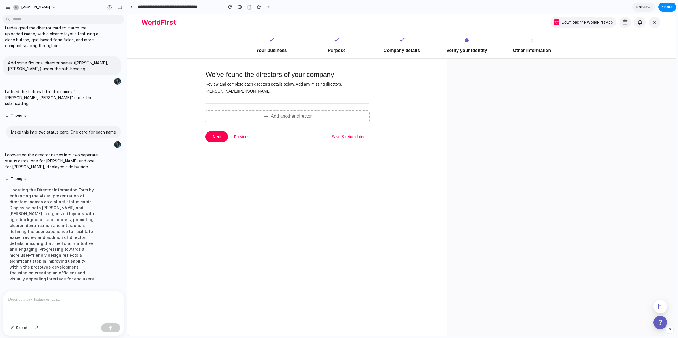
click at [227, 90] on div "[PERSON_NAME]" at bounding box center [221, 91] width 32 height 6
click at [238, 94] on div "[PERSON_NAME]" at bounding box center [254, 91] width 32 height 6
drag, startPoint x: 229, startPoint y: 91, endPoint x: 281, endPoint y: 95, distance: 51.9
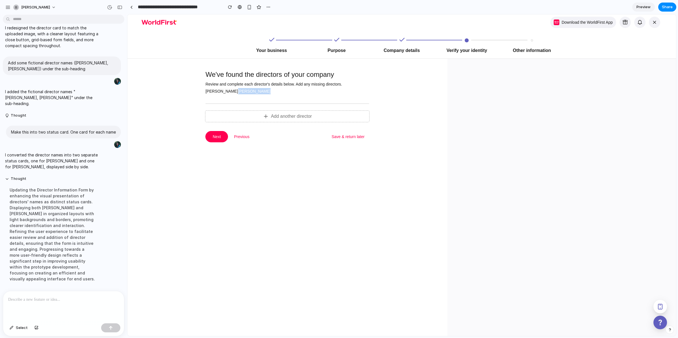
click at [281, 95] on div "We've found the directors of your company Review and complete each director's d…" at bounding box center [287, 96] width 164 height 52
click at [13, 329] on div "button" at bounding box center [12, 327] width 4 height 3
click at [213, 88] on div at bounding box center [401, 175] width 549 height 322
click at [210, 103] on div "button" at bounding box center [209, 102] width 5 height 5
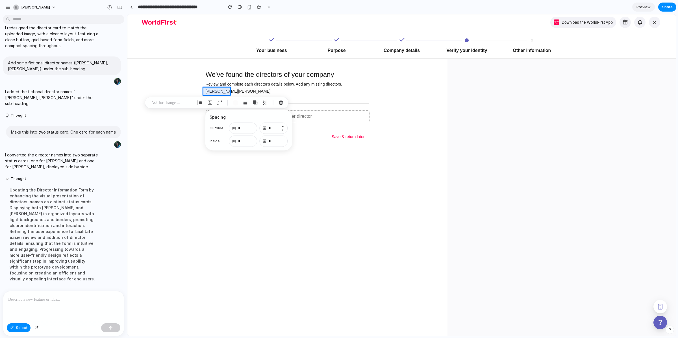
click at [283, 126] on button "Increment" at bounding box center [283, 126] width 6 height 5
click at [284, 129] on button "Decrement" at bounding box center [283, 130] width 6 height 5
type input "*"
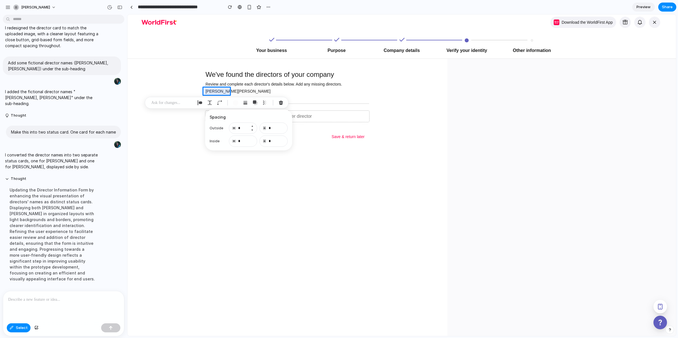
click at [252, 127] on button "Increment" at bounding box center [252, 126] width 6 height 5
click at [252, 130] on button "Decrement" at bounding box center [252, 130] width 6 height 5
type input "*"
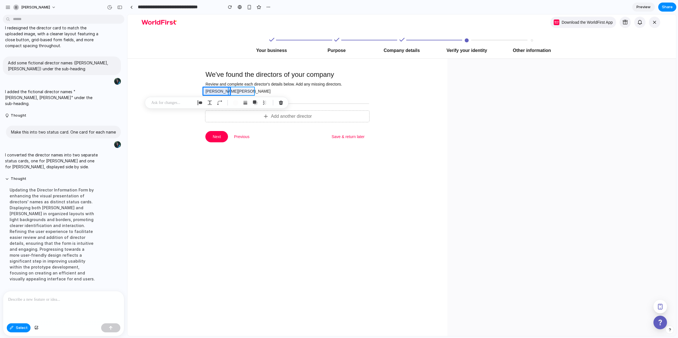
click at [246, 90] on div at bounding box center [401, 175] width 549 height 322
click at [223, 105] on button "button" at bounding box center [224, 102] width 9 height 9
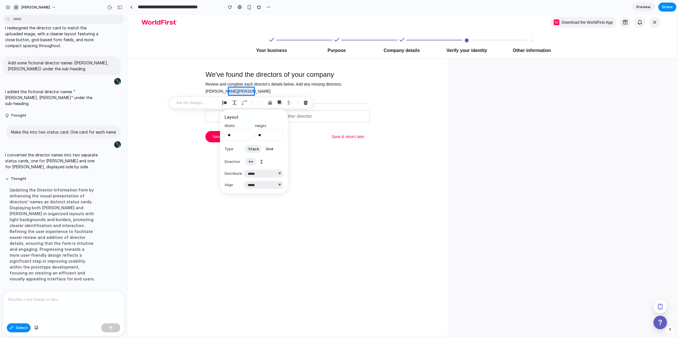
click at [269, 149] on span "Grid" at bounding box center [269, 149] width 7 height 6
click at [258, 150] on button "Stack" at bounding box center [254, 148] width 18 height 9
click at [261, 162] on span "↕" at bounding box center [261, 162] width 3 height 6
click at [250, 163] on span "↔" at bounding box center [250, 162] width 5 height 6
click at [234, 103] on div "button" at bounding box center [234, 102] width 5 height 5
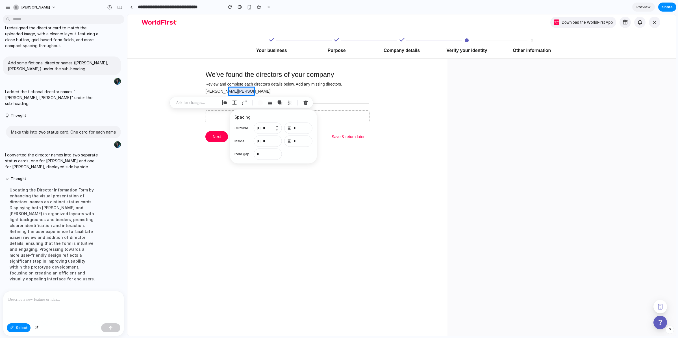
click at [277, 125] on button "Increment" at bounding box center [277, 126] width 6 height 5
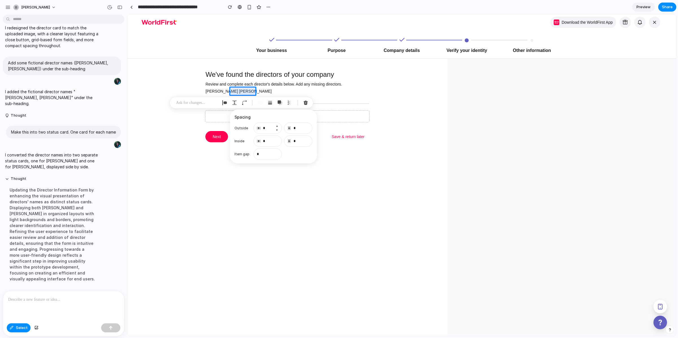
click at [277, 125] on button "Increment" at bounding box center [277, 126] width 6 height 5
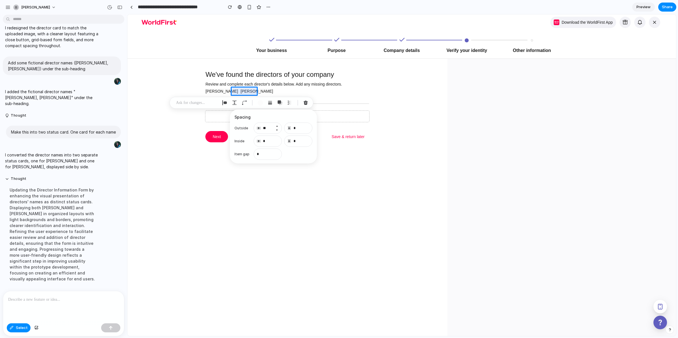
click at [277, 125] on button "Increment" at bounding box center [277, 126] width 6 height 5
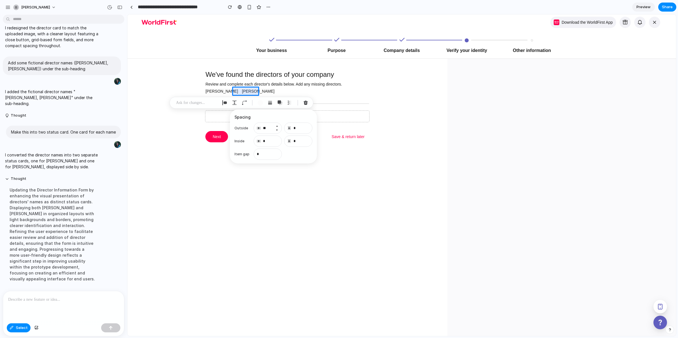
click at [277, 125] on button "Increment" at bounding box center [277, 126] width 6 height 5
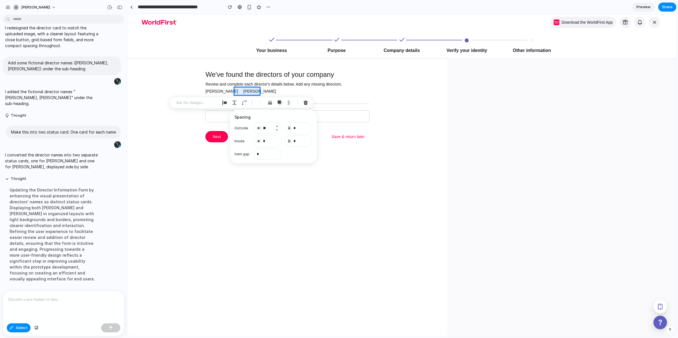
click at [277, 125] on button "Increment" at bounding box center [277, 126] width 6 height 5
type input "**"
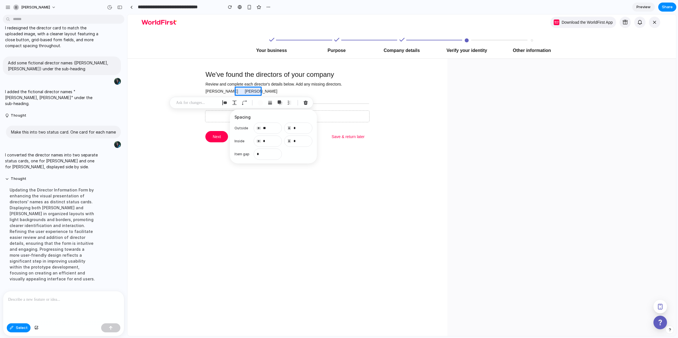
click at [218, 91] on div at bounding box center [401, 175] width 549 height 322
click at [179, 99] on p at bounding box center [172, 102] width 42 height 7
click at [173, 105] on p at bounding box center [172, 102] width 42 height 7
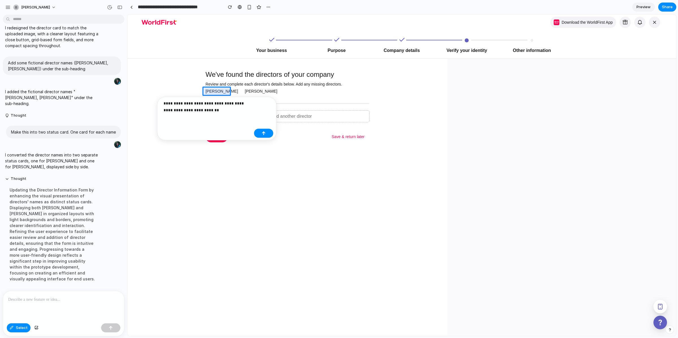
click at [229, 103] on p "**********" at bounding box center [208, 107] width 88 height 14
click at [256, 134] on button "button" at bounding box center [263, 133] width 19 height 9
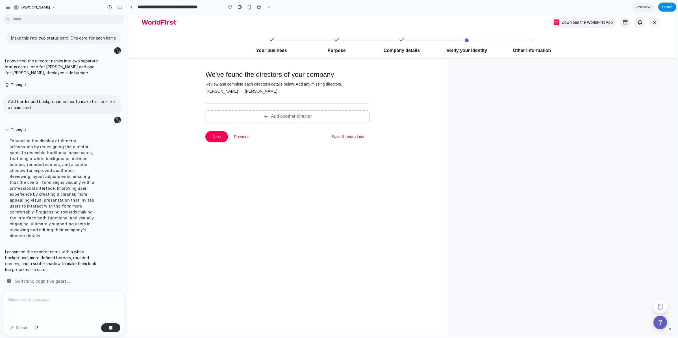
scroll to position [660, 0]
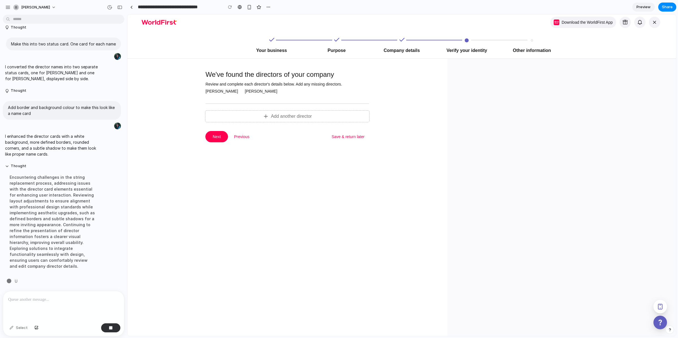
click at [46, 142] on p "I enhanced the director cards with a white background, more defined borders, ro…" at bounding box center [52, 145] width 94 height 24
click at [60, 222] on div "Encountering challenges in the string replacement process, addressing issues wi…" at bounding box center [52, 222] width 94 height 102
click at [245, 91] on div "[PERSON_NAME]" at bounding box center [261, 91] width 32 height 6
drag, startPoint x: 237, startPoint y: 90, endPoint x: 271, endPoint y: 93, distance: 34.3
click at [271, 93] on div "[PERSON_NAME] [PERSON_NAME]" at bounding box center [287, 91] width 164 height 6
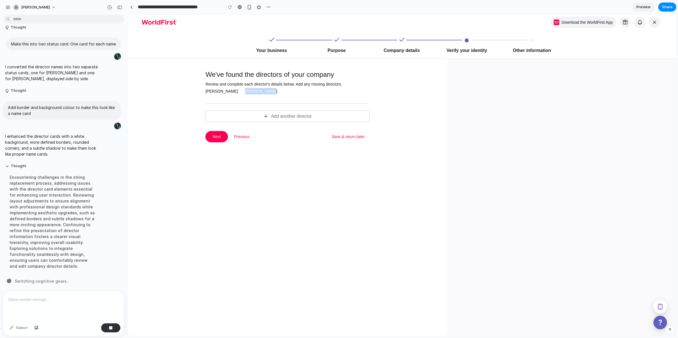
click at [272, 93] on div "[PERSON_NAME] [PERSON_NAME]" at bounding box center [287, 91] width 164 height 6
drag, startPoint x: 63, startPoint y: 299, endPoint x: 66, endPoint y: 298, distance: 3.2
click at [66, 298] on p at bounding box center [62, 299] width 109 height 7
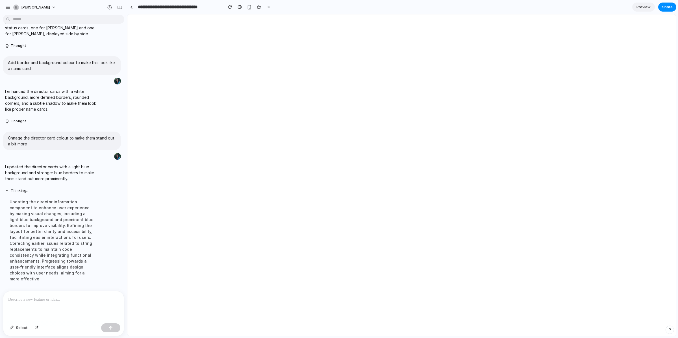
scroll to position [0, 0]
